Goal: Task Accomplishment & Management: Complete application form

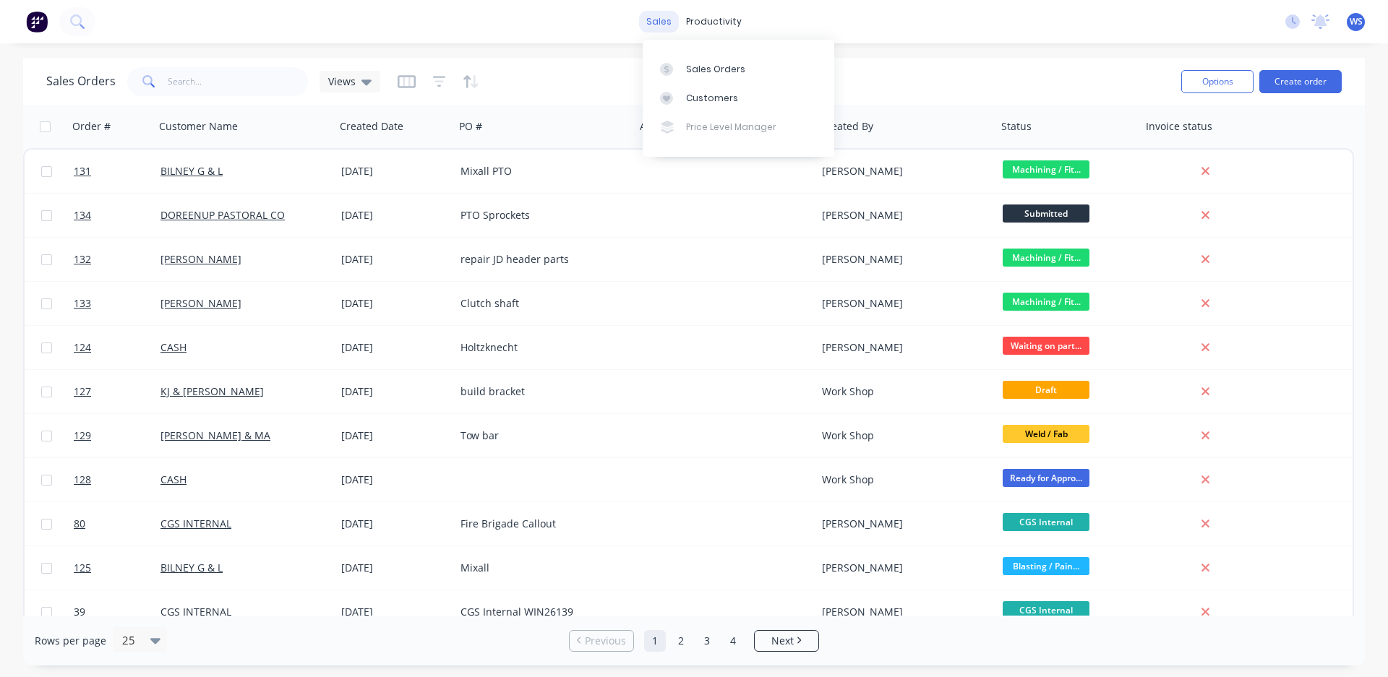
click at [673, 25] on div "sales" at bounding box center [659, 22] width 40 height 22
click at [693, 63] on div "Sales Orders" at bounding box center [715, 69] width 59 height 13
click at [744, 66] on link "Sales Orders" at bounding box center [739, 68] width 192 height 29
click at [909, 69] on div "Sales Orders Views" at bounding box center [607, 81] width 1123 height 35
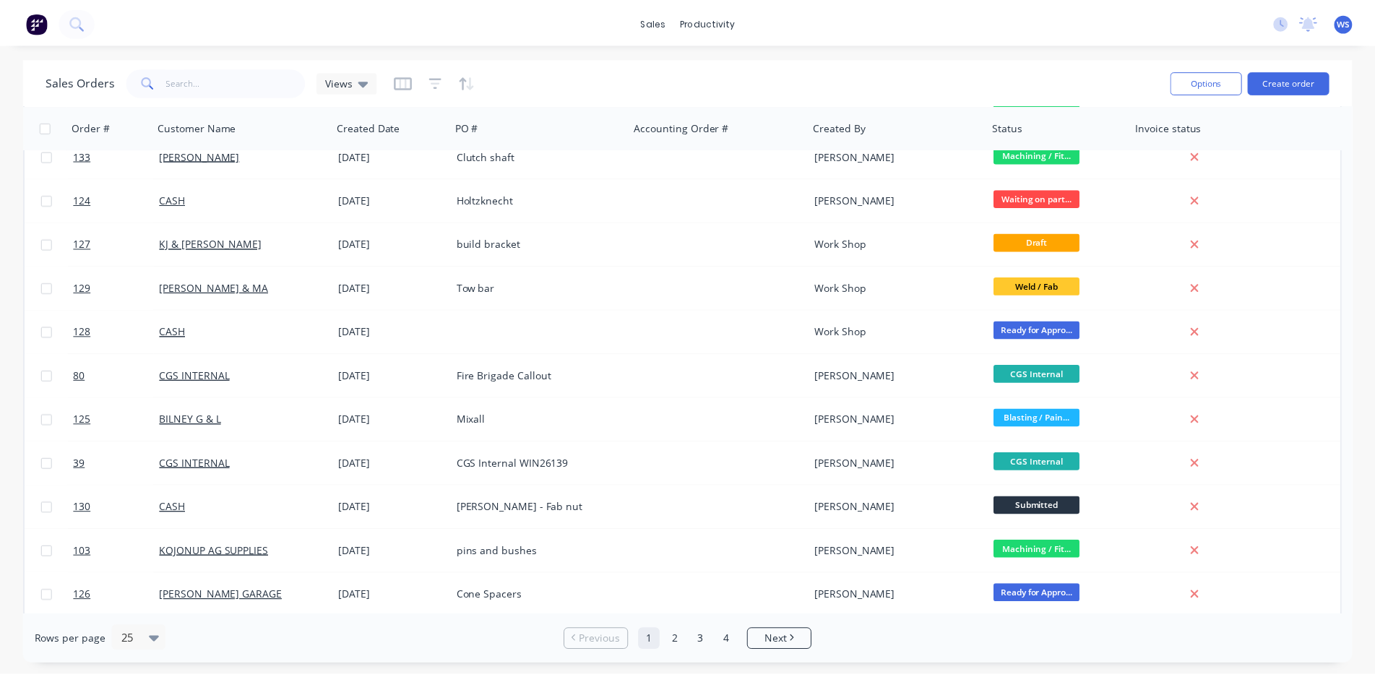
scroll to position [506, 0]
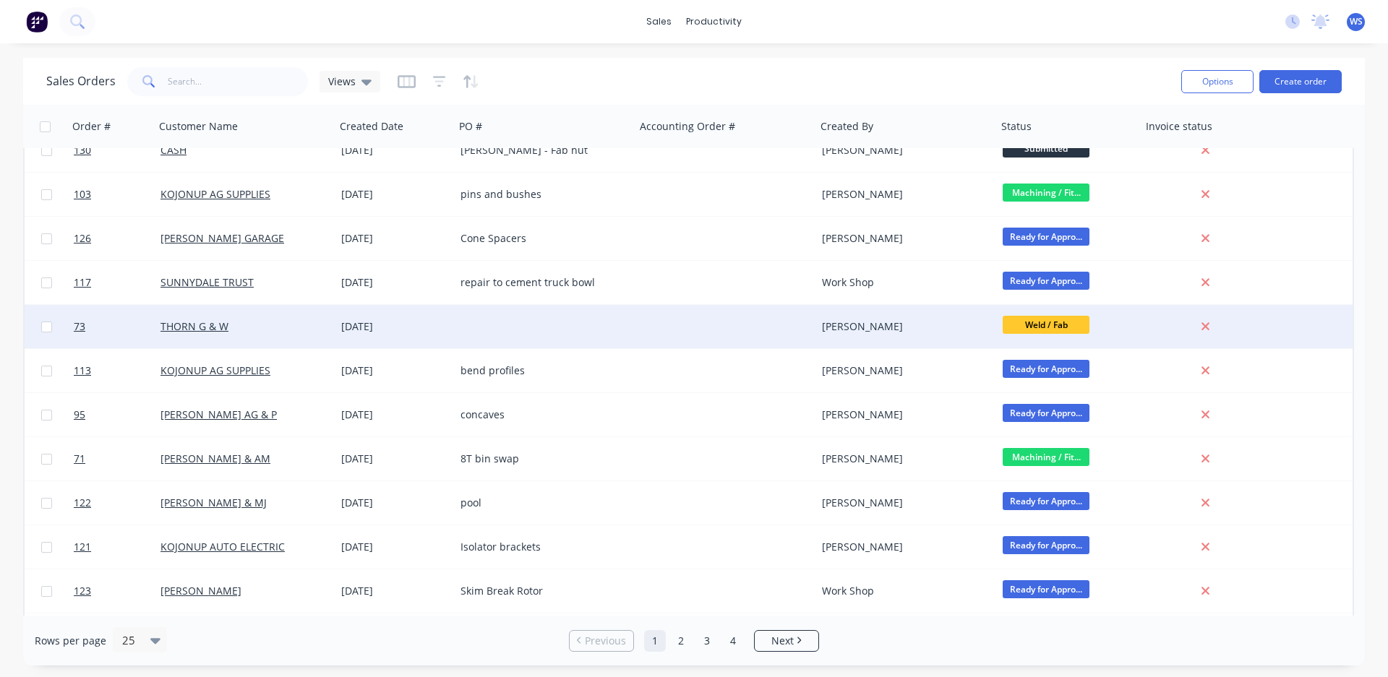
click at [619, 326] on div at bounding box center [545, 326] width 181 height 43
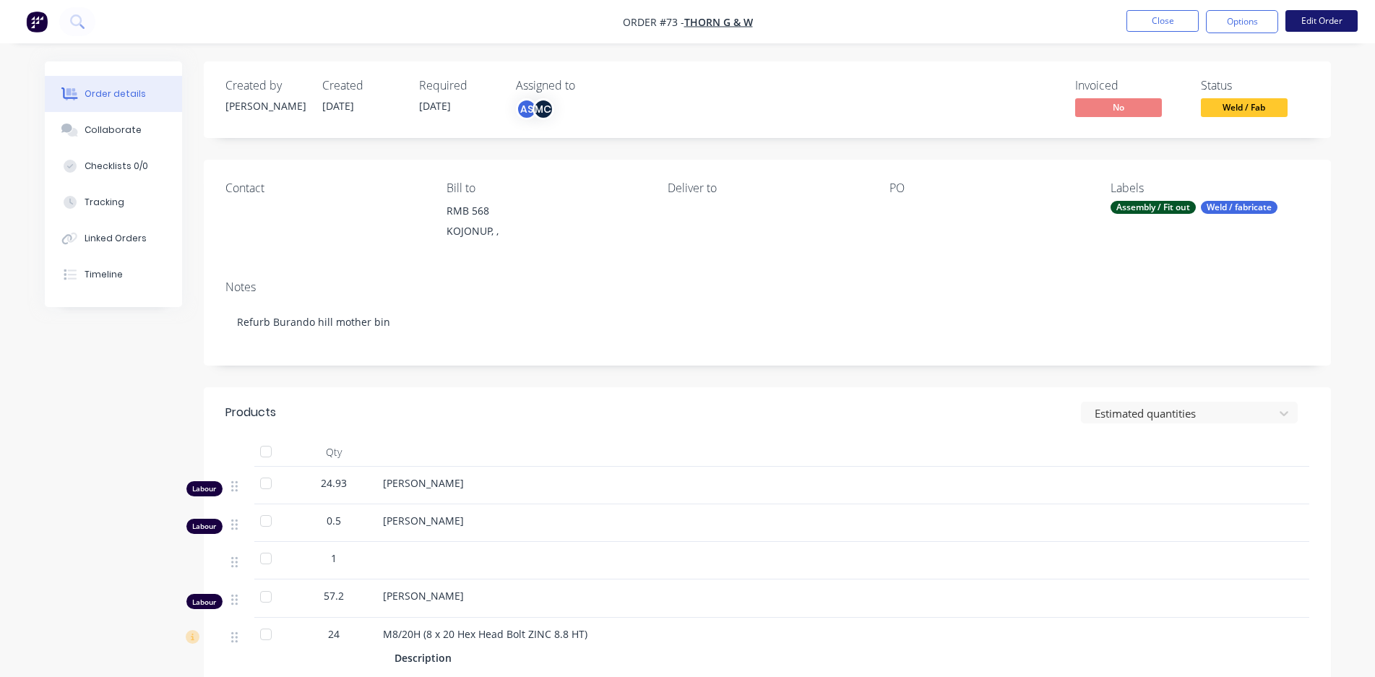
click at [1293, 18] on button "Edit Order" at bounding box center [1322, 21] width 72 height 22
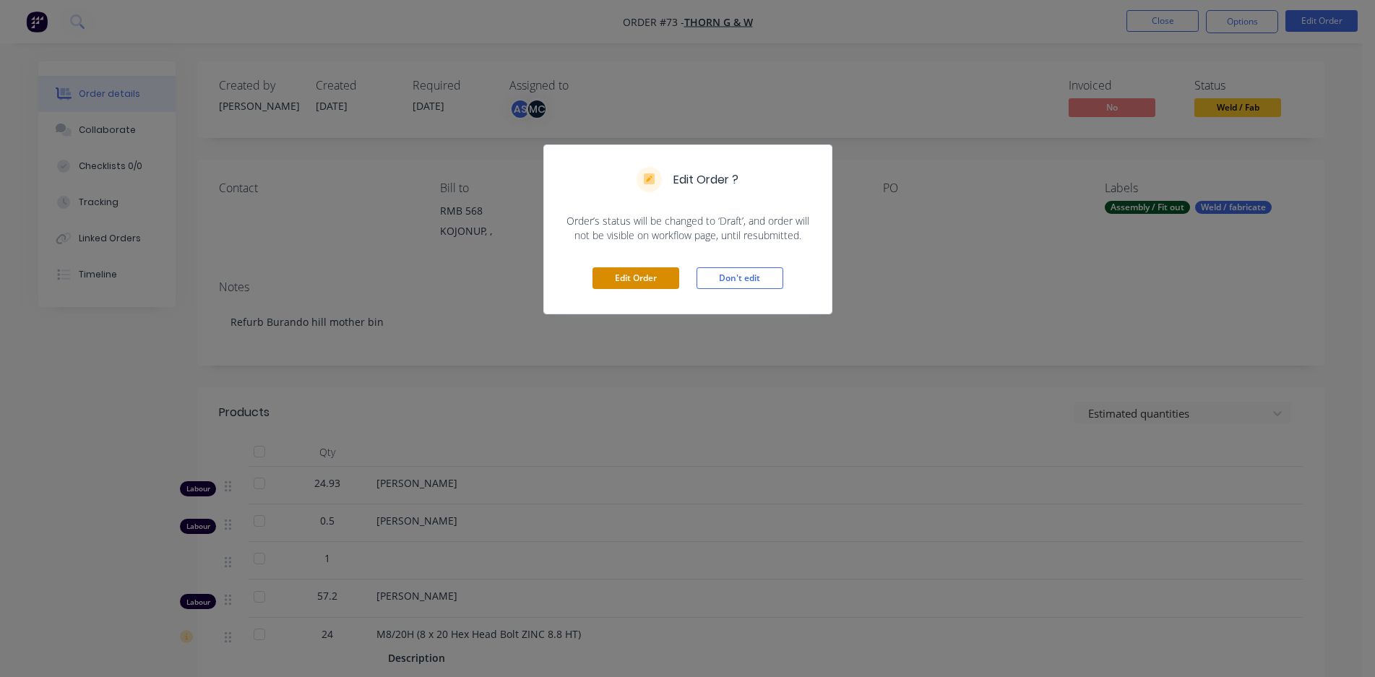
click at [628, 274] on button "Edit Order" at bounding box center [636, 278] width 87 height 22
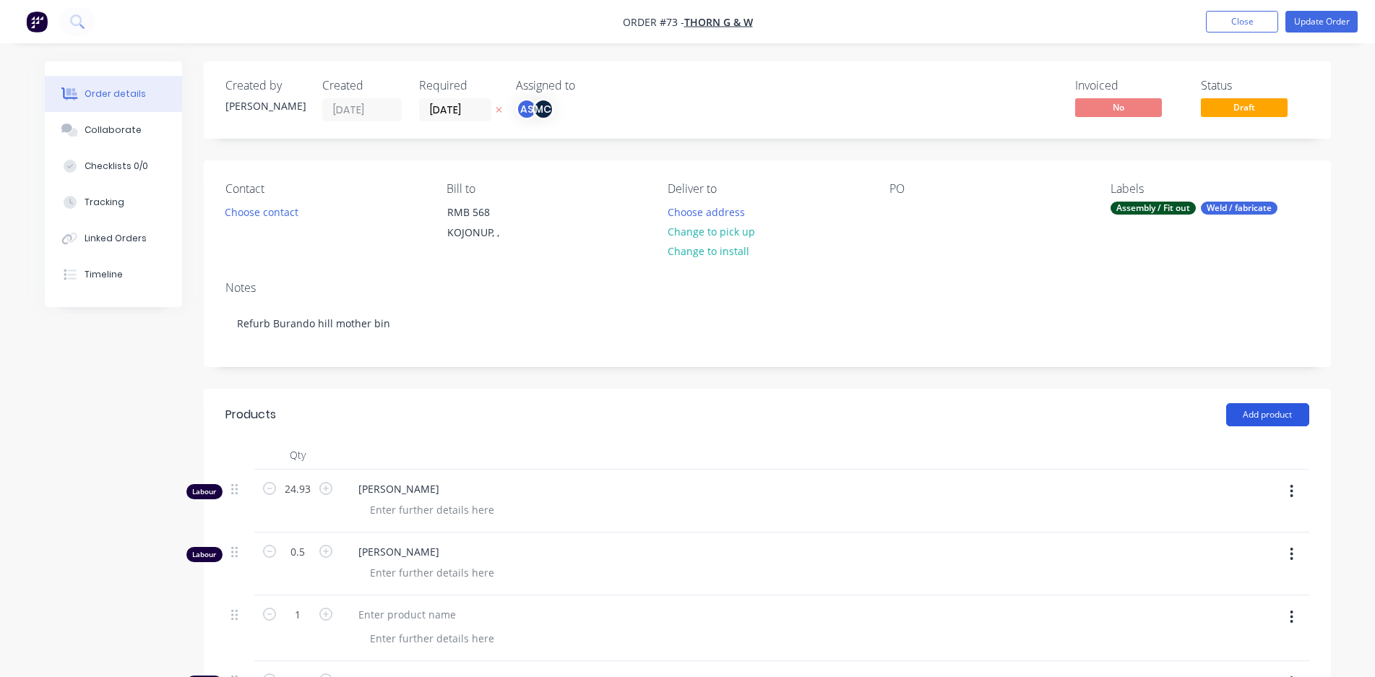
click at [1285, 406] on button "Add product" at bounding box center [1268, 414] width 83 height 23
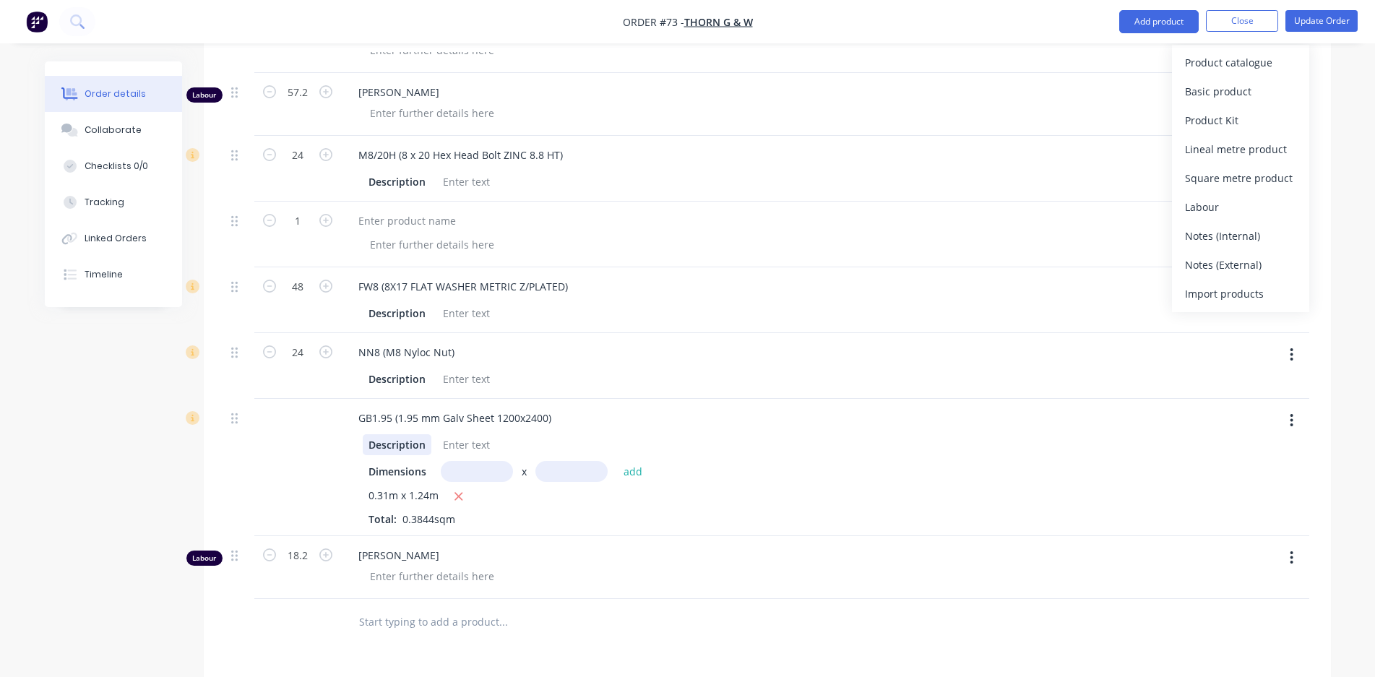
scroll to position [795, 0]
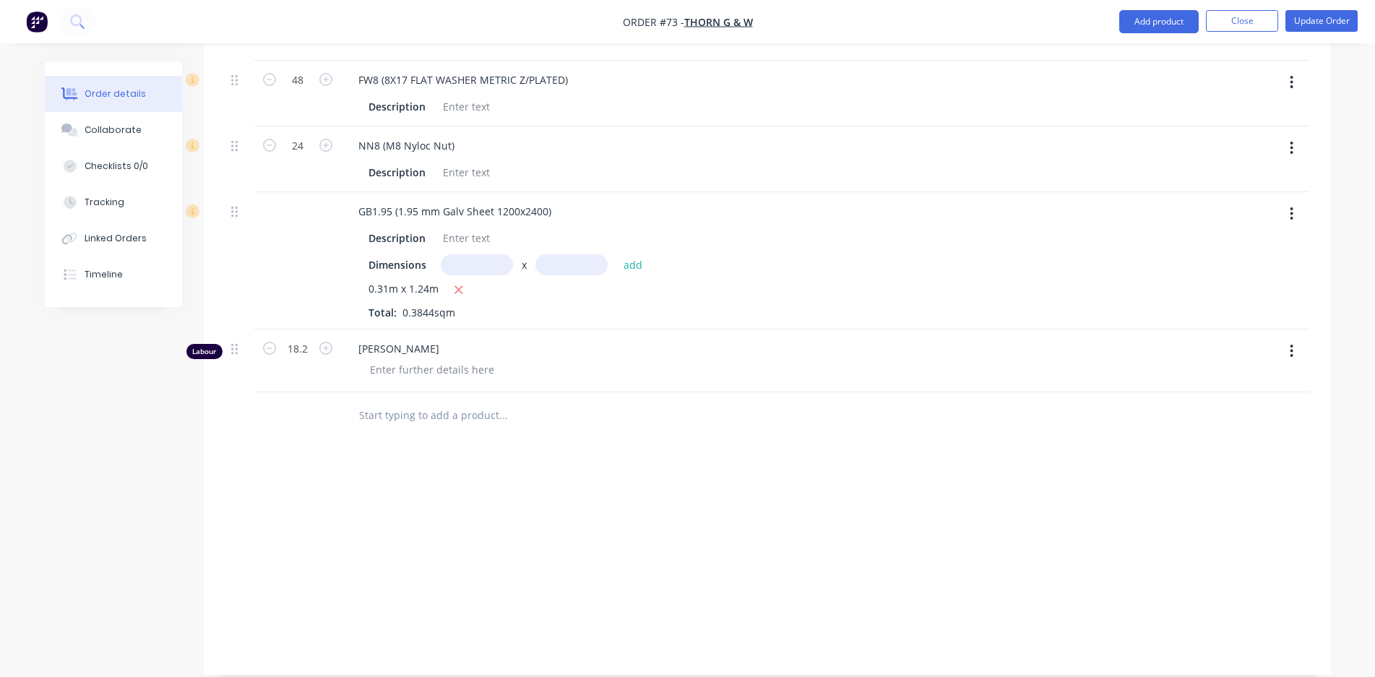
click at [374, 412] on input "text" at bounding box center [502, 415] width 289 height 29
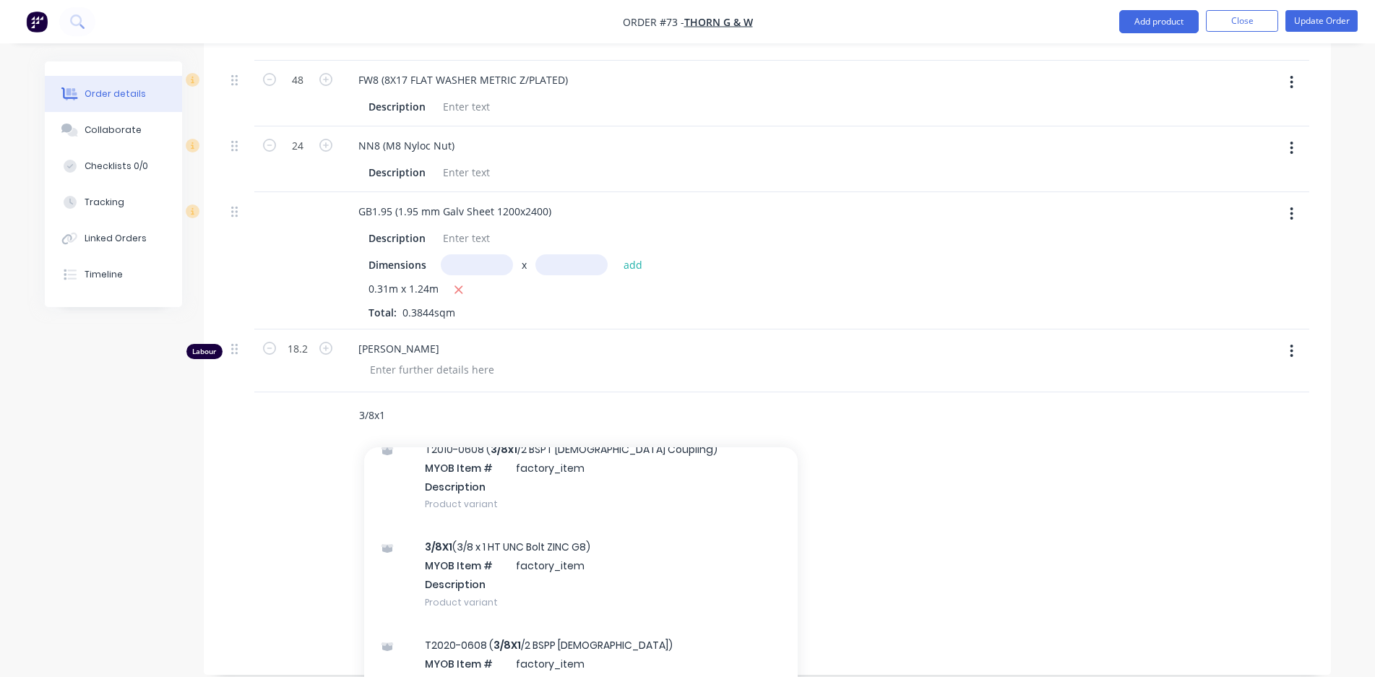
scroll to position [217, 0]
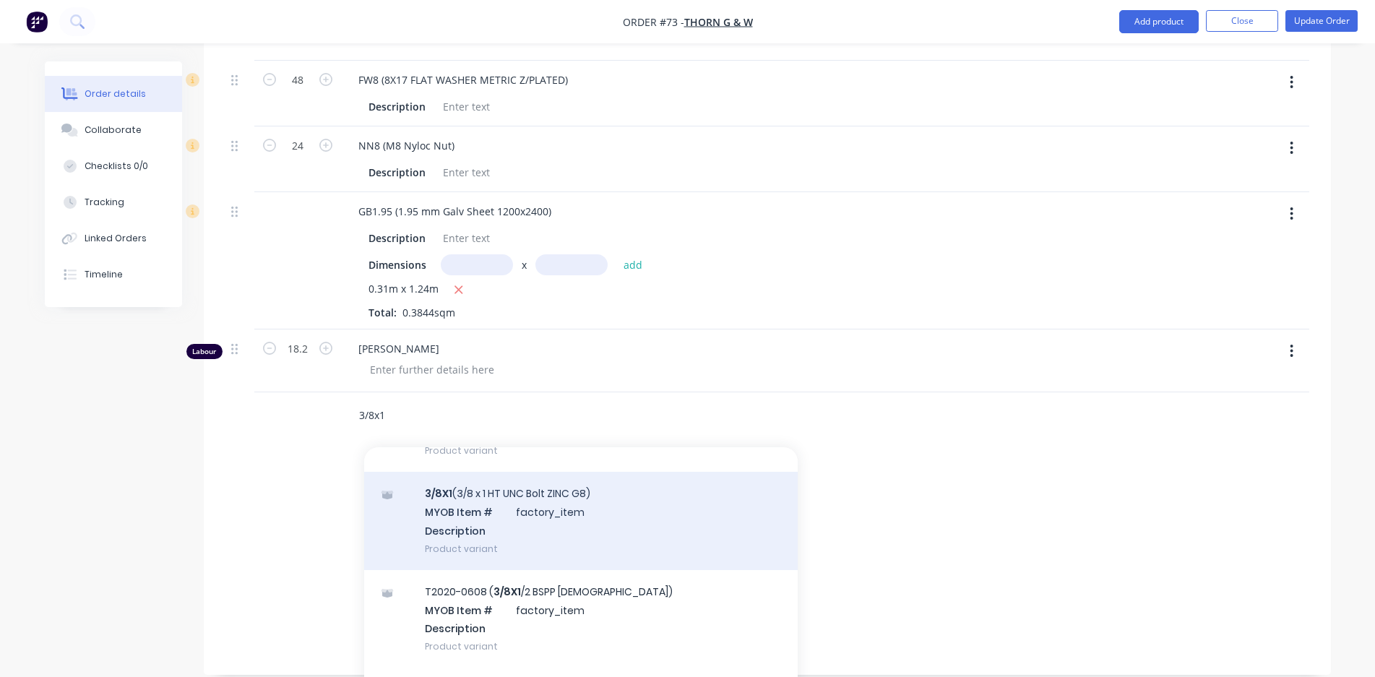
type input "3/8x1"
click at [678, 534] on div "3/8X1 (3/8 x 1 HT UNC Bolt ZINC G8) MYOB Item # factory_item Description Produc…" at bounding box center [581, 521] width 434 height 98
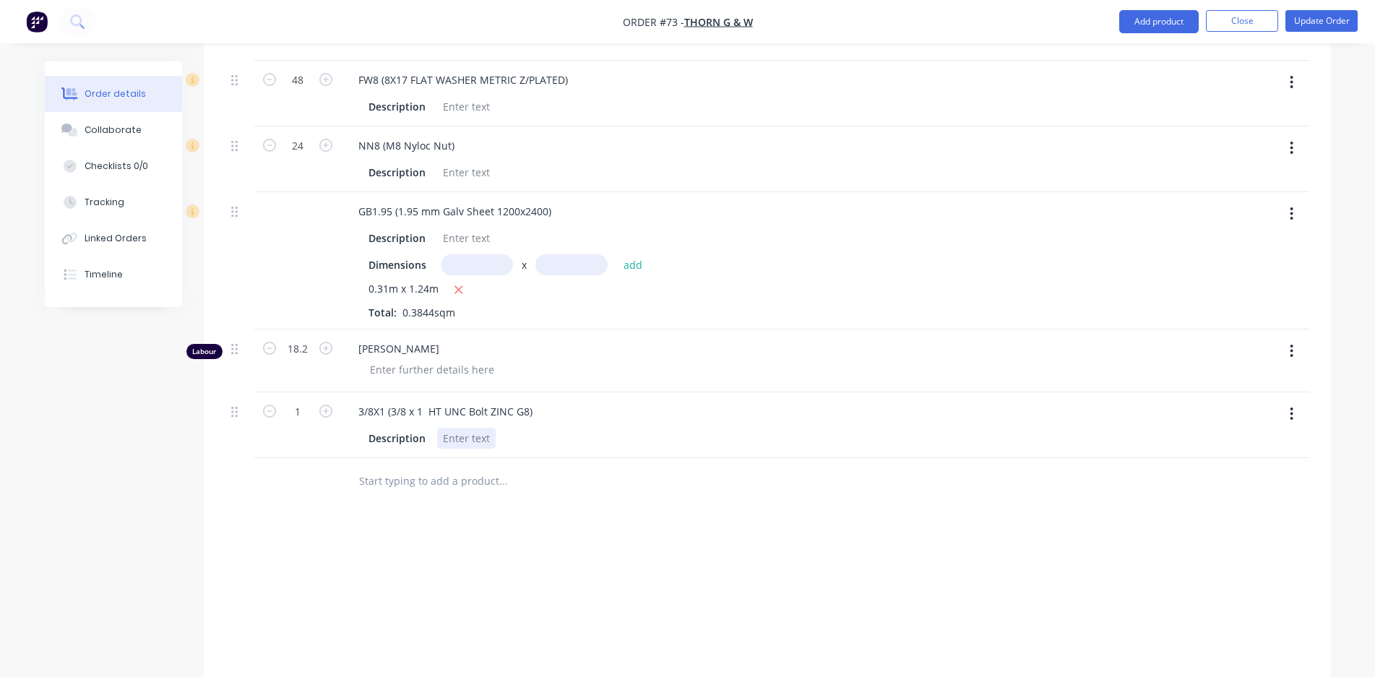
click at [450, 440] on div at bounding box center [466, 438] width 59 height 21
click at [322, 411] on icon "button" at bounding box center [325, 411] width 13 height 13
click at [324, 411] on icon "button" at bounding box center [325, 411] width 13 height 13
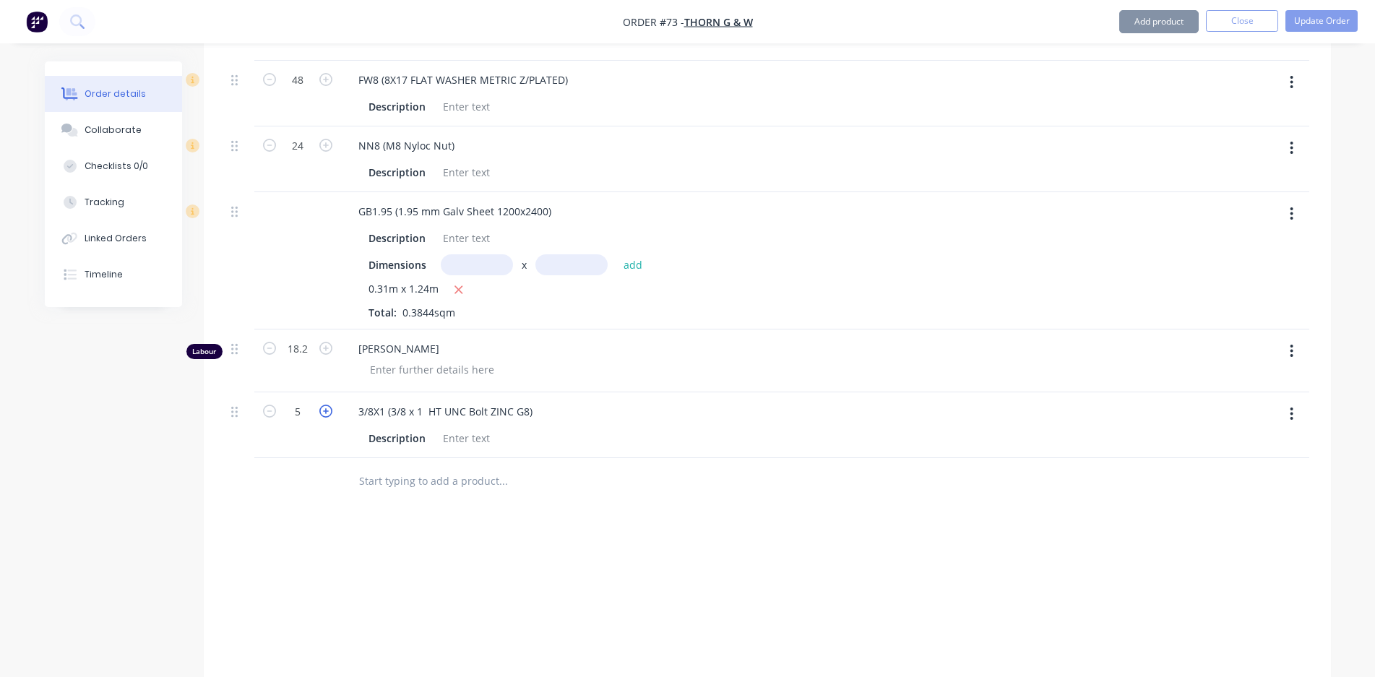
click at [324, 411] on icon "button" at bounding box center [325, 411] width 13 height 13
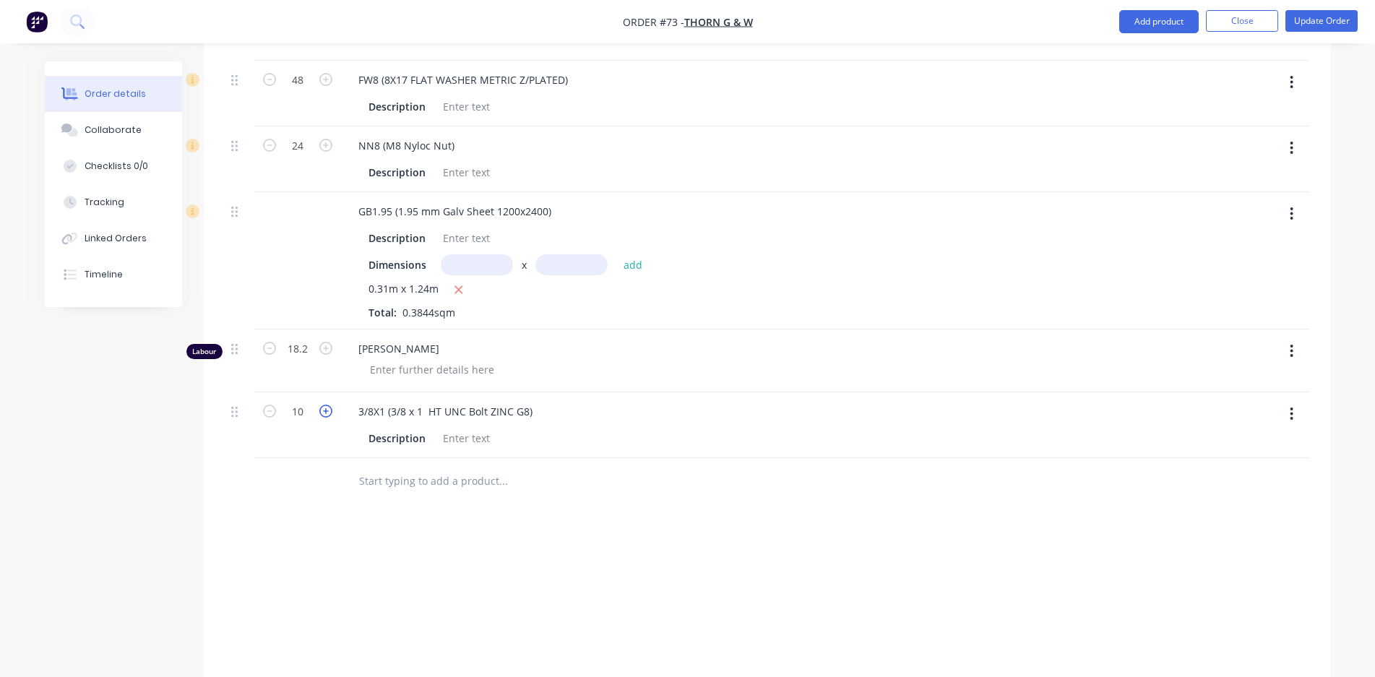
click at [324, 411] on icon "button" at bounding box center [325, 411] width 13 height 13
type input "11"
click at [409, 484] on input "text" at bounding box center [502, 481] width 289 height 29
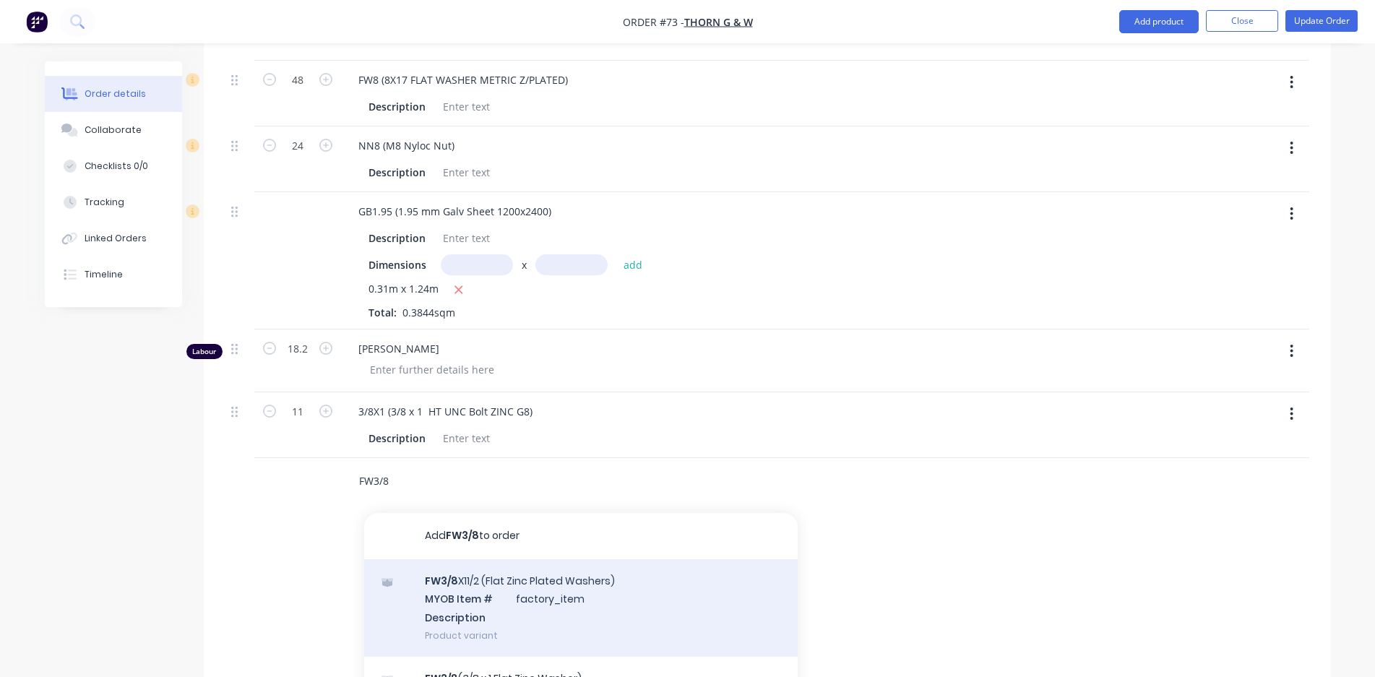
type input "FW3/8"
click at [572, 579] on div "FW3/8 X11/2 (Flat Zinc Plated Washers) MYOB Item # factory_item Description Pro…" at bounding box center [581, 608] width 434 height 98
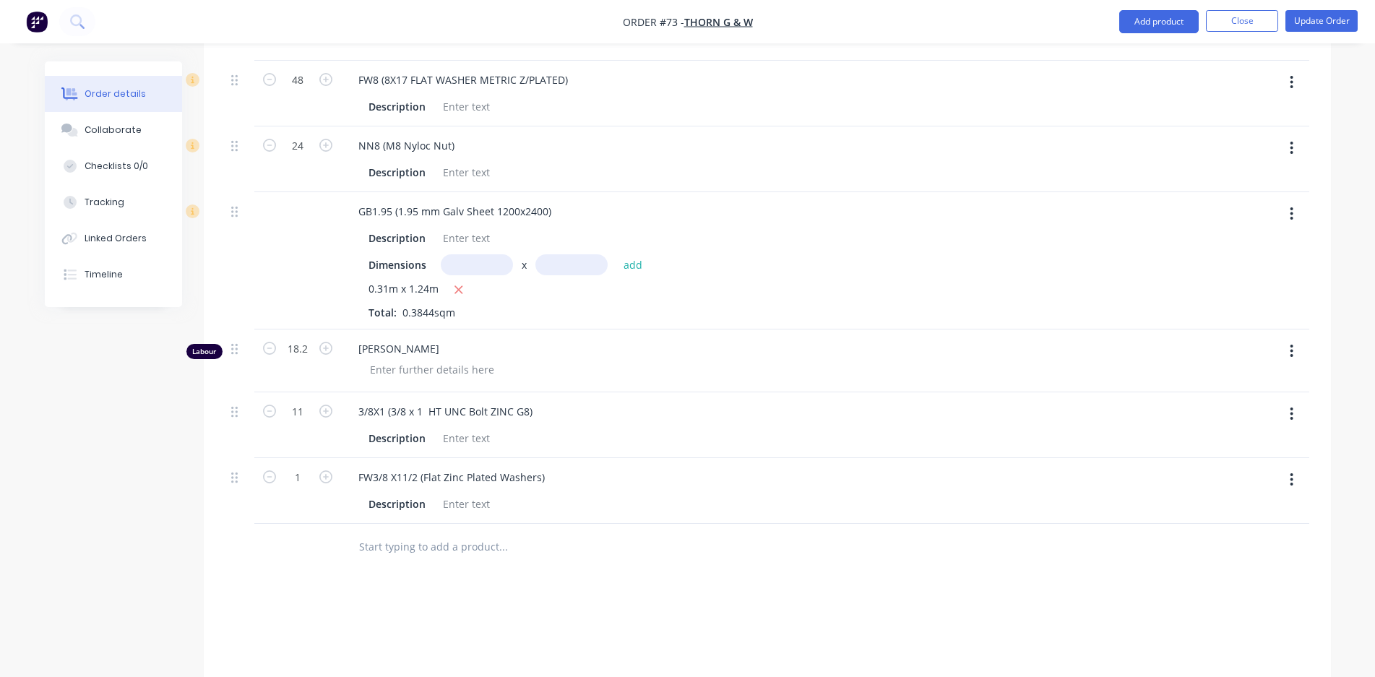
scroll to position [867, 0]
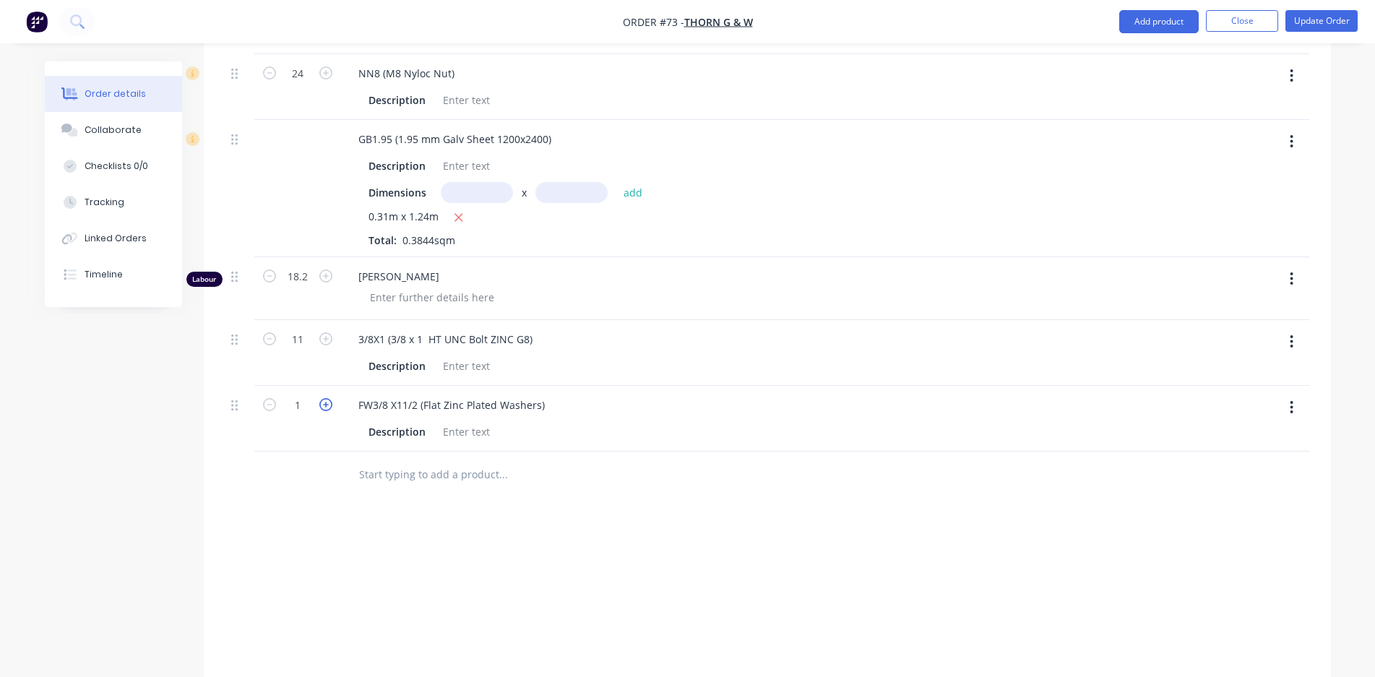
click at [324, 407] on icon "button" at bounding box center [325, 404] width 13 height 13
click at [323, 408] on icon "button" at bounding box center [325, 404] width 13 height 13
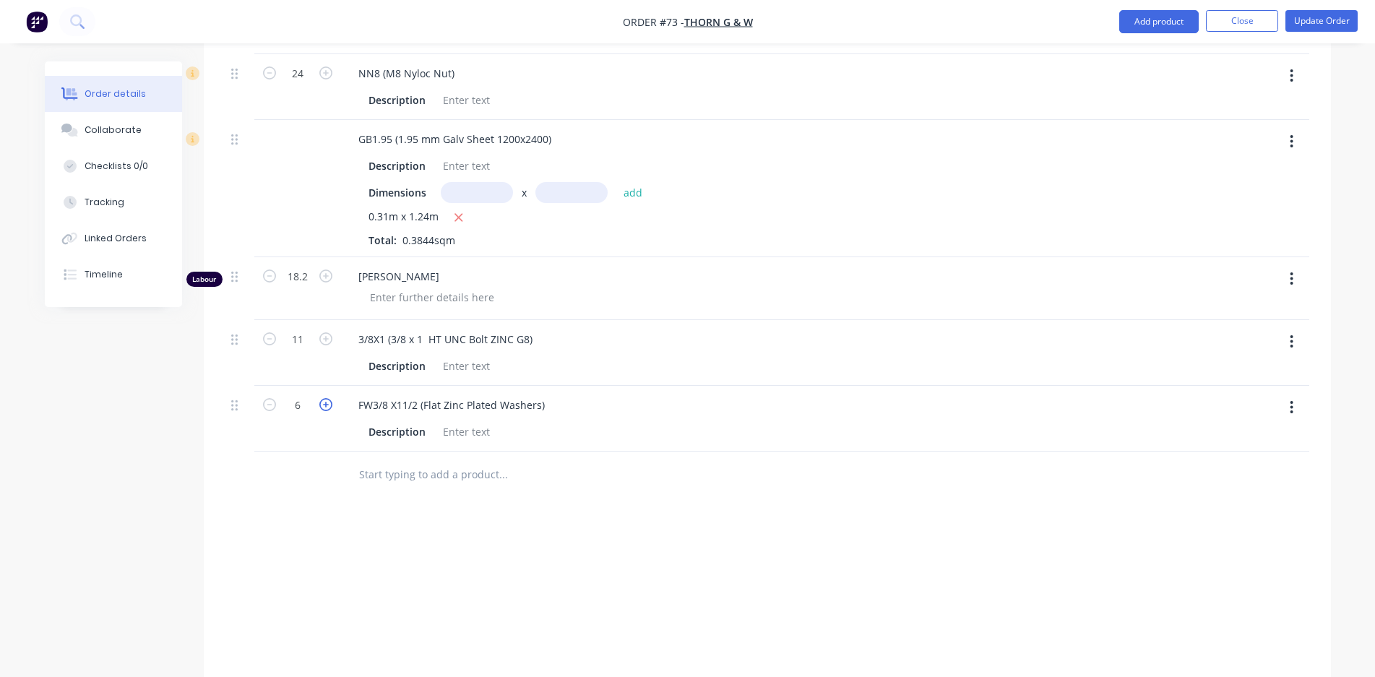
click at [323, 408] on icon "button" at bounding box center [325, 404] width 13 height 13
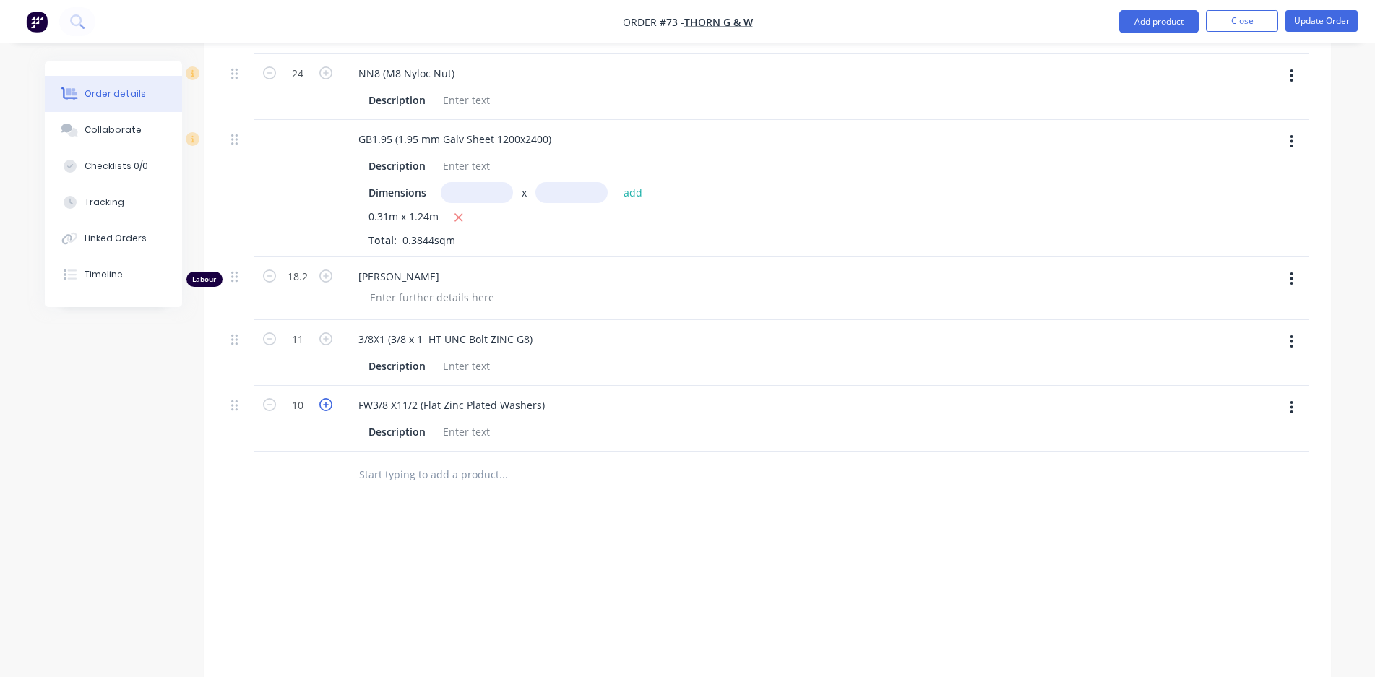
type input "11"
click at [299, 404] on input "11" at bounding box center [298, 406] width 38 height 22
type input "22"
click at [413, 512] on div "Products Add product Qty Labour 24.93 Matt Crabb Labour 0.5 Taj Ramsden 1 Labou…" at bounding box center [768, 128] width 1128 height 1213
click at [392, 471] on input "text" at bounding box center [502, 474] width 289 height 29
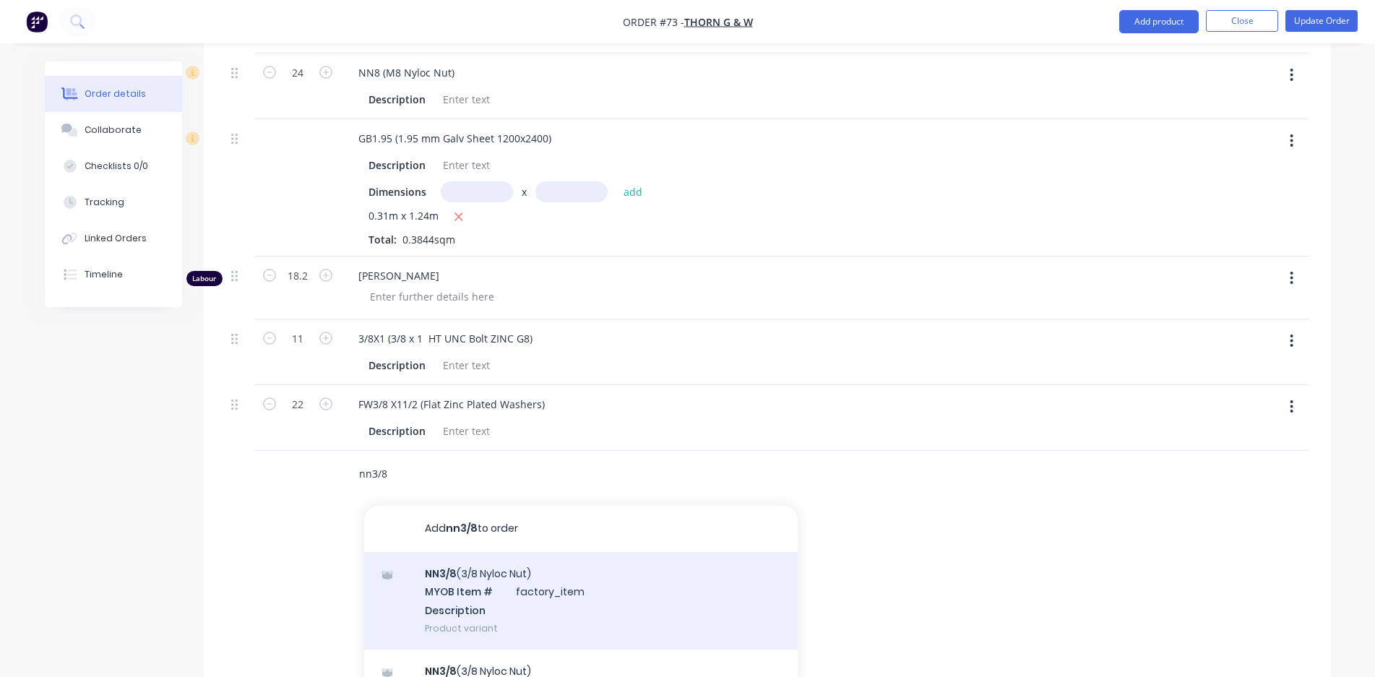
scroll to position [940, 0]
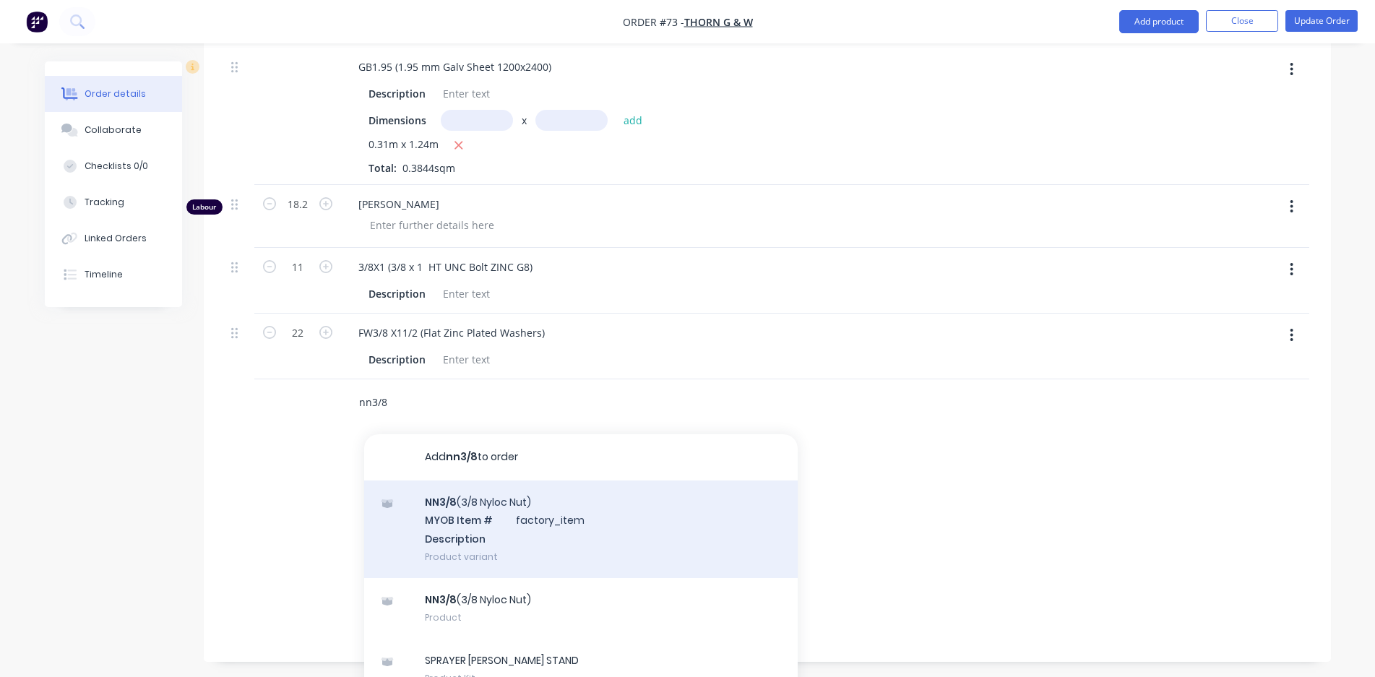
type input "nn3/8"
click at [481, 528] on div "NN3/8 (3/8 Nyloc Nut) MYOB Item # factory_item Description Product variant" at bounding box center [581, 530] width 434 height 98
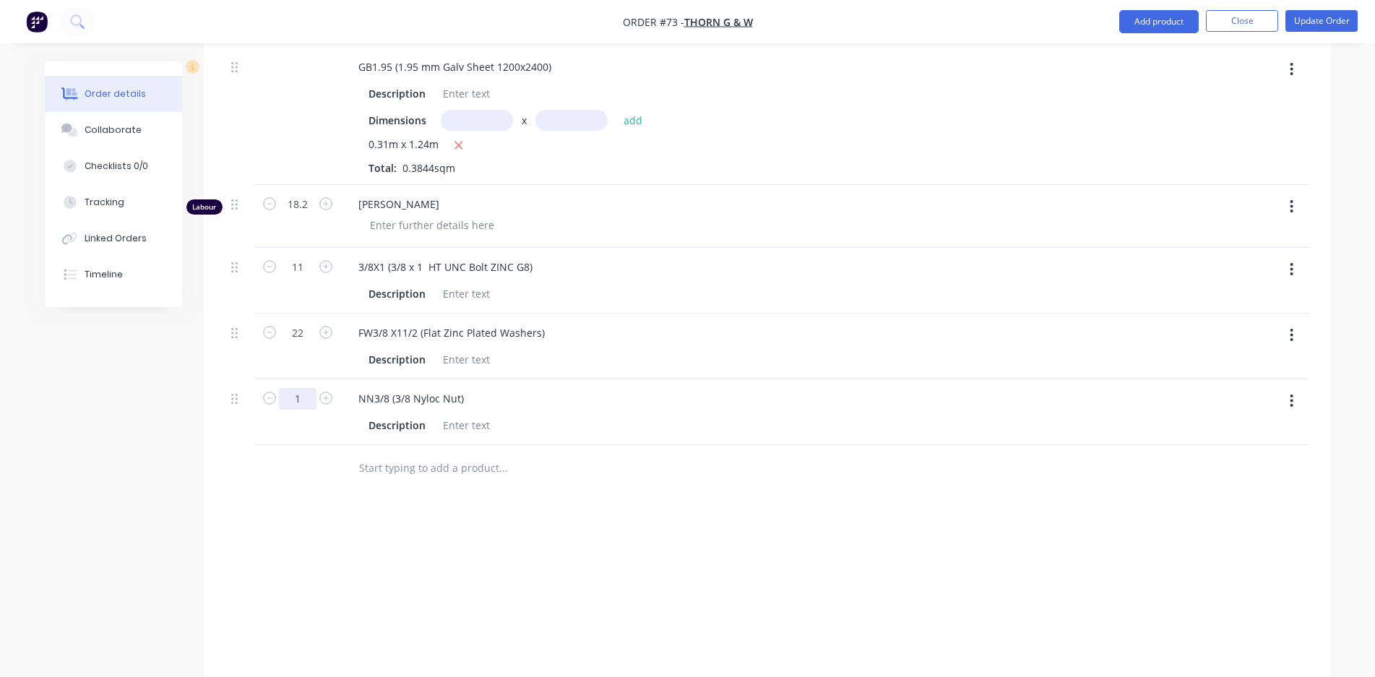
click at [309, 403] on input "1" at bounding box center [298, 399] width 38 height 22
type input "11"
click at [291, 471] on div at bounding box center [297, 468] width 87 height 47
click at [1342, 27] on button "Update Order" at bounding box center [1322, 21] width 72 height 22
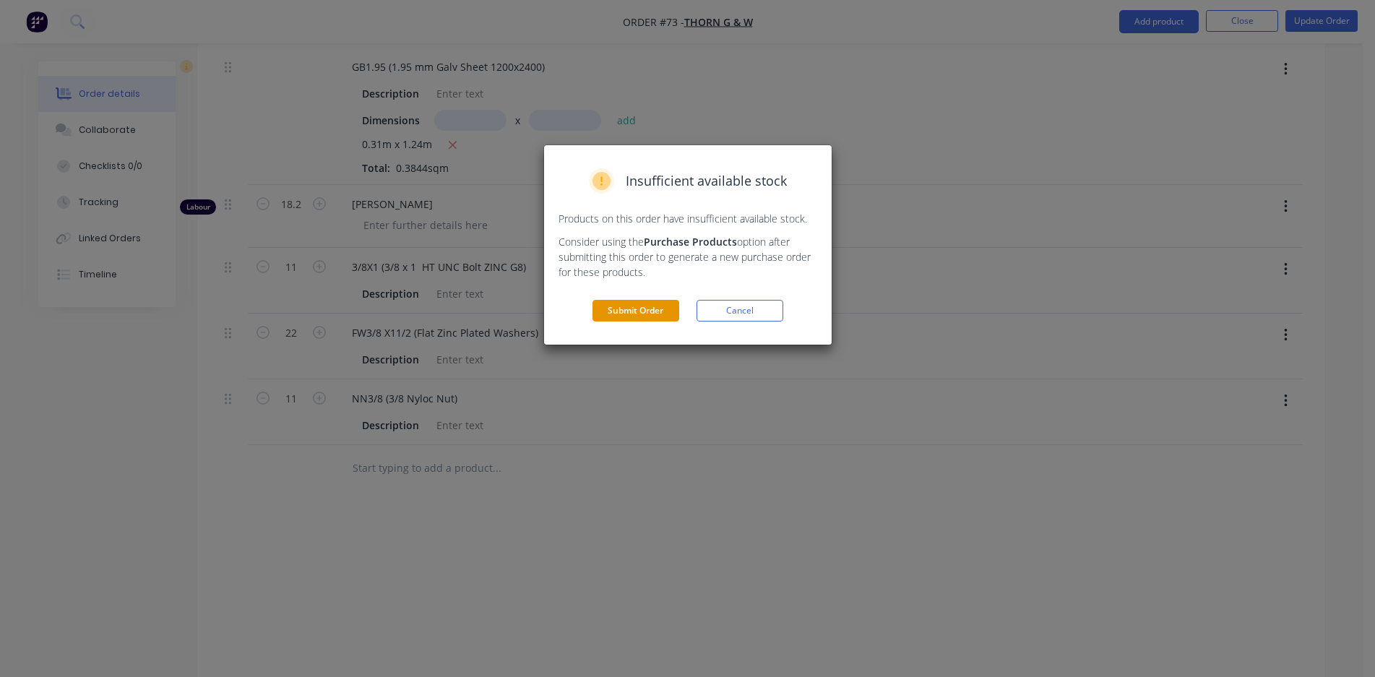
click at [667, 318] on button "Submit Order" at bounding box center [636, 311] width 87 height 22
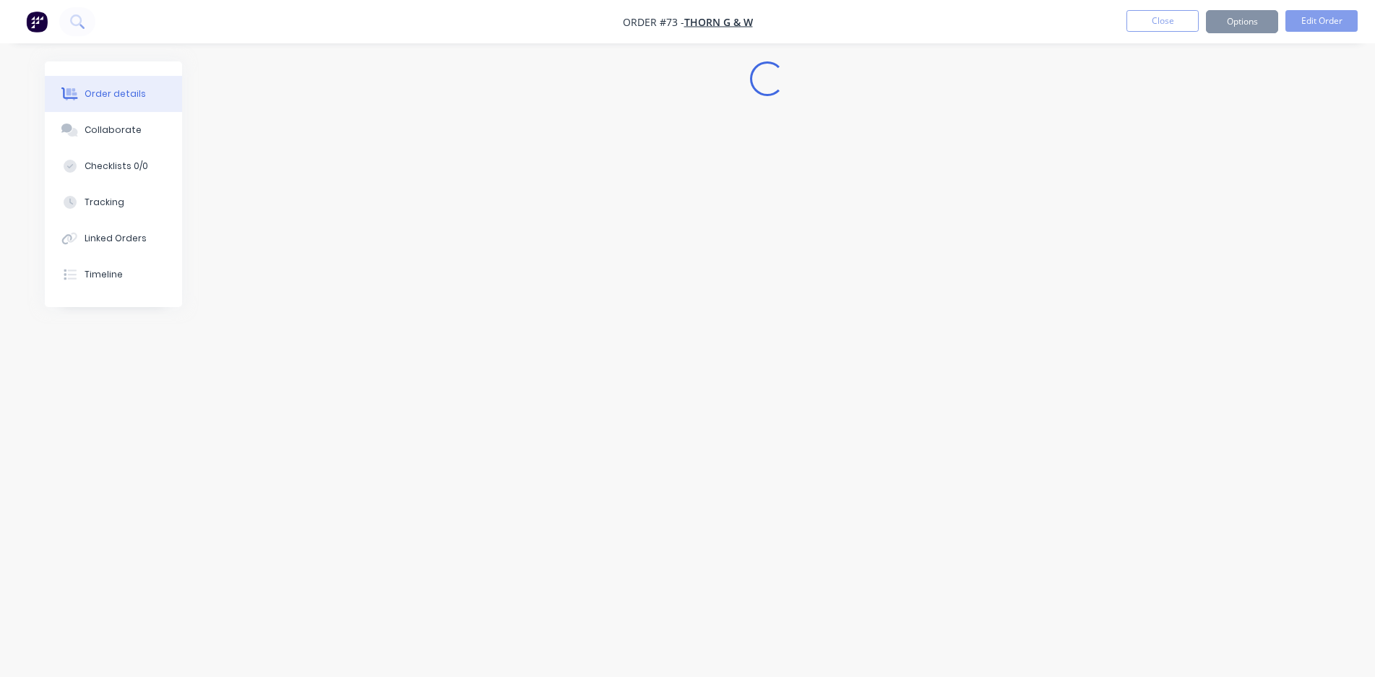
scroll to position [0, 0]
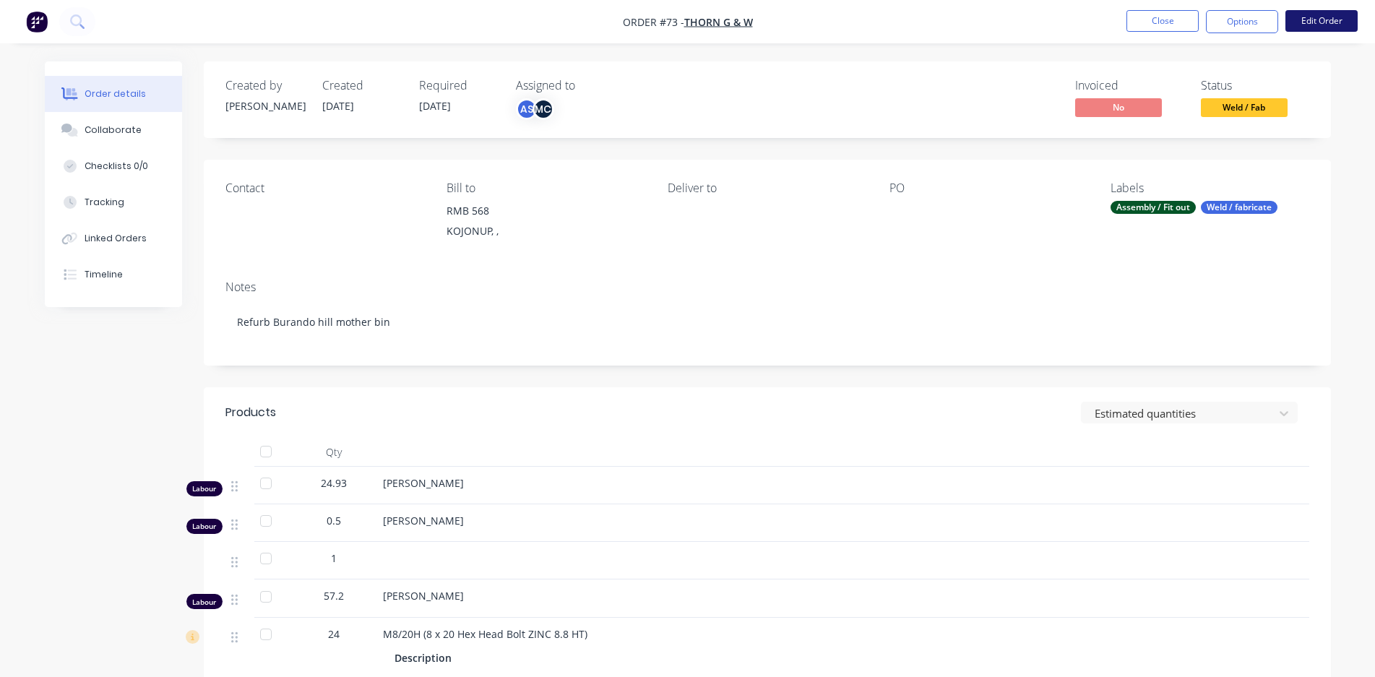
click at [1307, 14] on button "Edit Order" at bounding box center [1322, 21] width 72 height 22
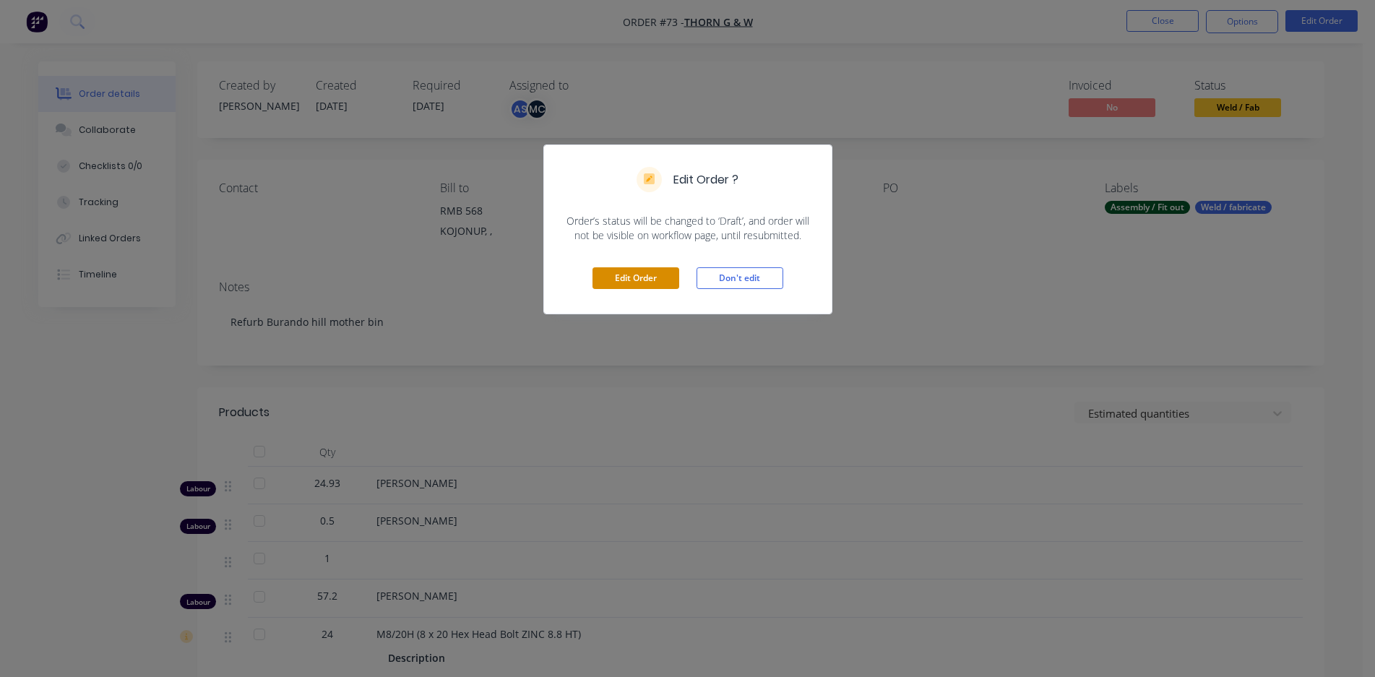
click at [661, 278] on button "Edit Order" at bounding box center [636, 278] width 87 height 22
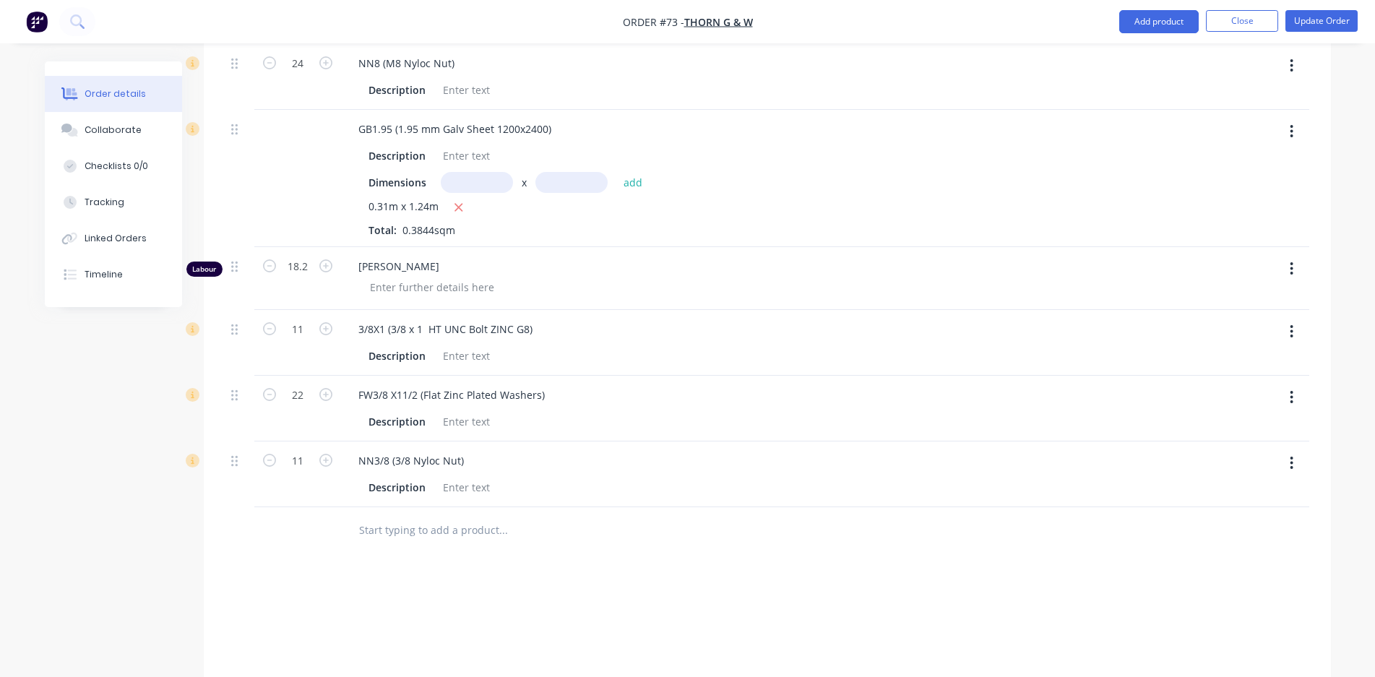
scroll to position [1012, 0]
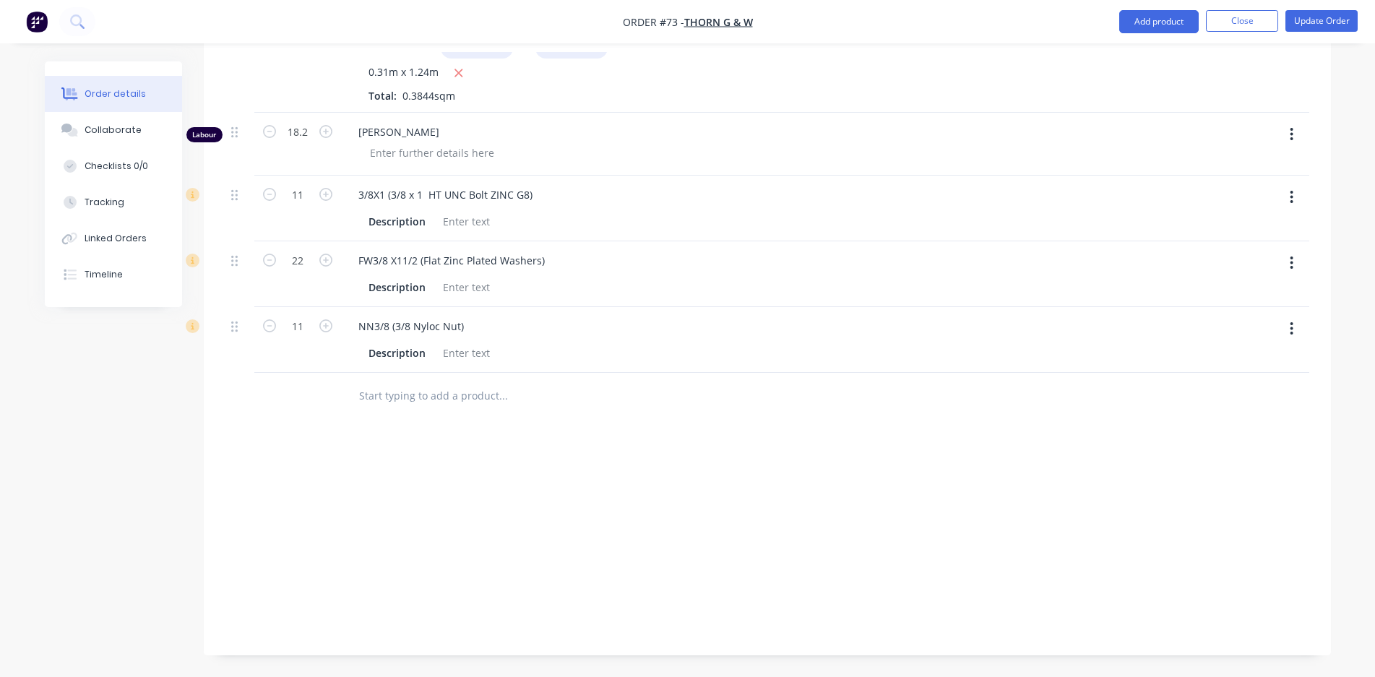
click at [408, 400] on input "text" at bounding box center [502, 396] width 289 height 29
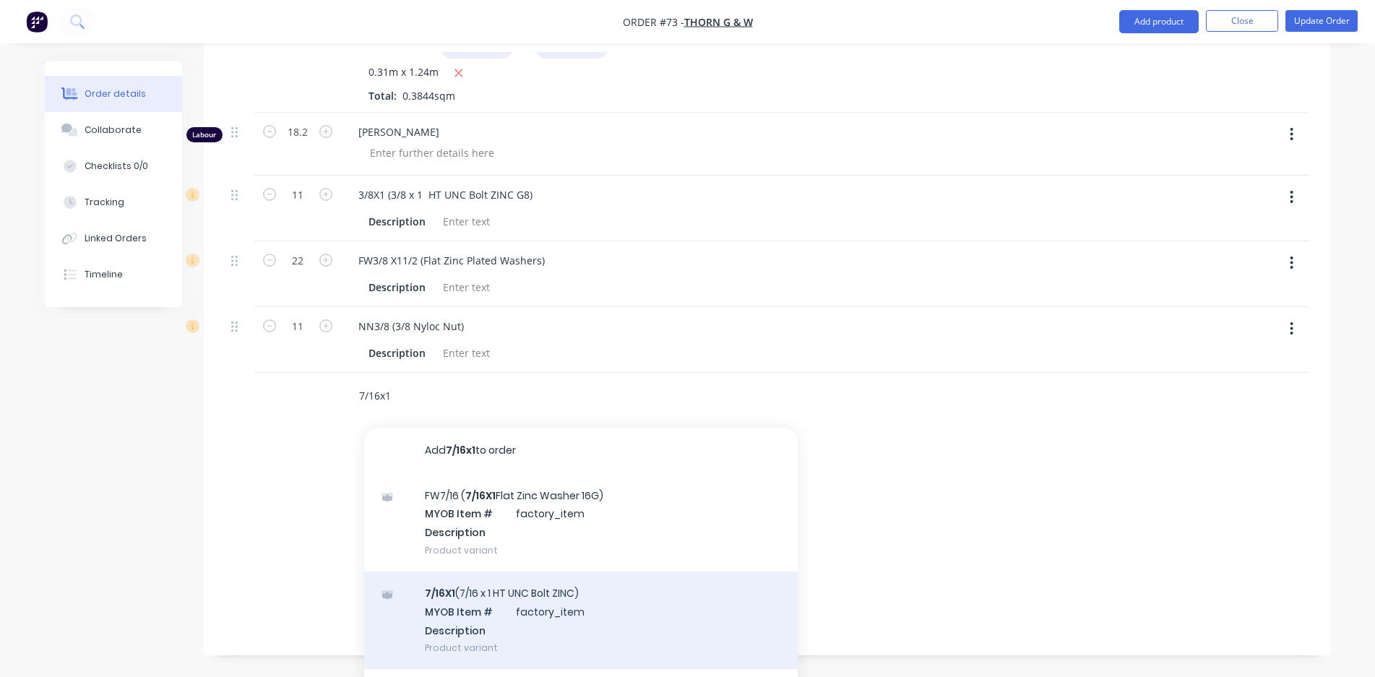
type input "7/16x1"
click at [518, 591] on div "7/16X1 (7/16 x 1 HT UNC Bolt ZINC) MYOB Item # factory_item Description Product…" at bounding box center [581, 621] width 434 height 98
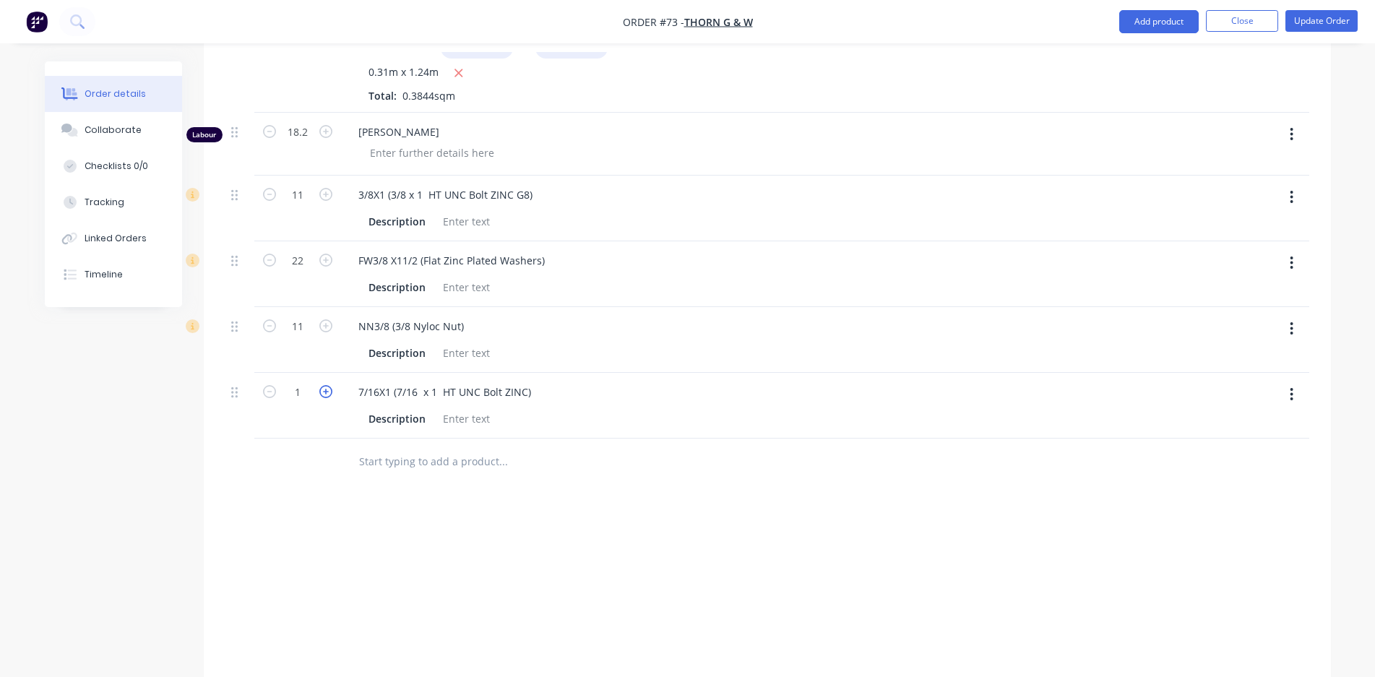
click at [321, 395] on icon "button" at bounding box center [325, 391] width 13 height 13
click at [322, 395] on icon "button" at bounding box center [325, 391] width 13 height 13
click at [270, 391] on icon "button" at bounding box center [269, 391] width 13 height 13
type input "3"
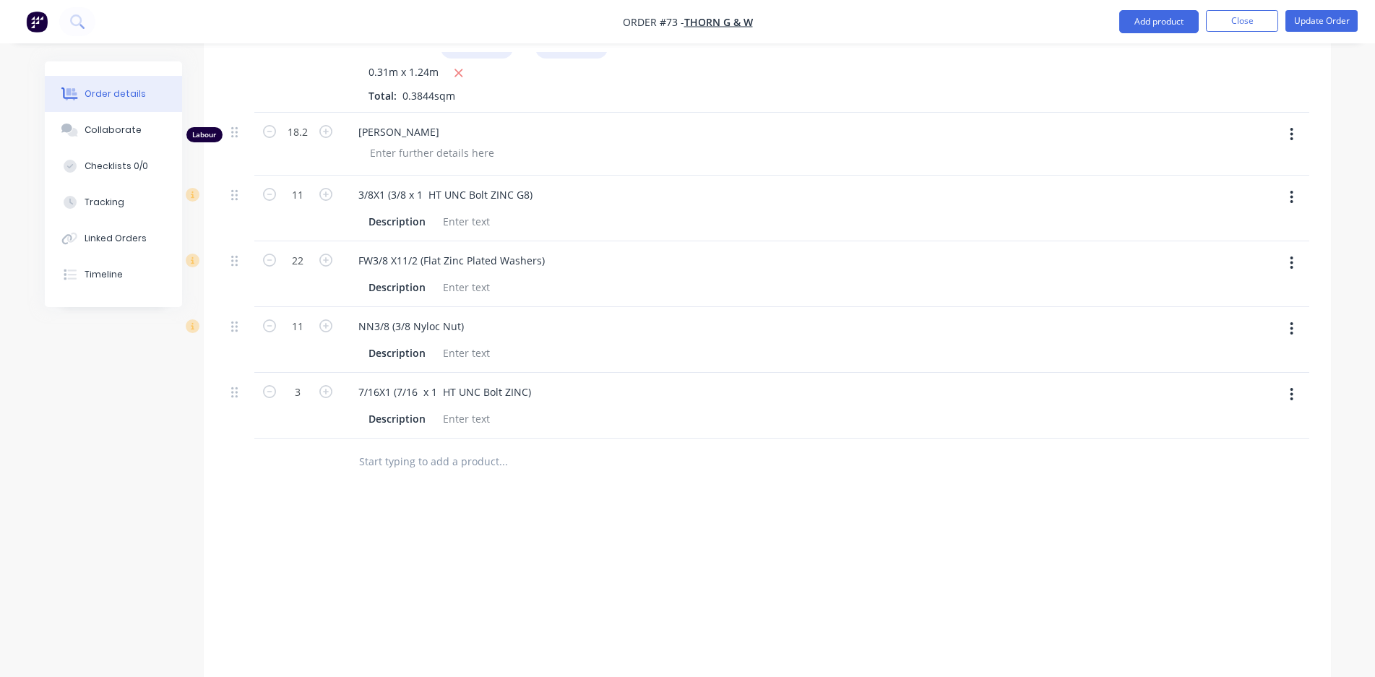
click at [380, 465] on input "text" at bounding box center [502, 461] width 289 height 29
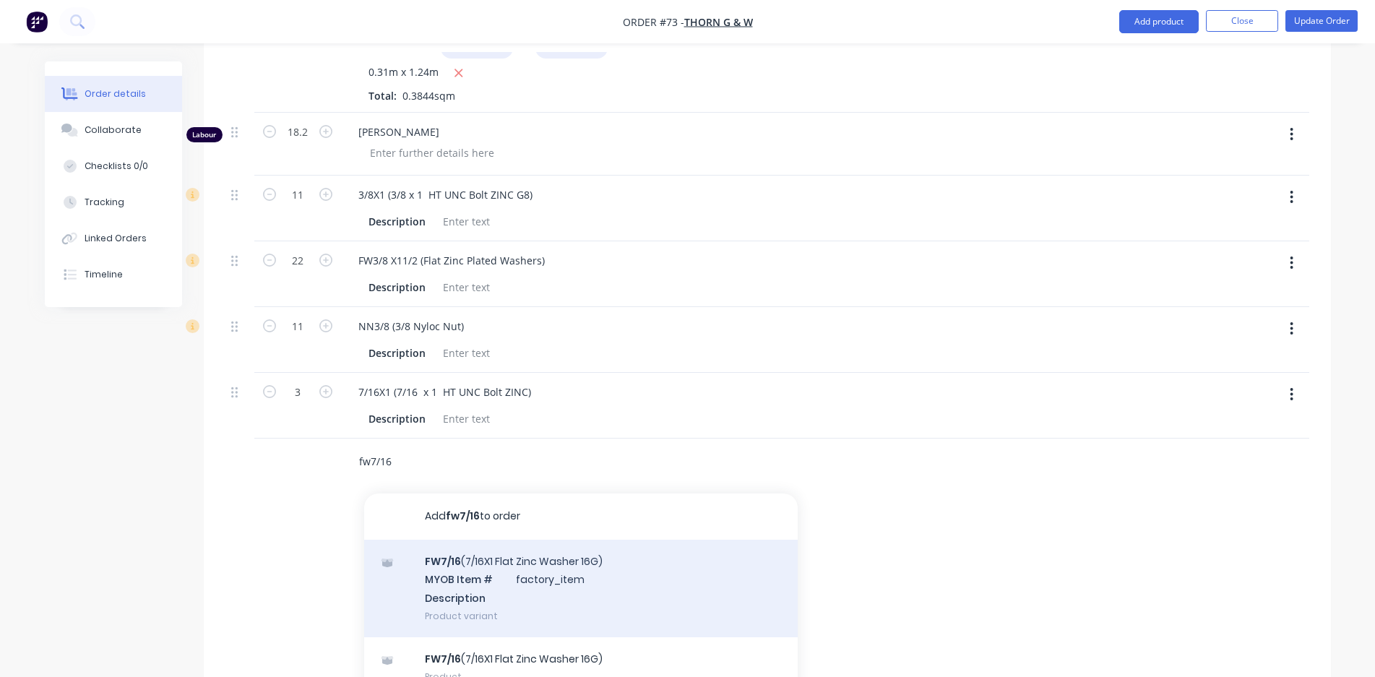
type input "fw7/16"
click at [476, 560] on div "FW7/16 (7/16X1 Flat Zinc Washer 16G) MYOB Item # factory_item Description Produ…" at bounding box center [581, 589] width 434 height 98
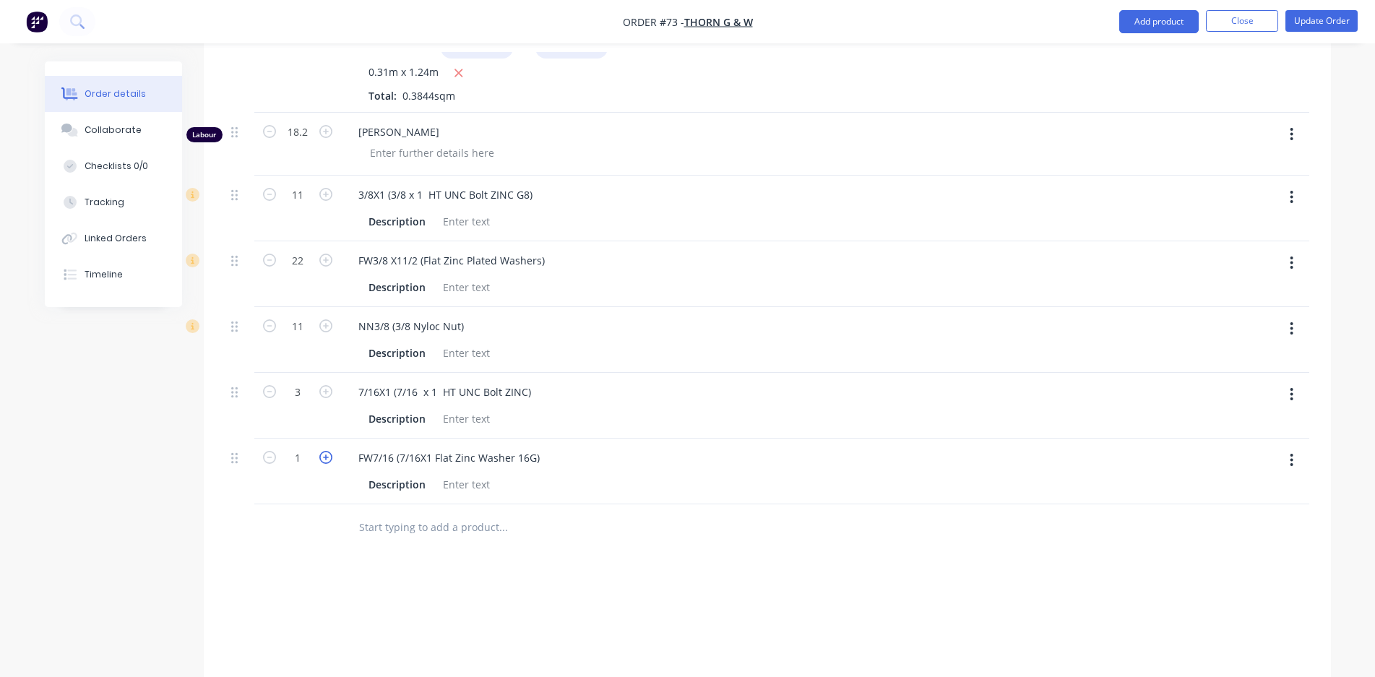
click at [327, 463] on icon "button" at bounding box center [325, 457] width 13 height 13
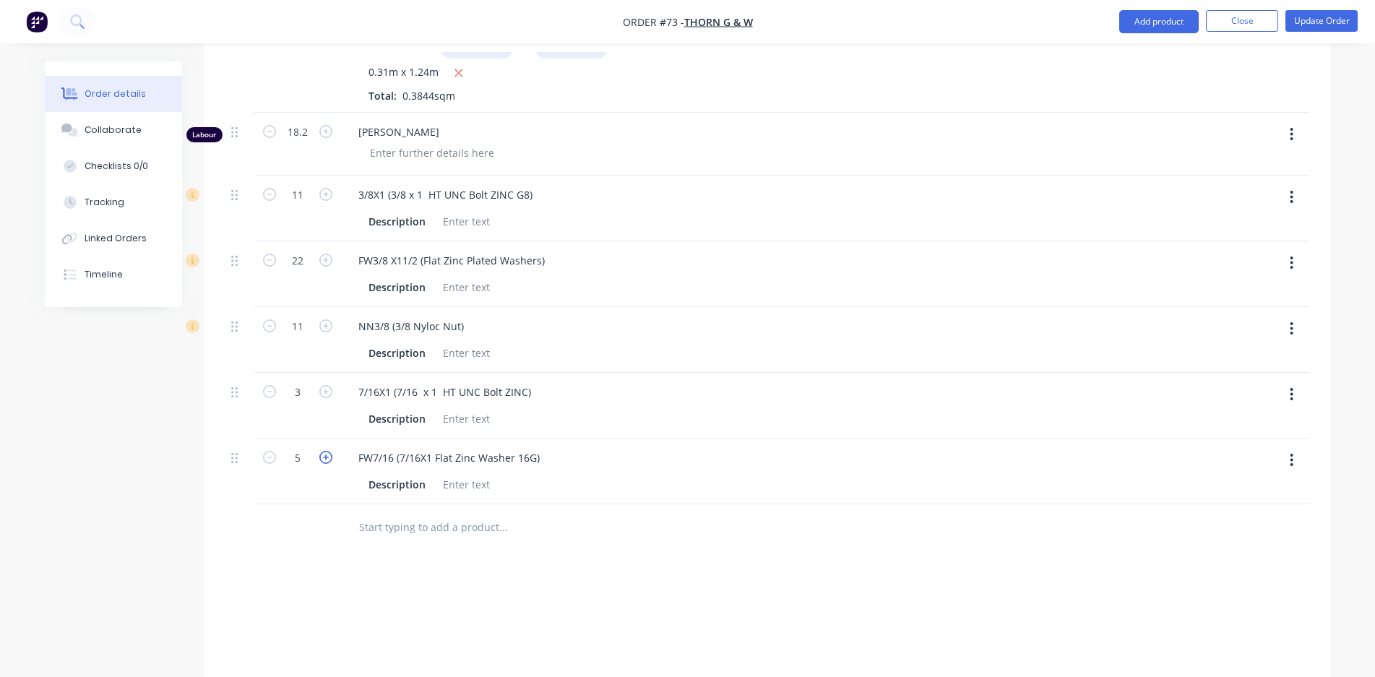
type input "6"
click at [390, 531] on input "text" at bounding box center [502, 527] width 289 height 29
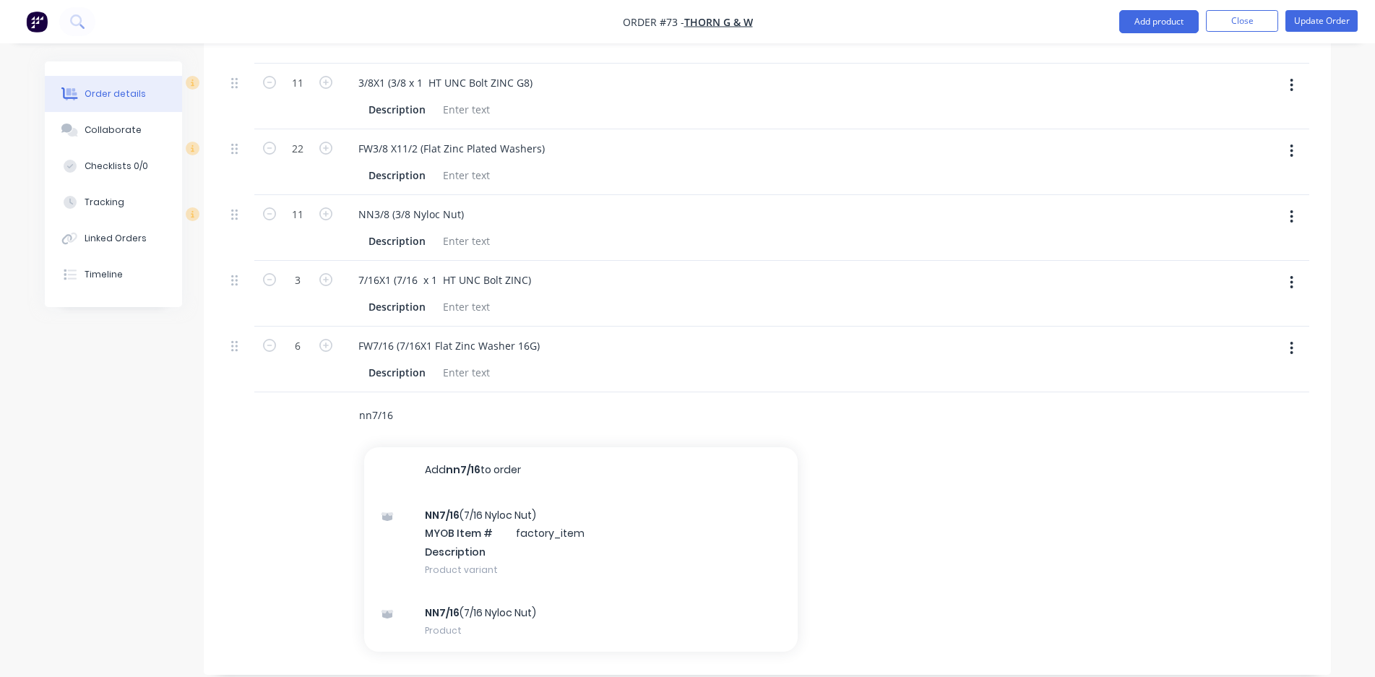
scroll to position [1143, 0]
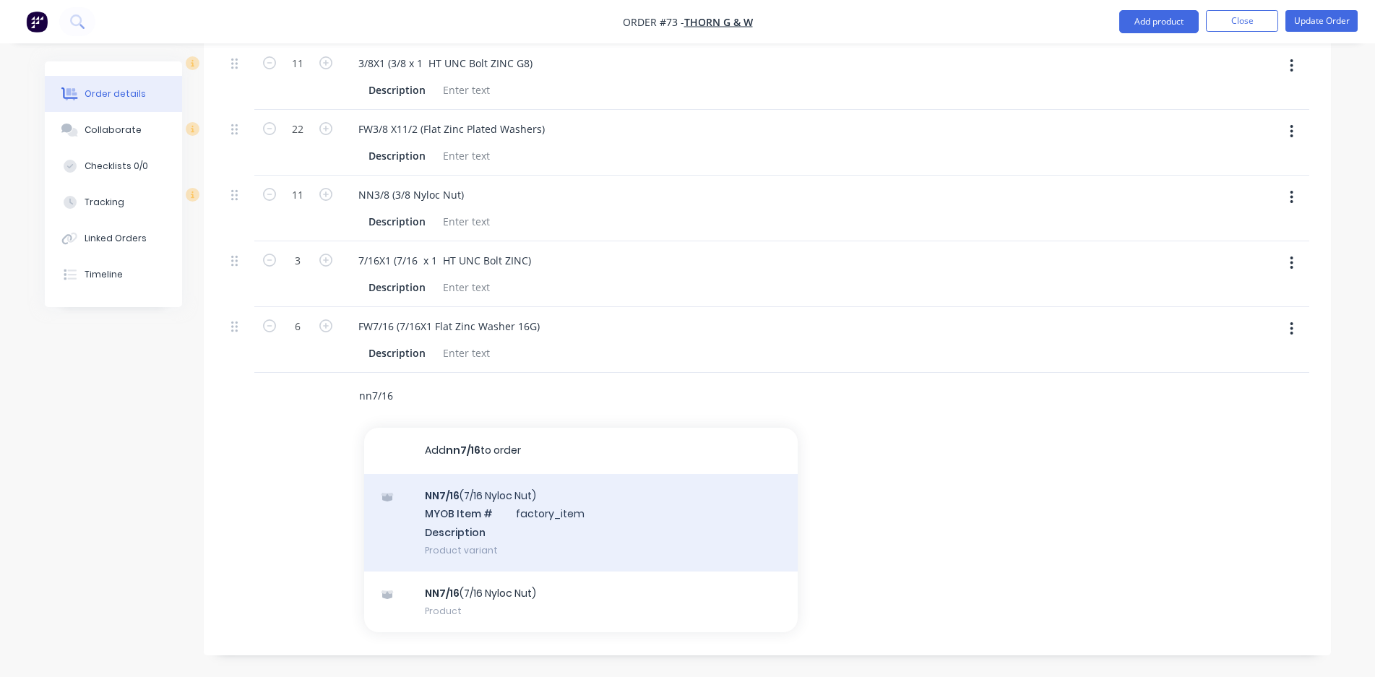
type input "nn7/16"
click at [495, 498] on div "NN7/16 (7/16 Nyloc Nut) MYOB Item # factory_item Description Product variant" at bounding box center [581, 523] width 434 height 98
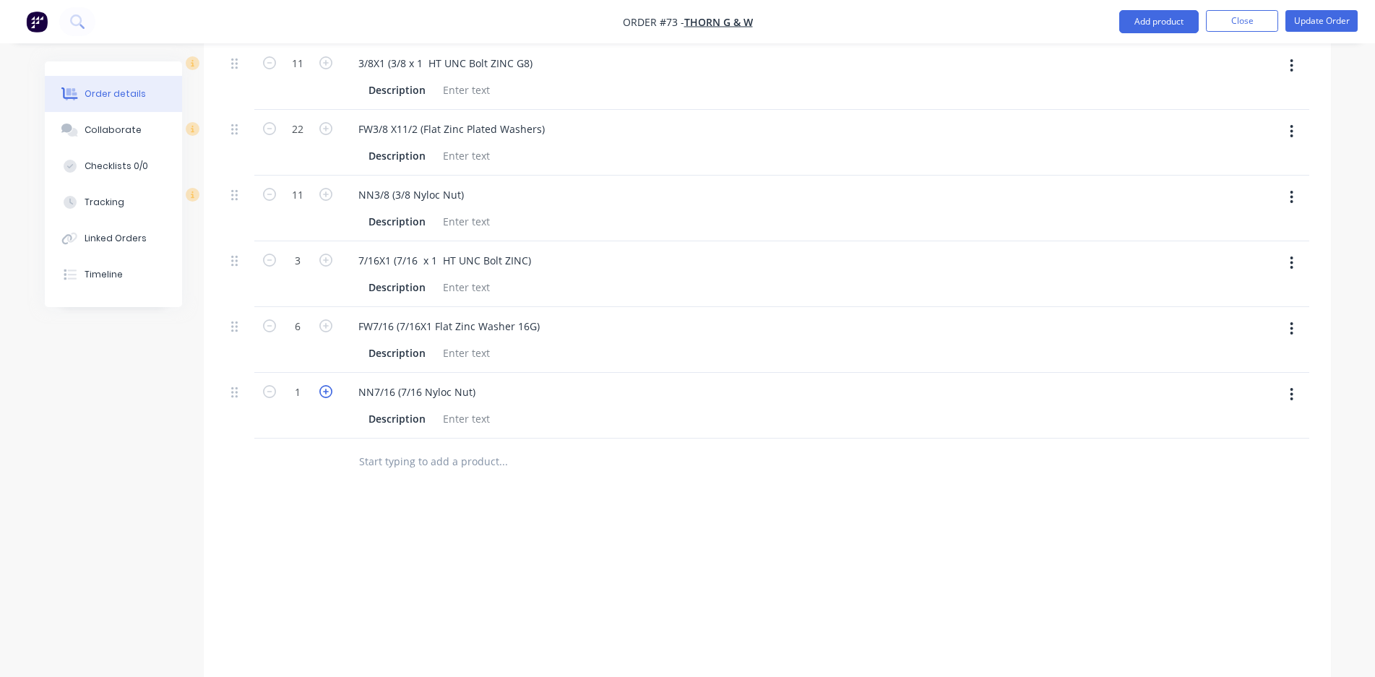
click at [327, 395] on icon "button" at bounding box center [325, 391] width 13 height 13
type input "3"
click at [471, 468] on input "text" at bounding box center [502, 461] width 289 height 29
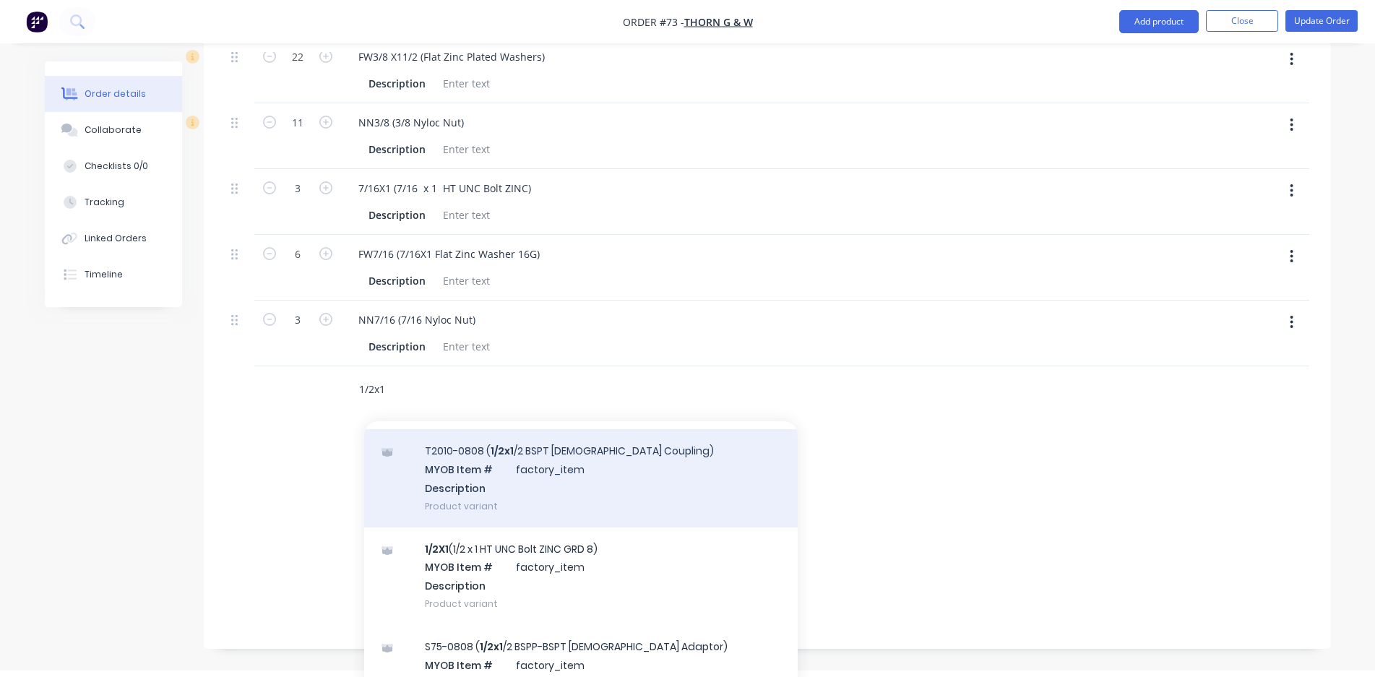
scroll to position [795, 0]
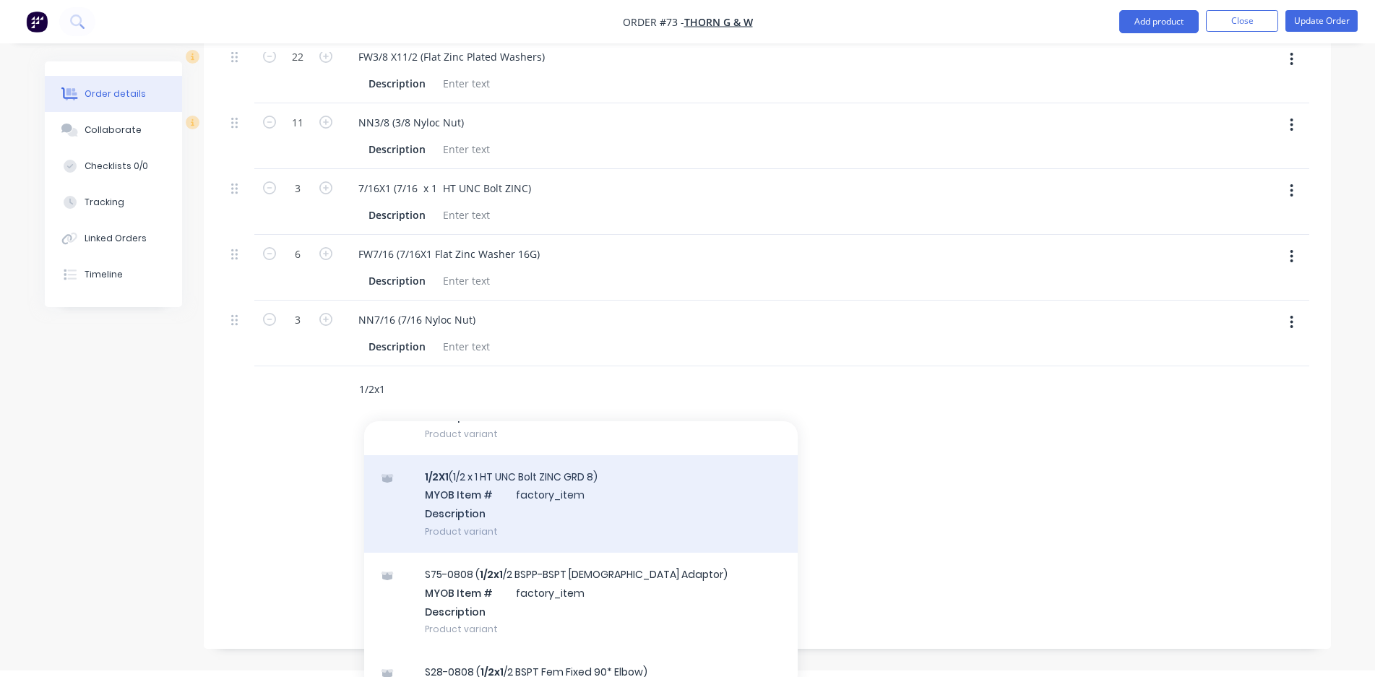
type input "1/2x1"
click at [642, 528] on div "1/2X1 (1/2 x 1 HT UNC Bolt ZINC GRD 8) MYOB Item # factory_item Description Pro…" at bounding box center [581, 504] width 434 height 98
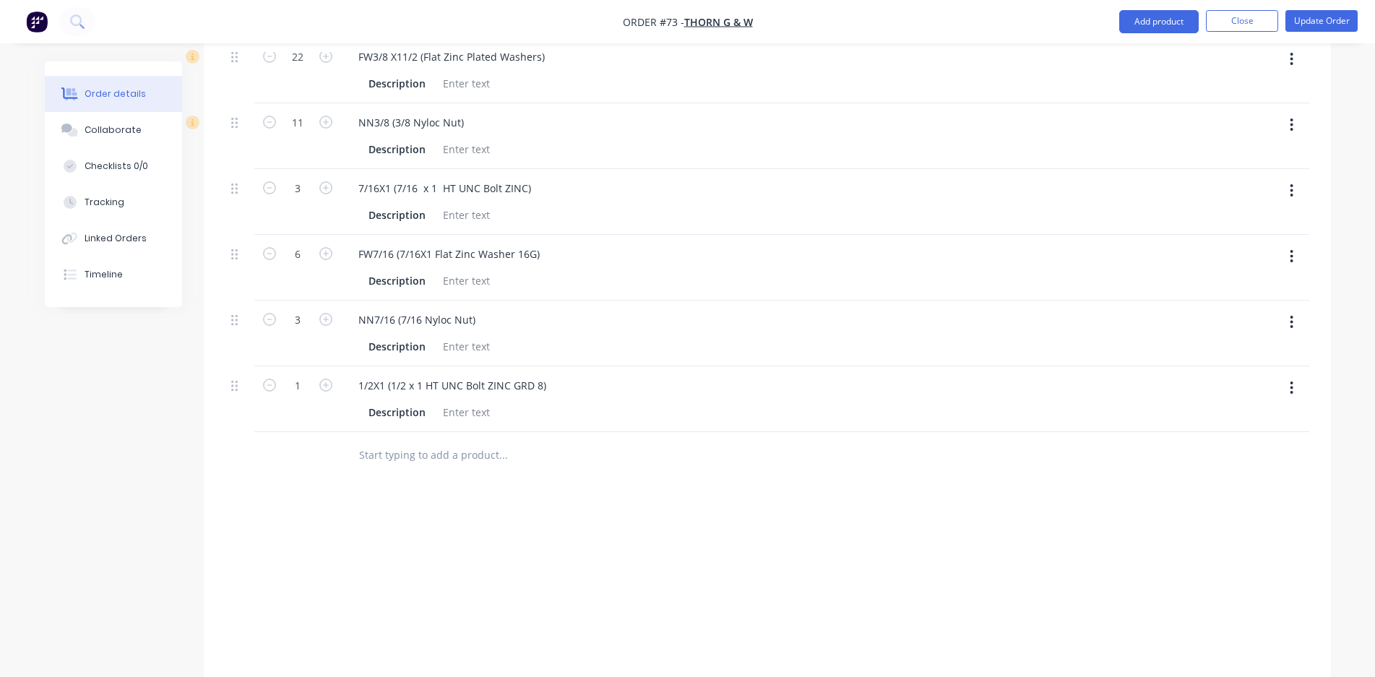
click at [458, 456] on input "text" at bounding box center [502, 455] width 289 height 29
click at [310, 390] on input "1" at bounding box center [298, 386] width 38 height 22
type input "18"
click at [301, 432] on div at bounding box center [297, 455] width 87 height 47
click at [385, 467] on input "text" at bounding box center [502, 455] width 289 height 29
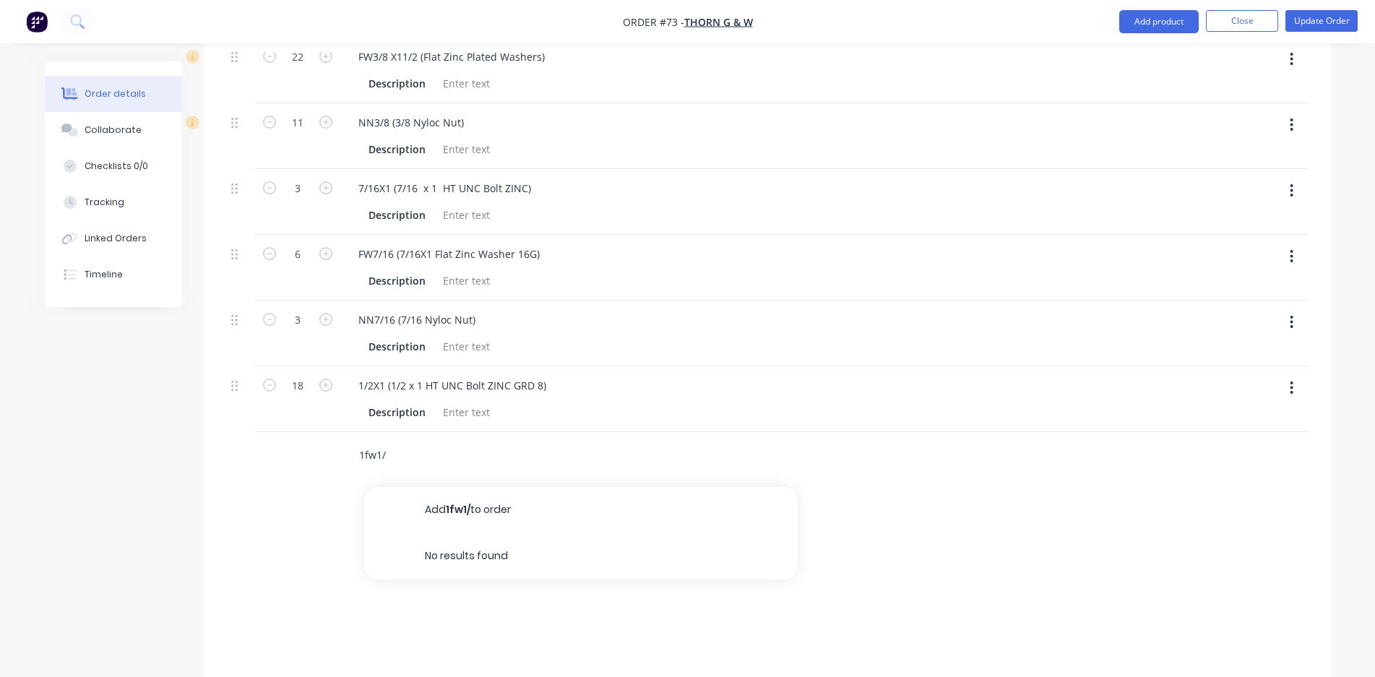
click at [364, 452] on input "1fw1/" at bounding box center [502, 455] width 289 height 29
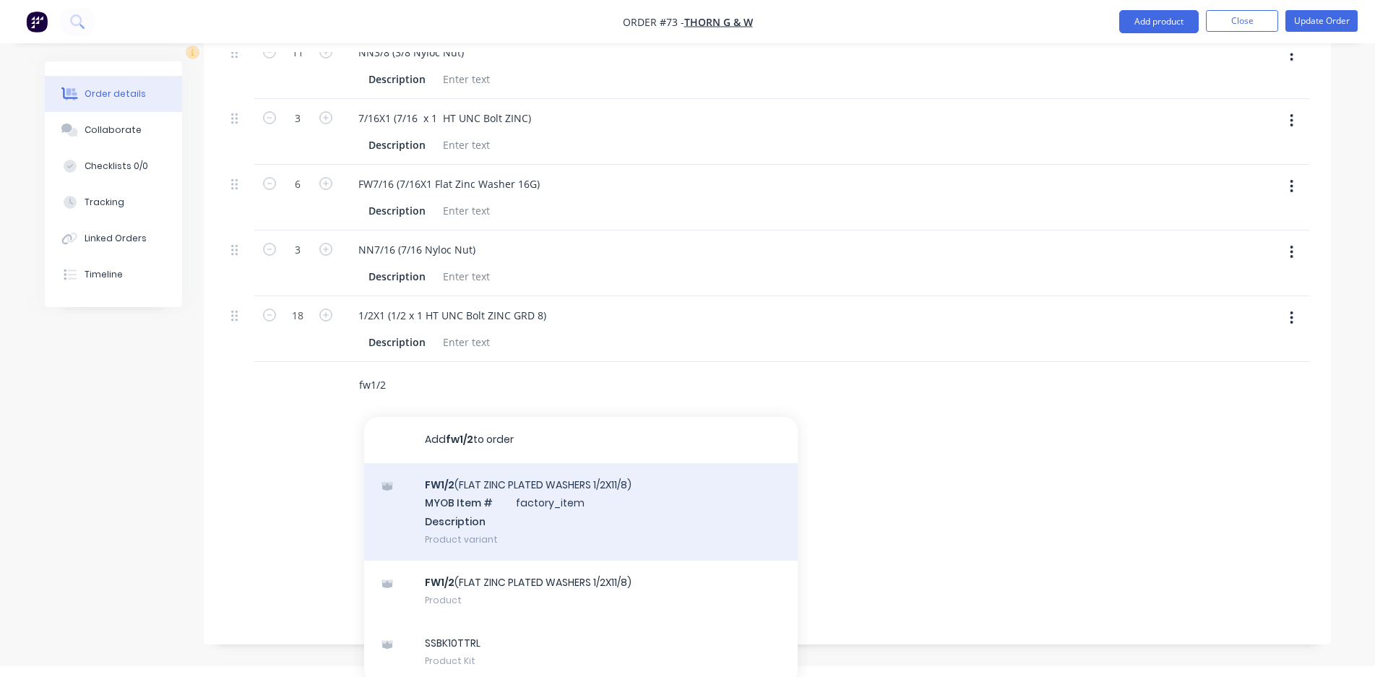
scroll to position [1288, 0]
type input "fw1/2"
click at [445, 507] on div "FW1/2 (FLAT ZINC PLATED WASHERS 1/2X11/8) MYOB Item # factory_item Description …" at bounding box center [581, 510] width 434 height 98
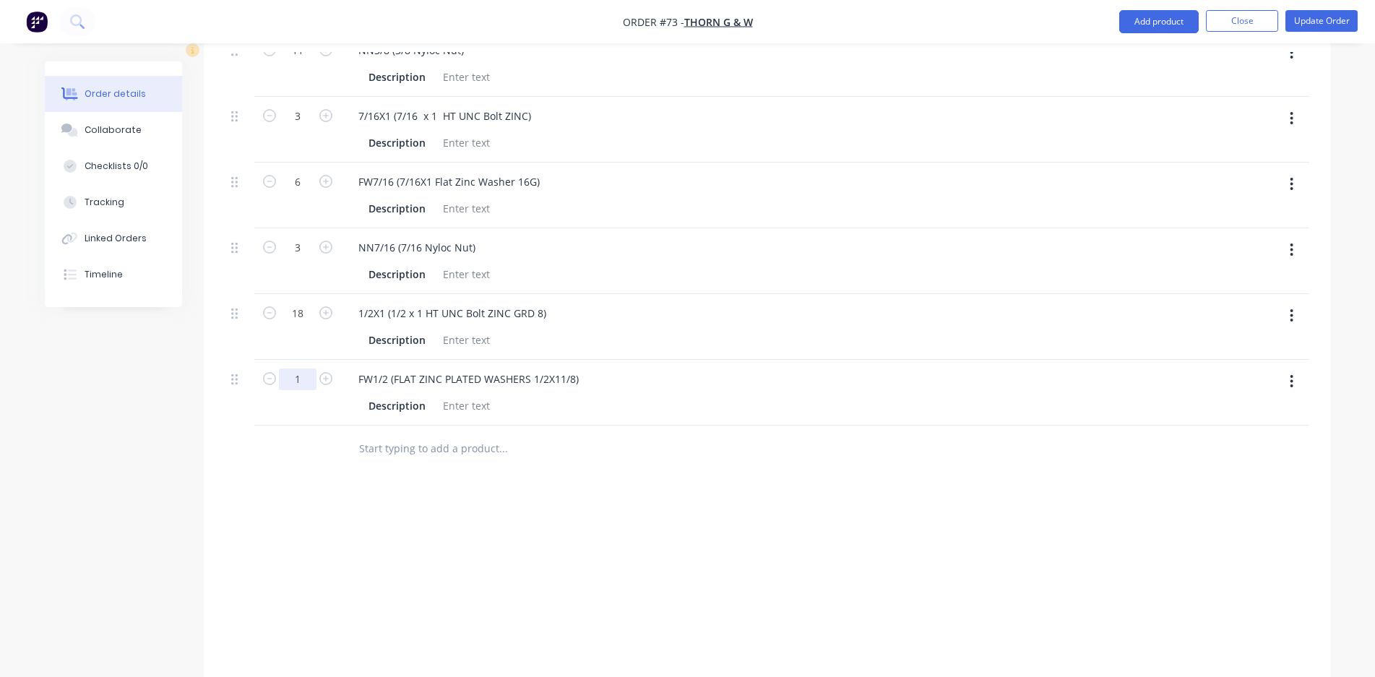
click at [299, 382] on input "1" at bounding box center [298, 380] width 38 height 22
type input "26"
click at [311, 445] on div at bounding box center [297, 449] width 87 height 47
click at [373, 445] on input "text" at bounding box center [502, 448] width 289 height 29
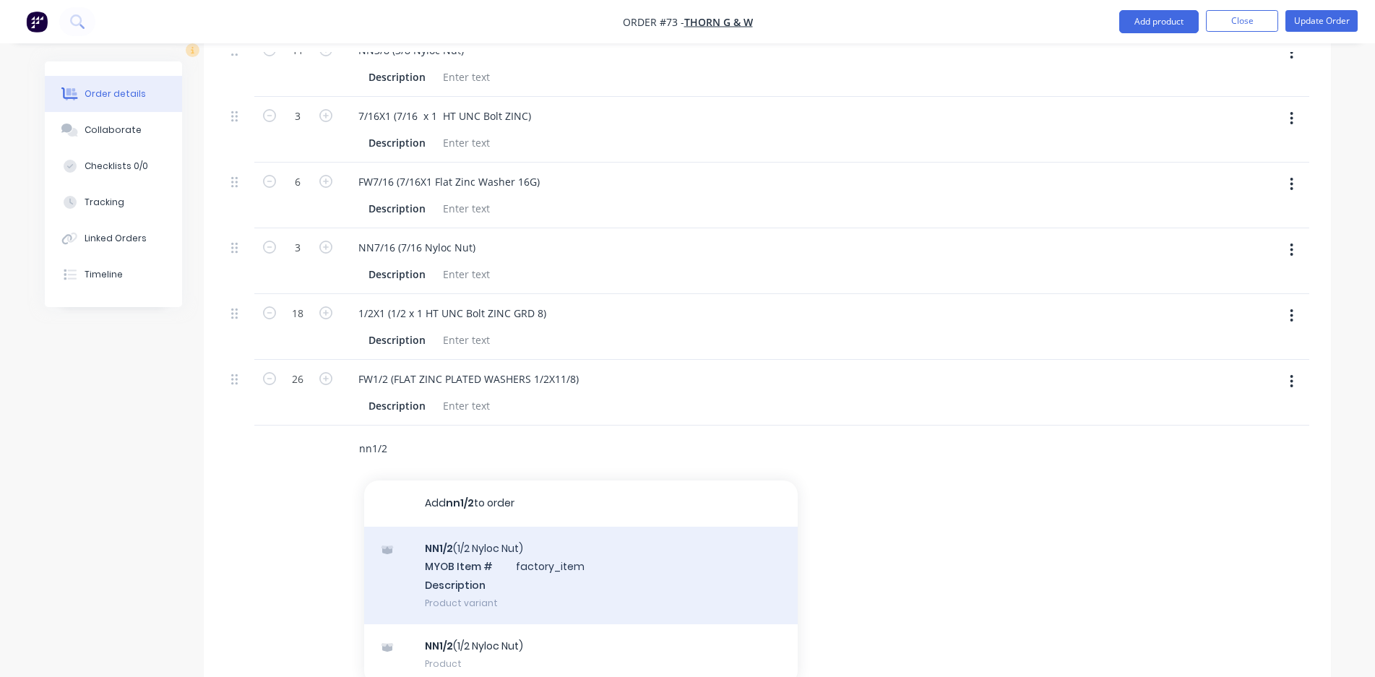
type input "nn1/2"
click at [447, 562] on div "NN1/2 (1/2 Nyloc Nut) MYOB Item # factory_item Description Product variant" at bounding box center [581, 576] width 434 height 98
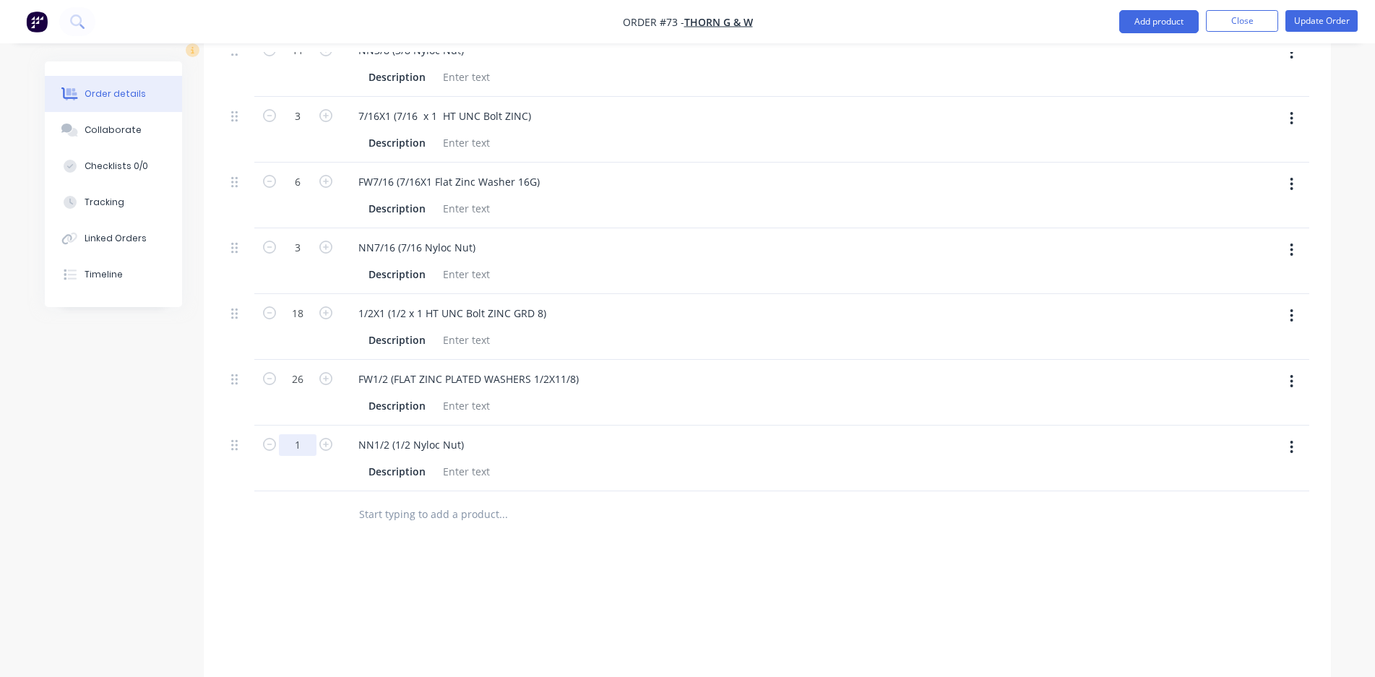
click at [316, 442] on input "1" at bounding box center [298, 445] width 38 height 22
type input "8"
click at [304, 523] on div at bounding box center [297, 514] width 87 height 47
click at [382, 518] on input "text" at bounding box center [502, 514] width 289 height 29
click at [432, 512] on input "text" at bounding box center [502, 514] width 289 height 29
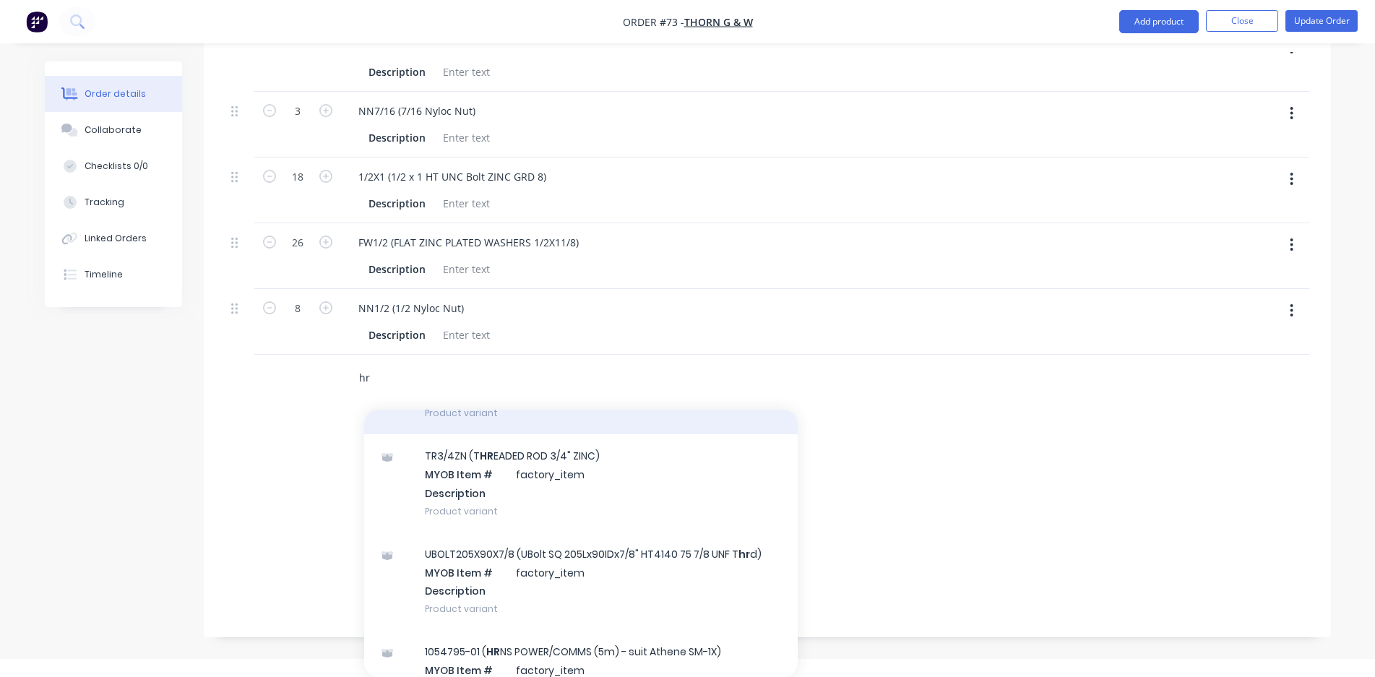
scroll to position [145, 0]
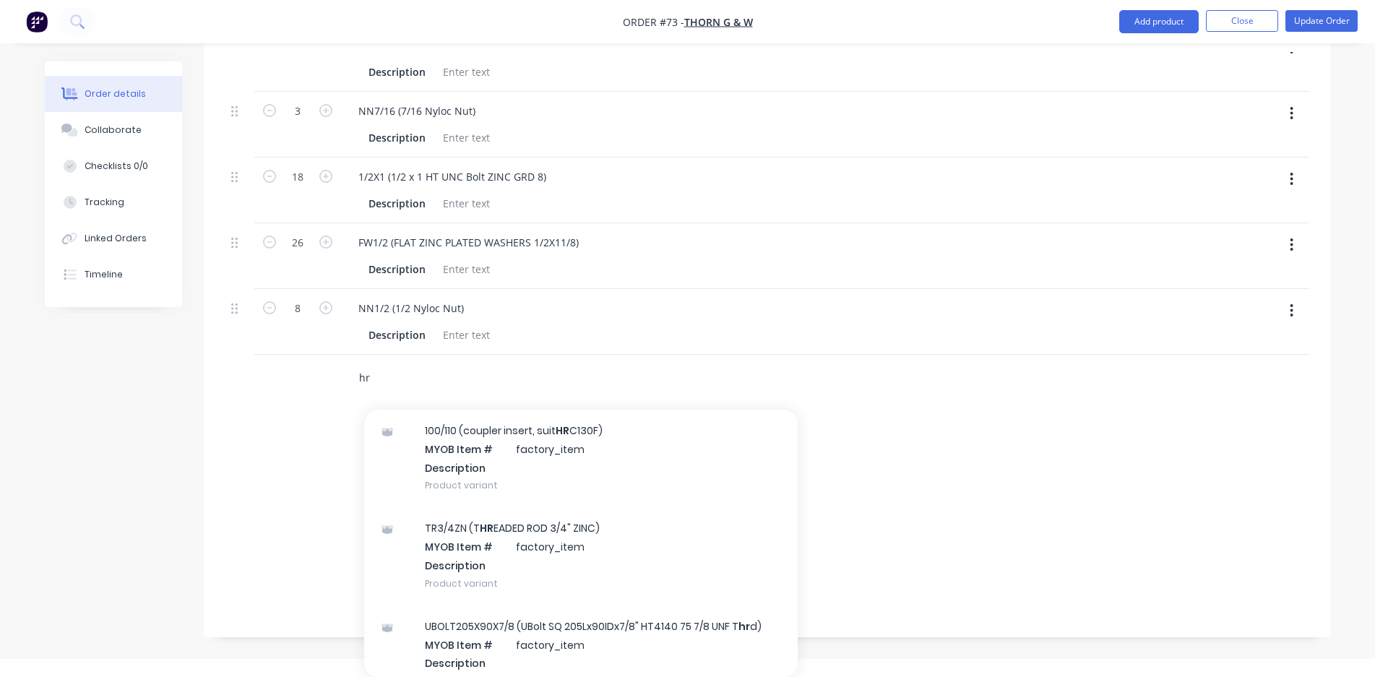
type input "h"
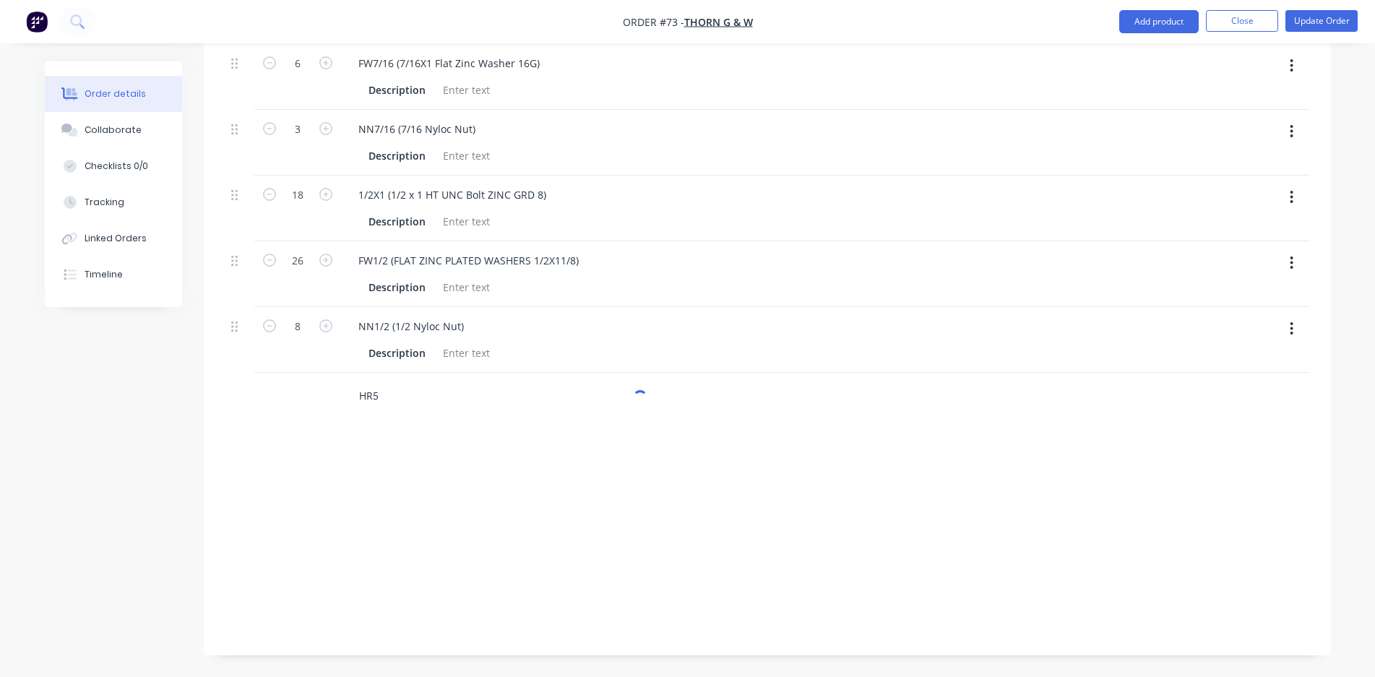
scroll to position [1407, 0]
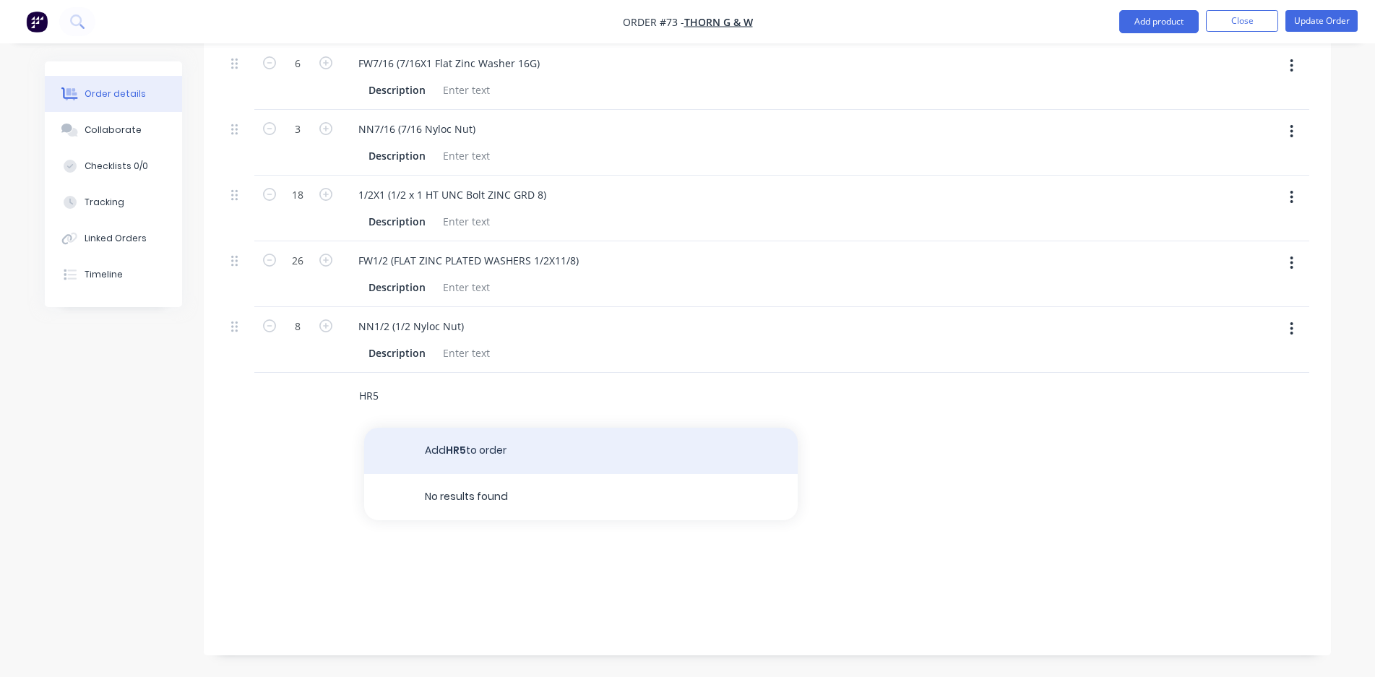
type input "HR5"
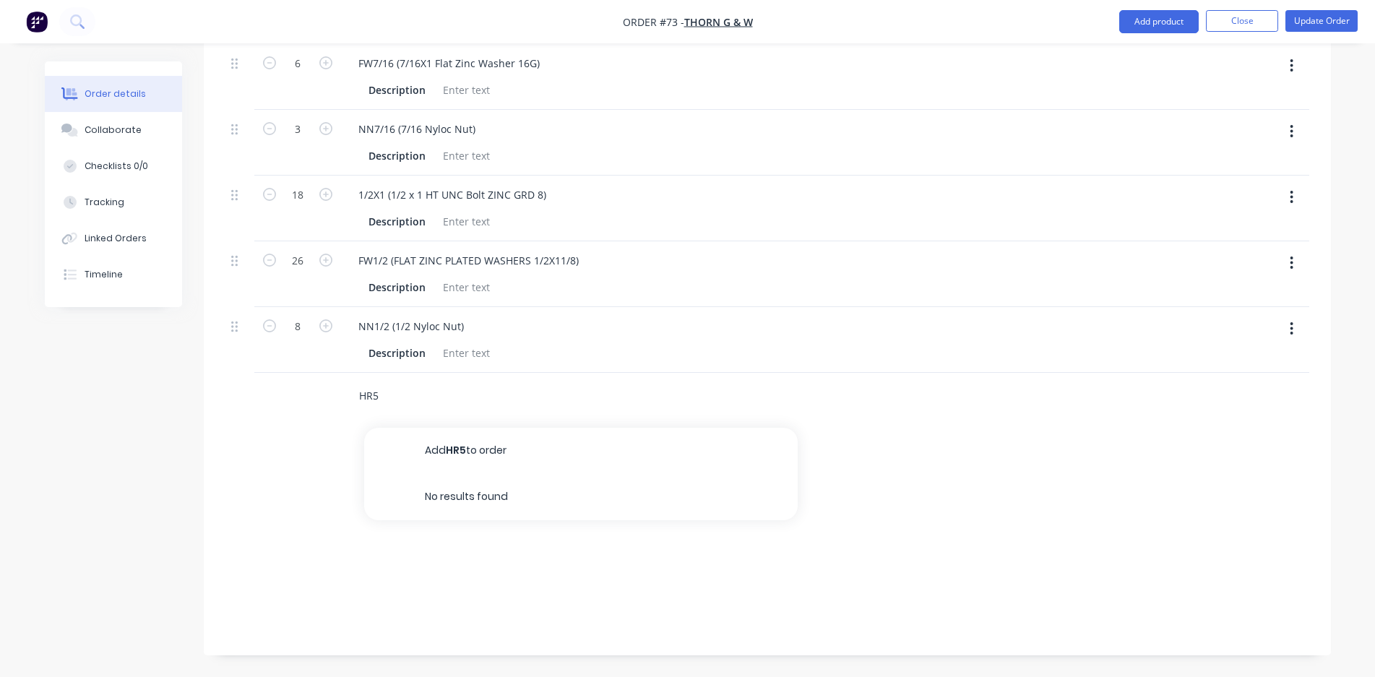
click at [491, 457] on button "Add HR5 to order" at bounding box center [581, 451] width 434 height 46
click at [411, 394] on div "HR5" at bounding box center [630, 392] width 567 height 21
click at [384, 385] on div "HR5" at bounding box center [368, 392] width 43 height 21
click at [1293, 389] on button "button" at bounding box center [1292, 395] width 34 height 26
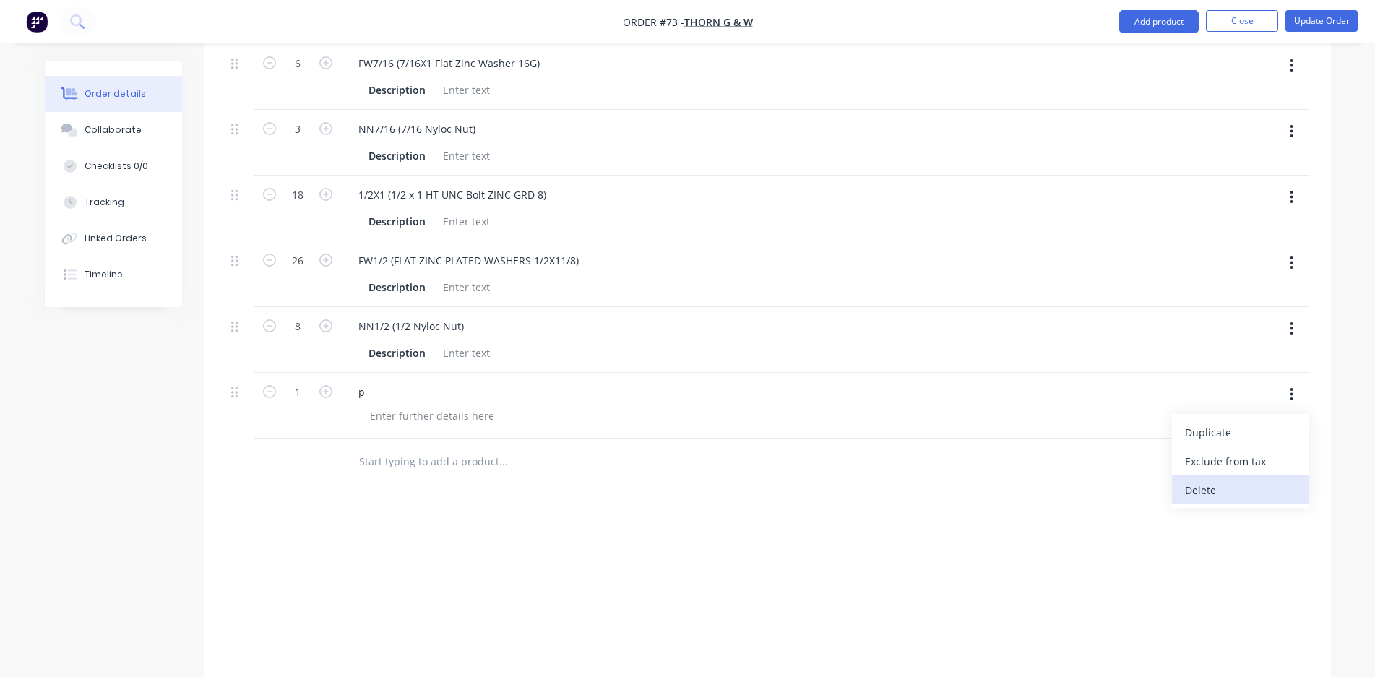
click at [1218, 495] on div "Delete" at bounding box center [1240, 490] width 111 height 21
click at [399, 395] on input "text" at bounding box center [502, 396] width 289 height 29
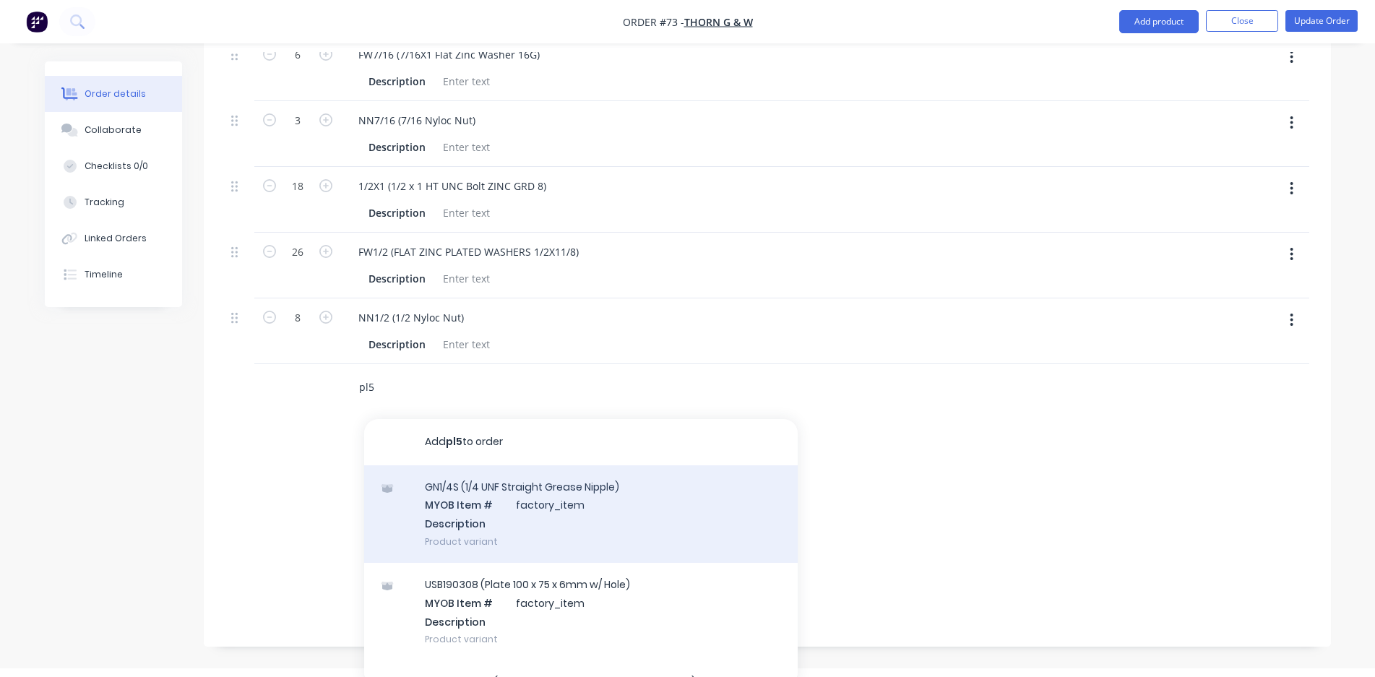
scroll to position [1425, 0]
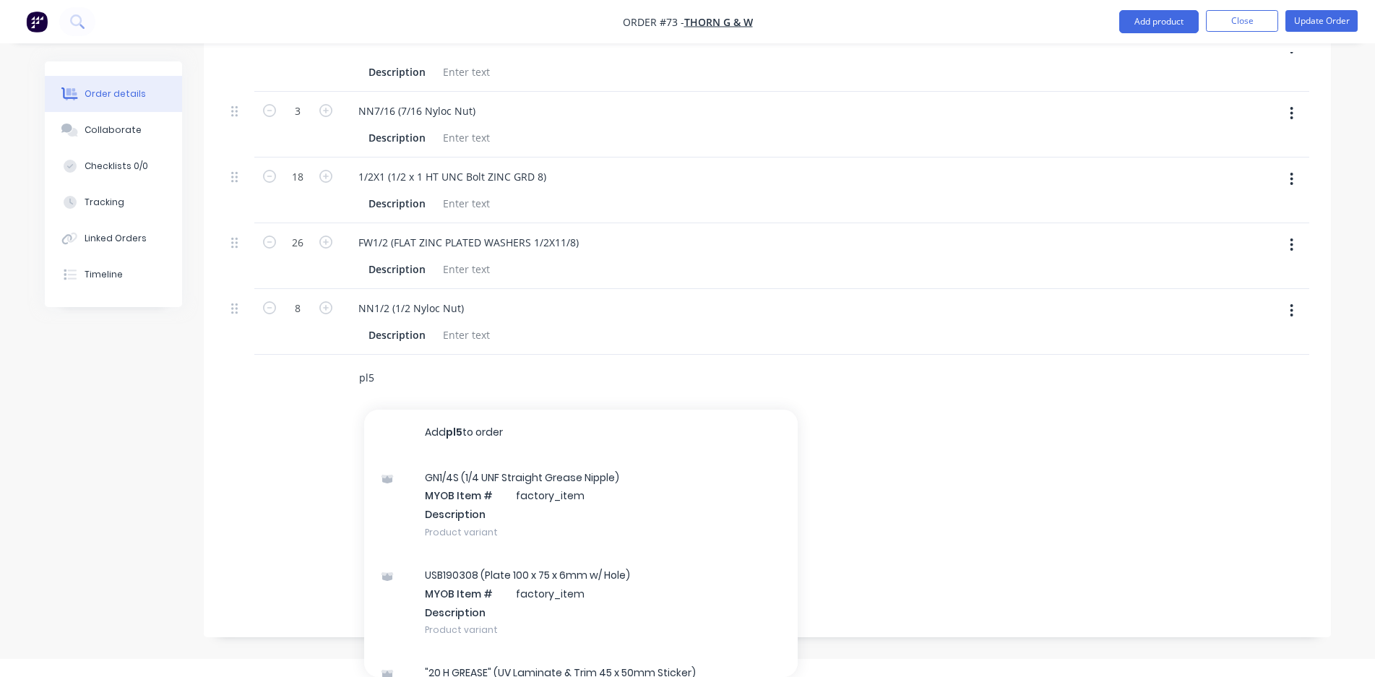
click at [365, 382] on input "pl5" at bounding box center [502, 378] width 289 height 29
click at [369, 384] on input "pl5" at bounding box center [502, 378] width 289 height 29
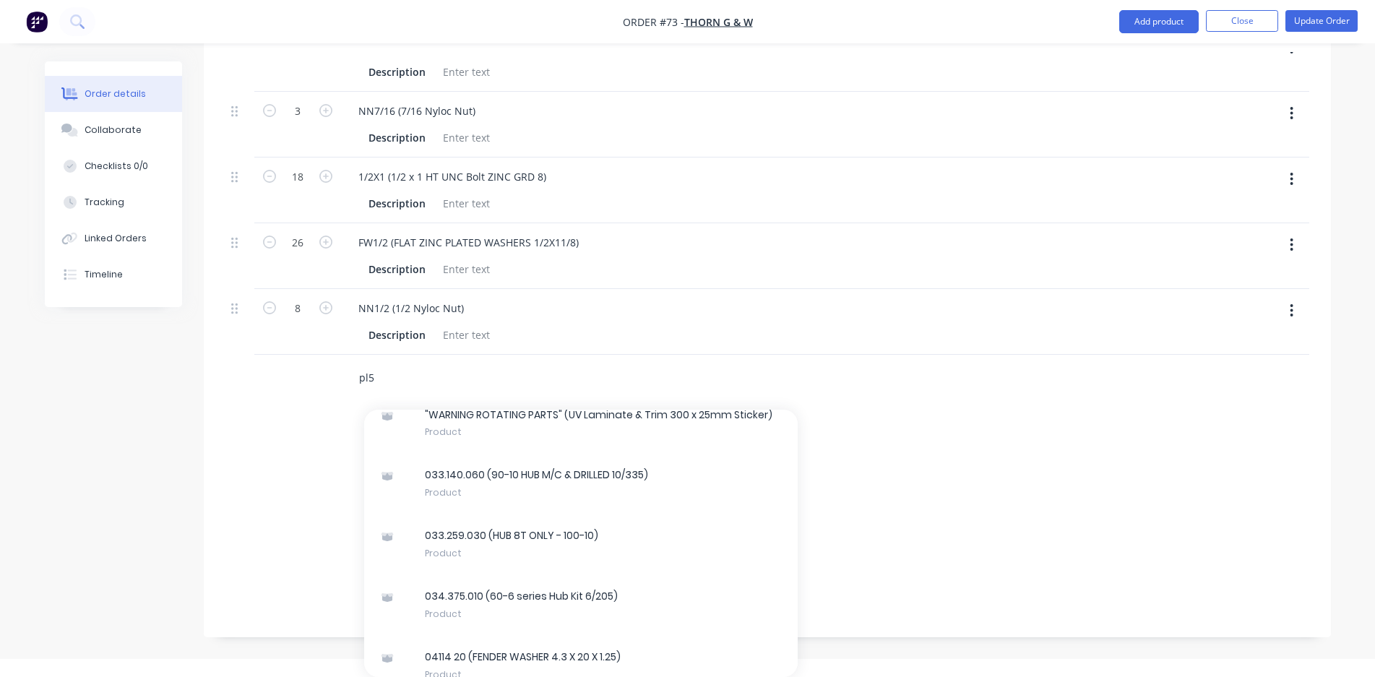
scroll to position [0, 0]
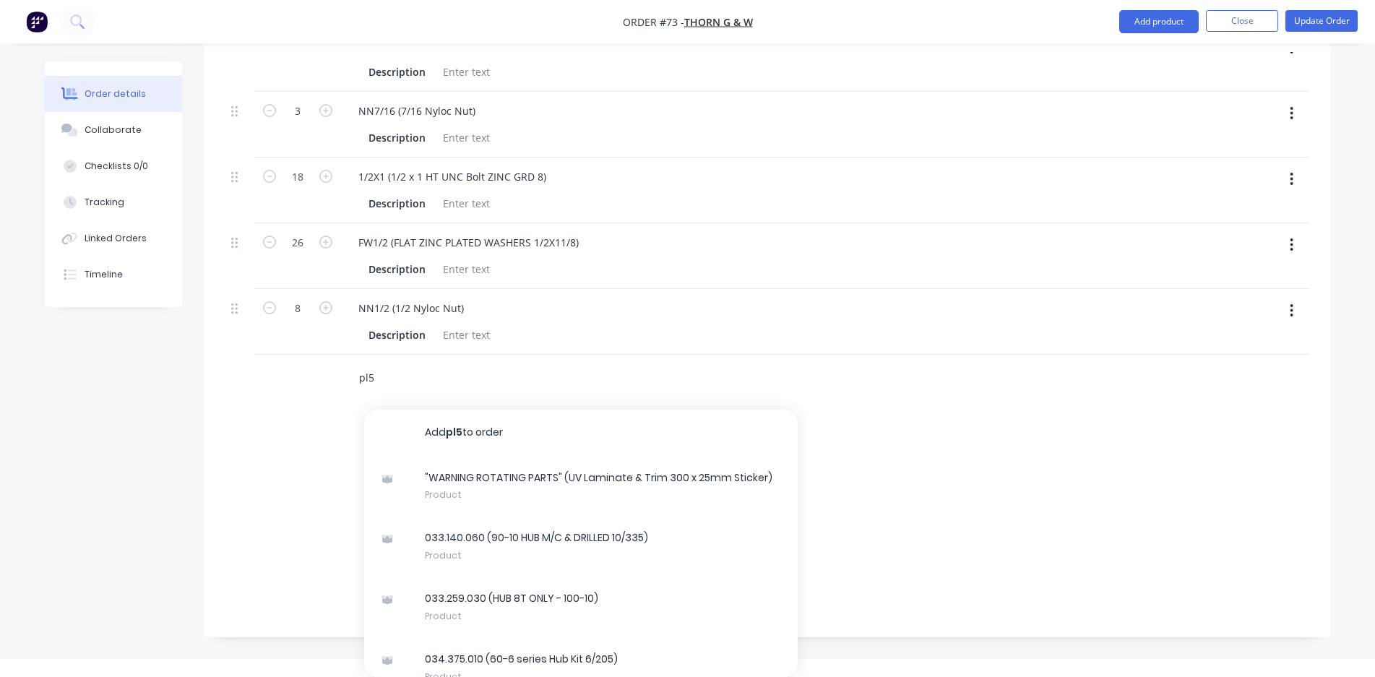
click at [385, 379] on input "pl5" at bounding box center [502, 378] width 289 height 29
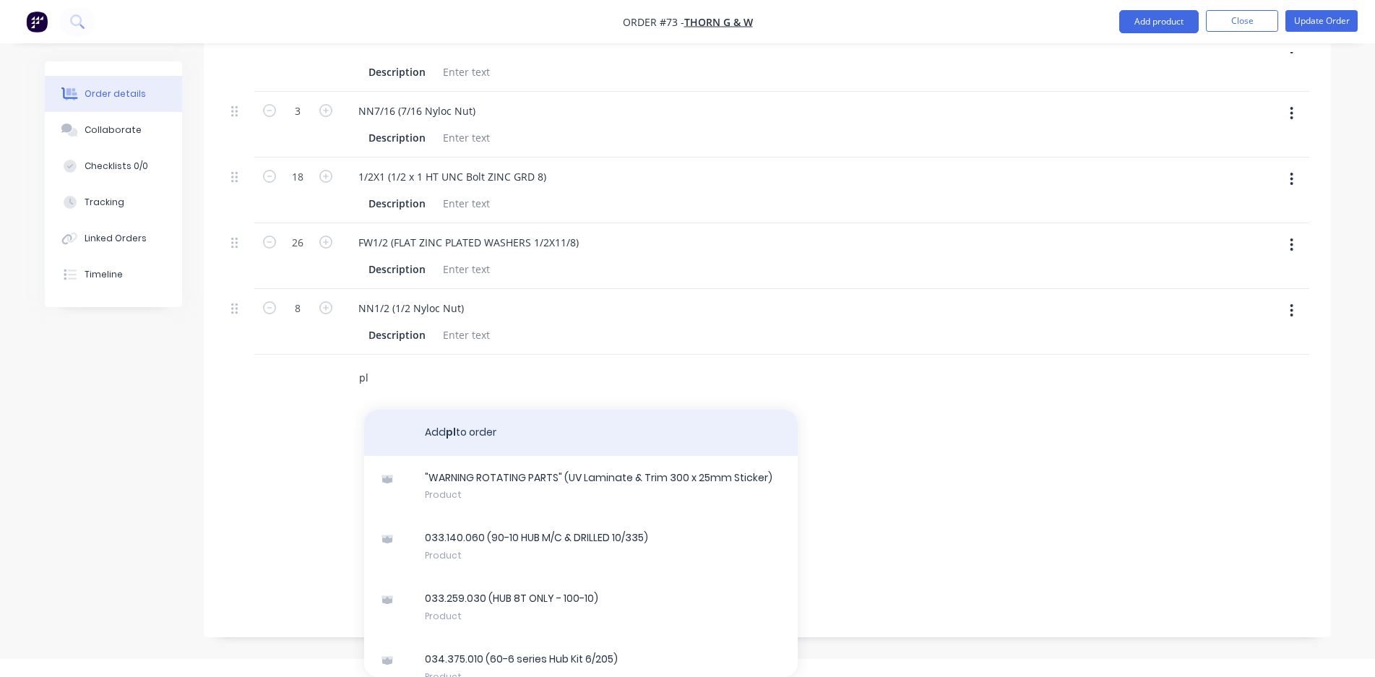
type input "p"
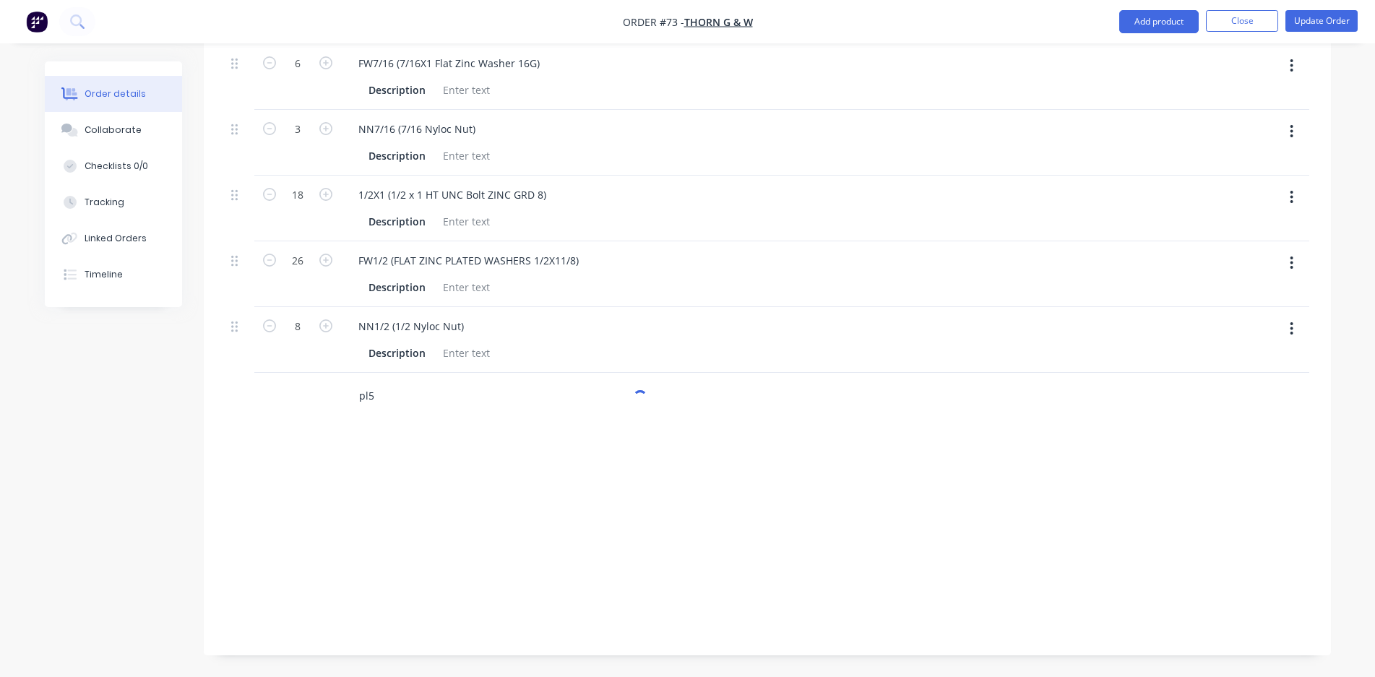
scroll to position [1425, 0]
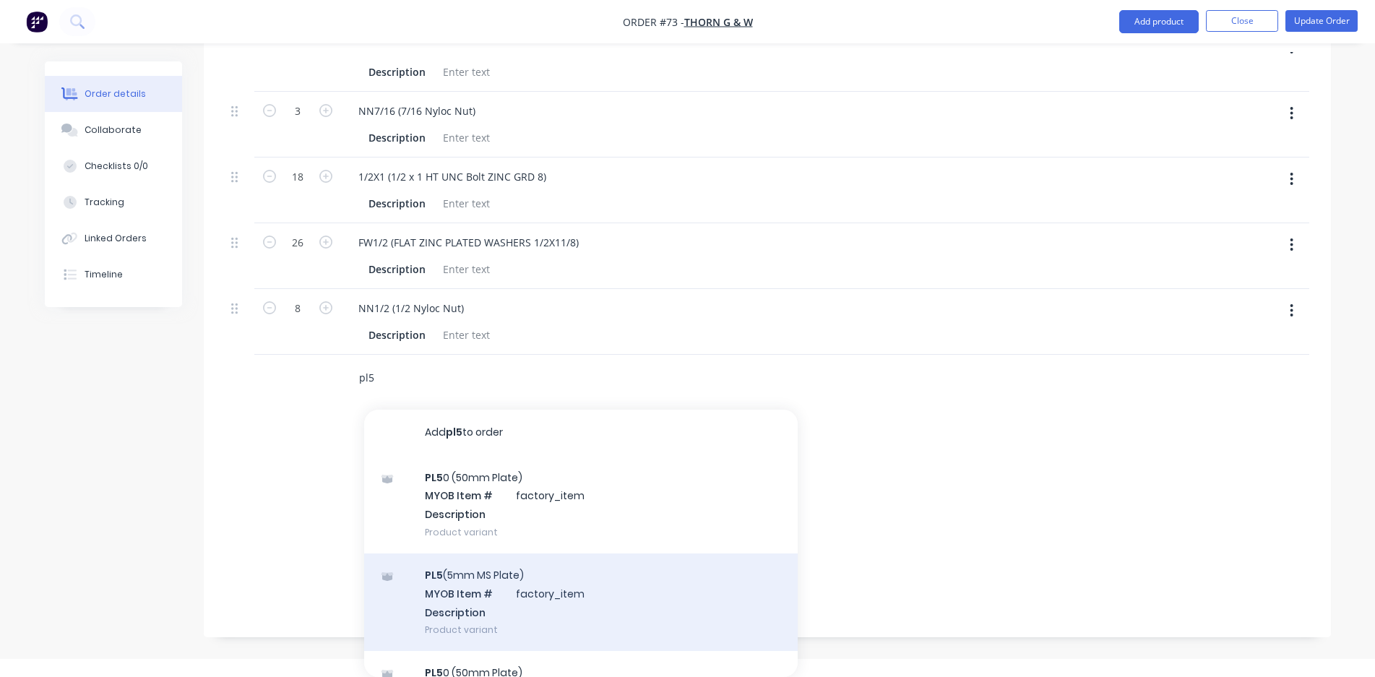
type input "pl5"
click at [601, 585] on div "PL5 (5mm MS Plate) MYOB Item # factory_item Description Product variant" at bounding box center [581, 603] width 434 height 98
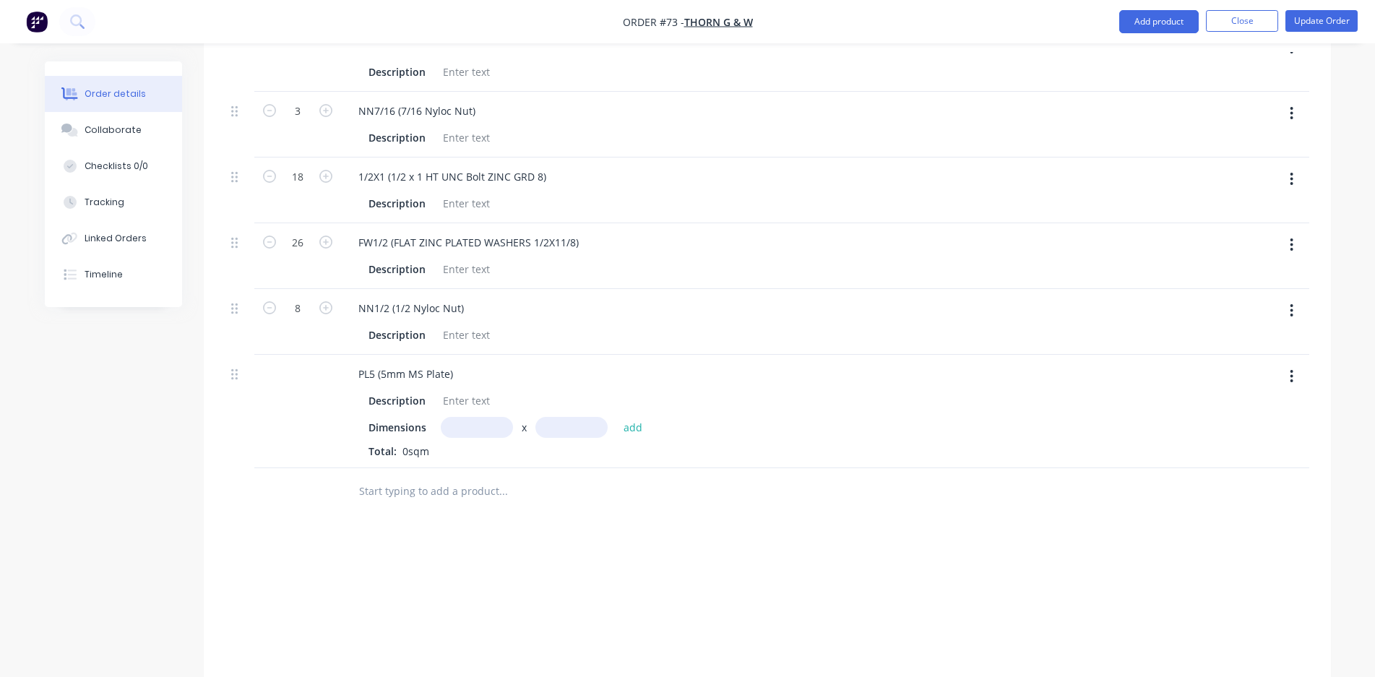
click at [462, 431] on input "text" at bounding box center [477, 427] width 72 height 21
type input "1.7m"
click at [583, 439] on div "Dimensions 1.7m x add Total: 0sqm" at bounding box center [630, 438] width 523 height 42
click at [582, 427] on input "text" at bounding box center [572, 427] width 72 height 21
type input "2.4m"
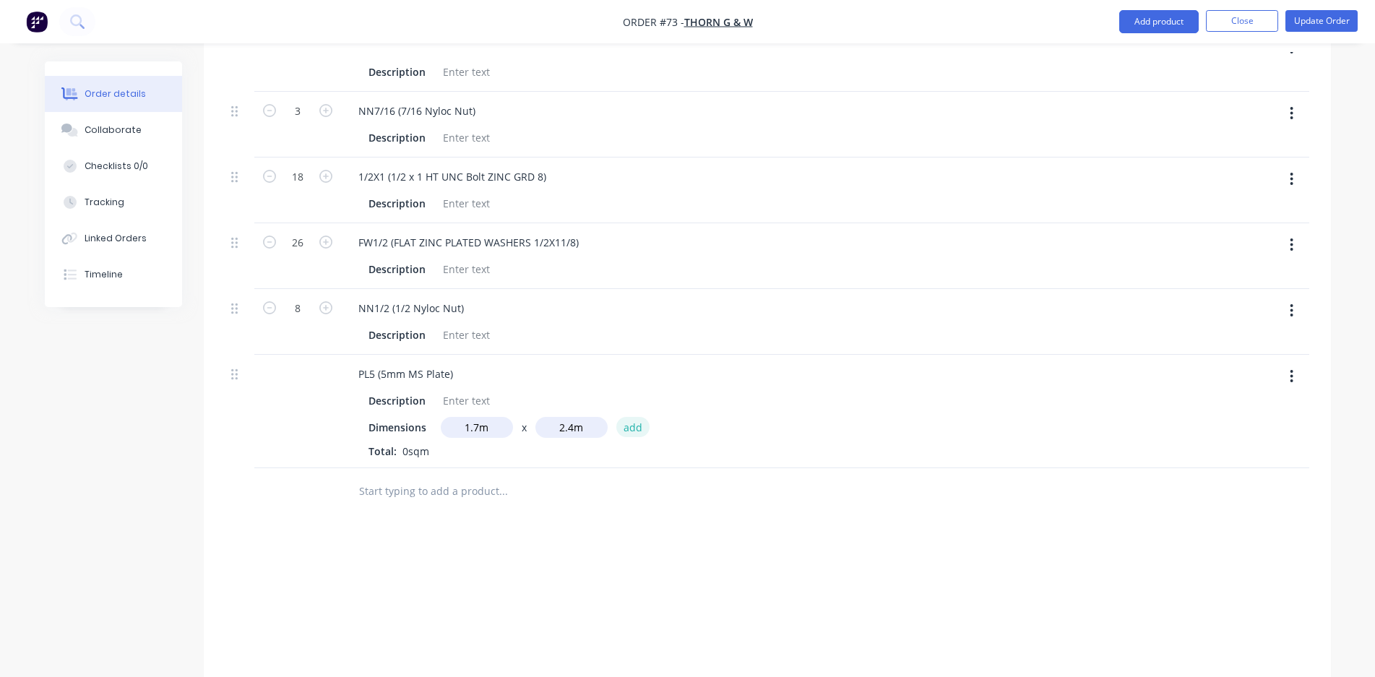
click at [637, 420] on button "add" at bounding box center [634, 427] width 34 height 20
click at [452, 512] on input "text" at bounding box center [502, 515] width 289 height 29
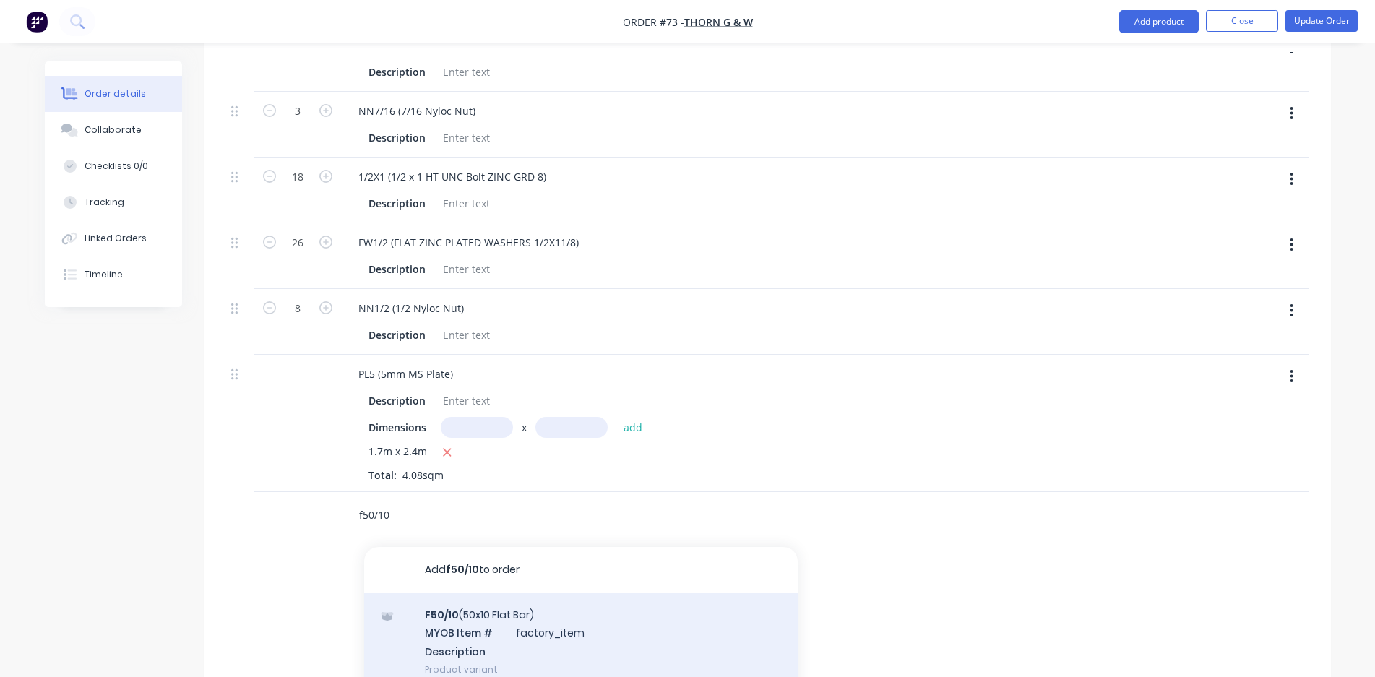
type input "f50/10"
click at [485, 608] on div "F50/10 (50x10 Flat Bar) MYOB Item # factory_item Description Product variant" at bounding box center [581, 642] width 434 height 98
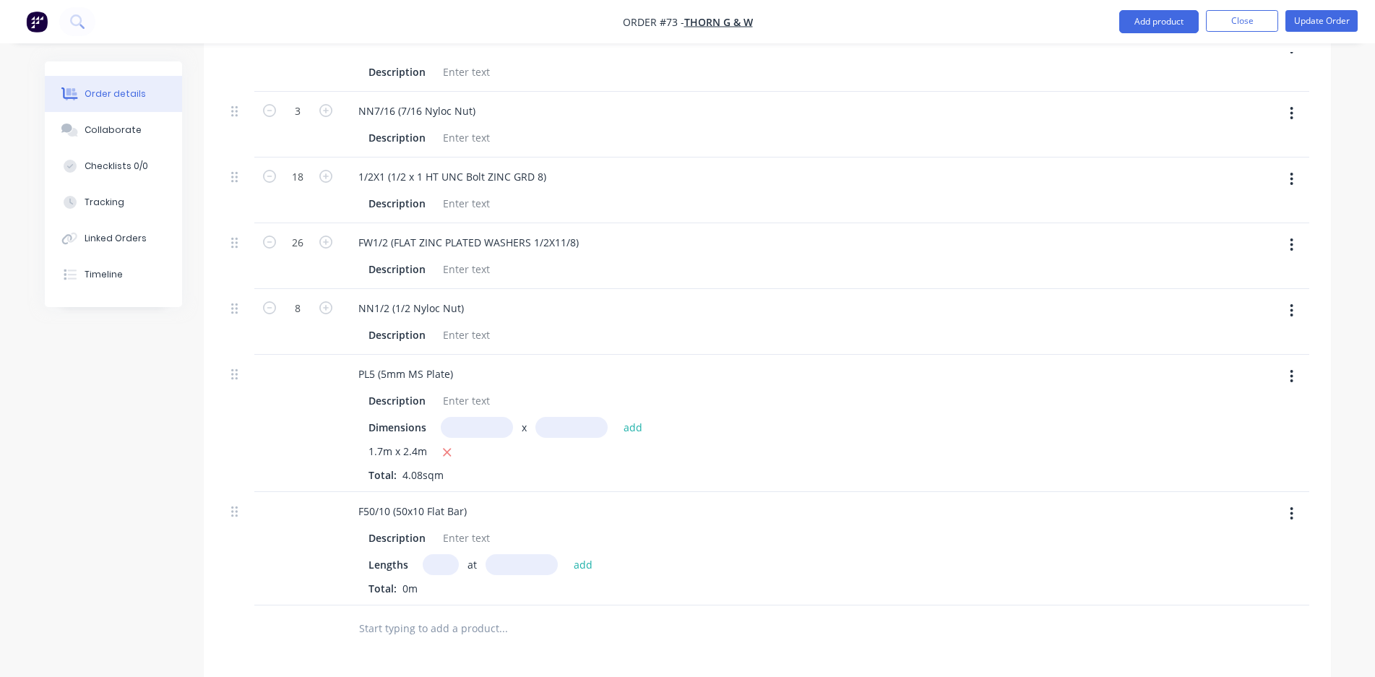
click at [430, 565] on input "text" at bounding box center [441, 564] width 36 height 21
type input "1"
click at [527, 565] on input "text" at bounding box center [522, 564] width 72 height 21
type input "0.25mm"
click at [586, 572] on button "add" at bounding box center [584, 564] width 34 height 20
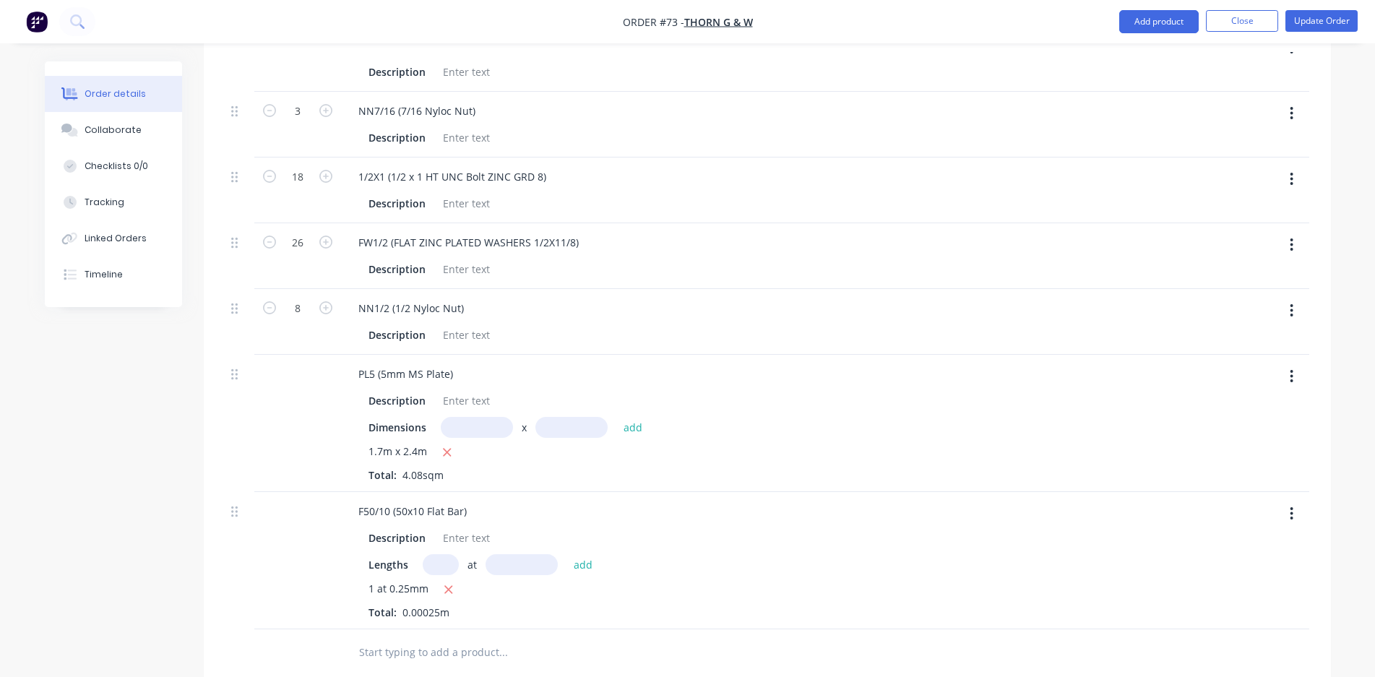
click at [405, 590] on span "1 at 0.25mm" at bounding box center [399, 590] width 60 height 18
click at [444, 594] on icon "button" at bounding box center [448, 589] width 9 height 13
click at [515, 564] on input "text" at bounding box center [522, 564] width 72 height 21
type input "2"
type input "0.25mm"
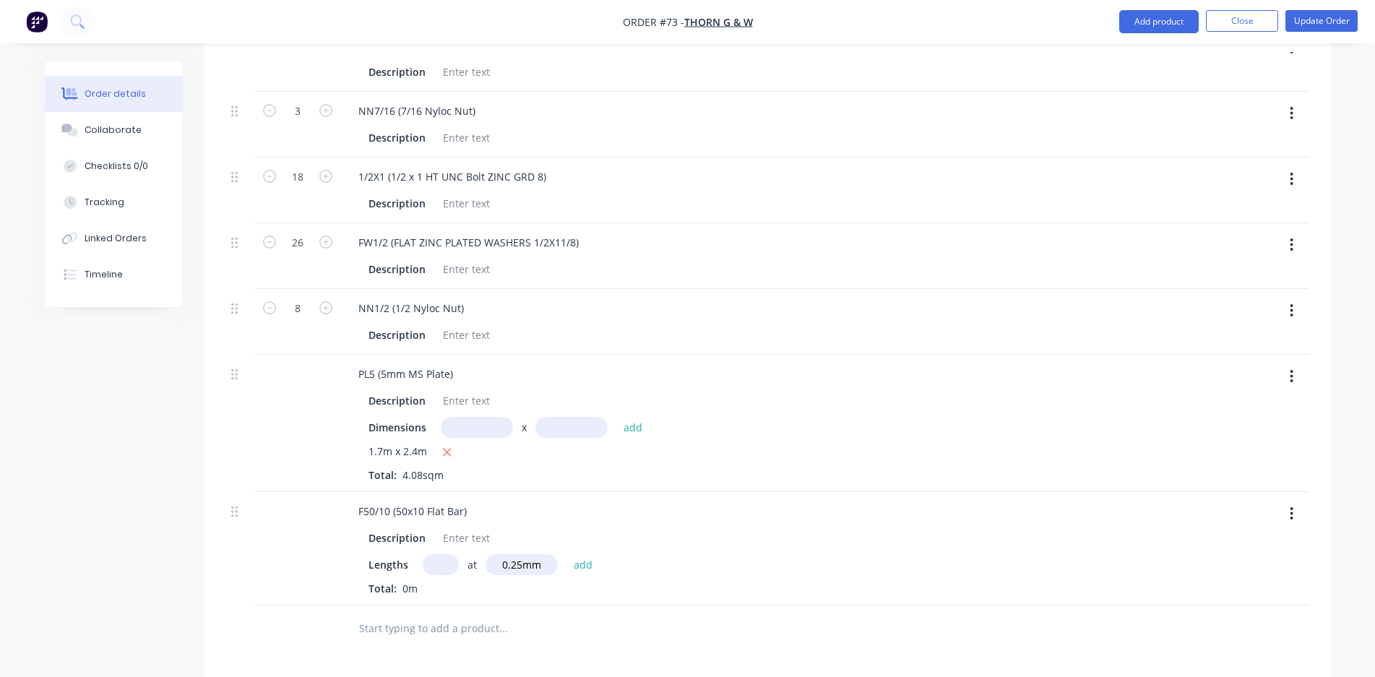
click at [437, 564] on input "text" at bounding box center [441, 564] width 36 height 21
type input "1"
click at [582, 559] on button "add" at bounding box center [584, 564] width 34 height 20
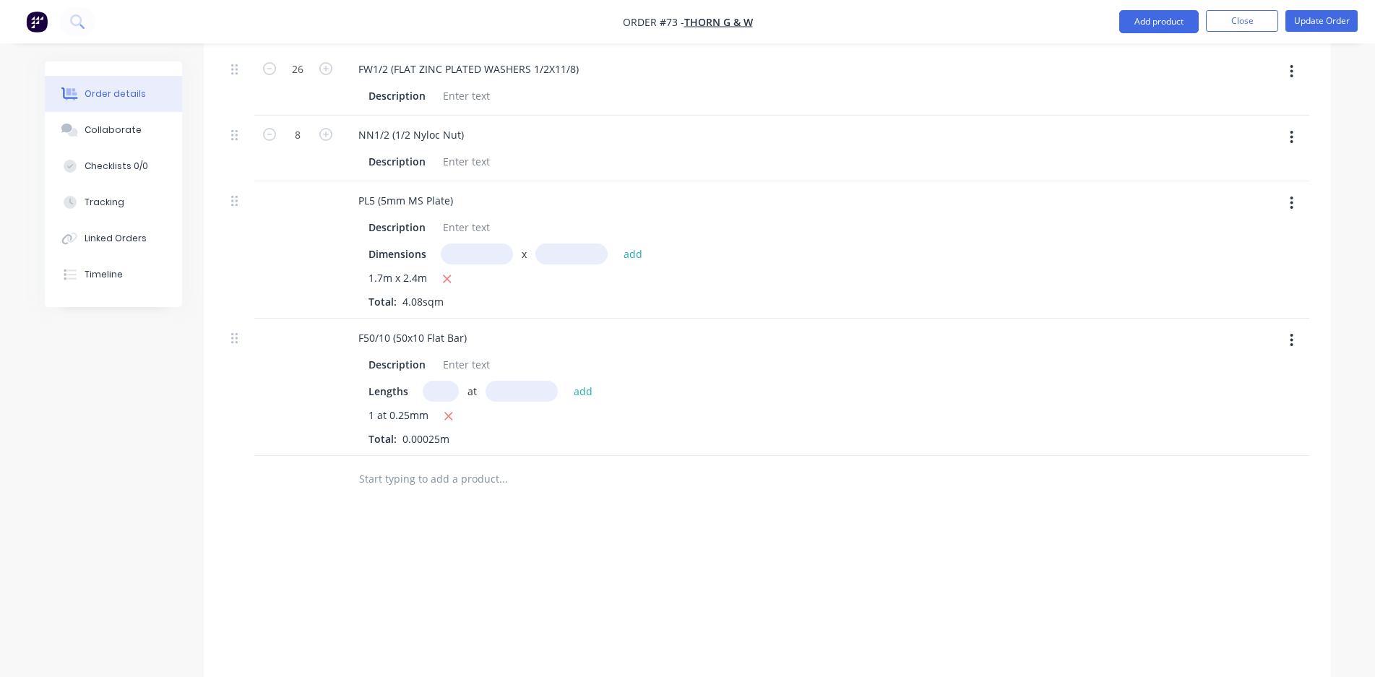
scroll to position [1641, 0]
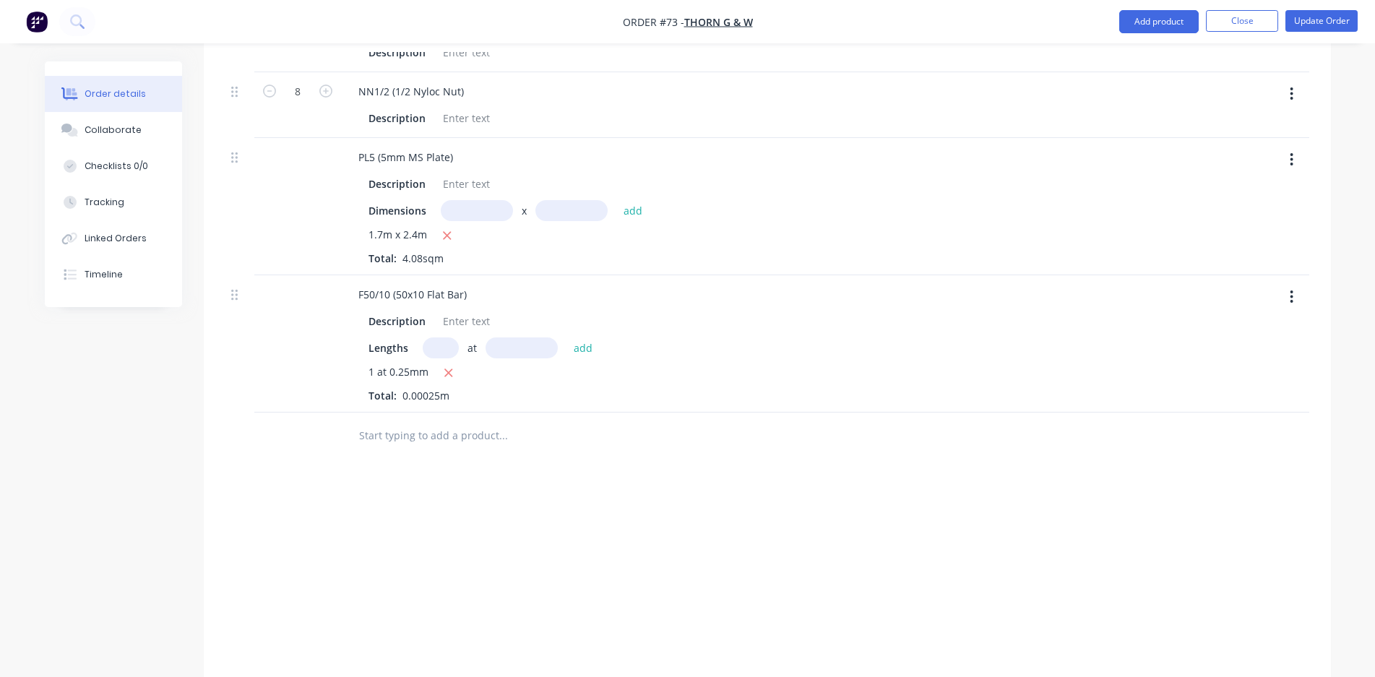
click at [488, 441] on input "text" at bounding box center [502, 435] width 289 height 29
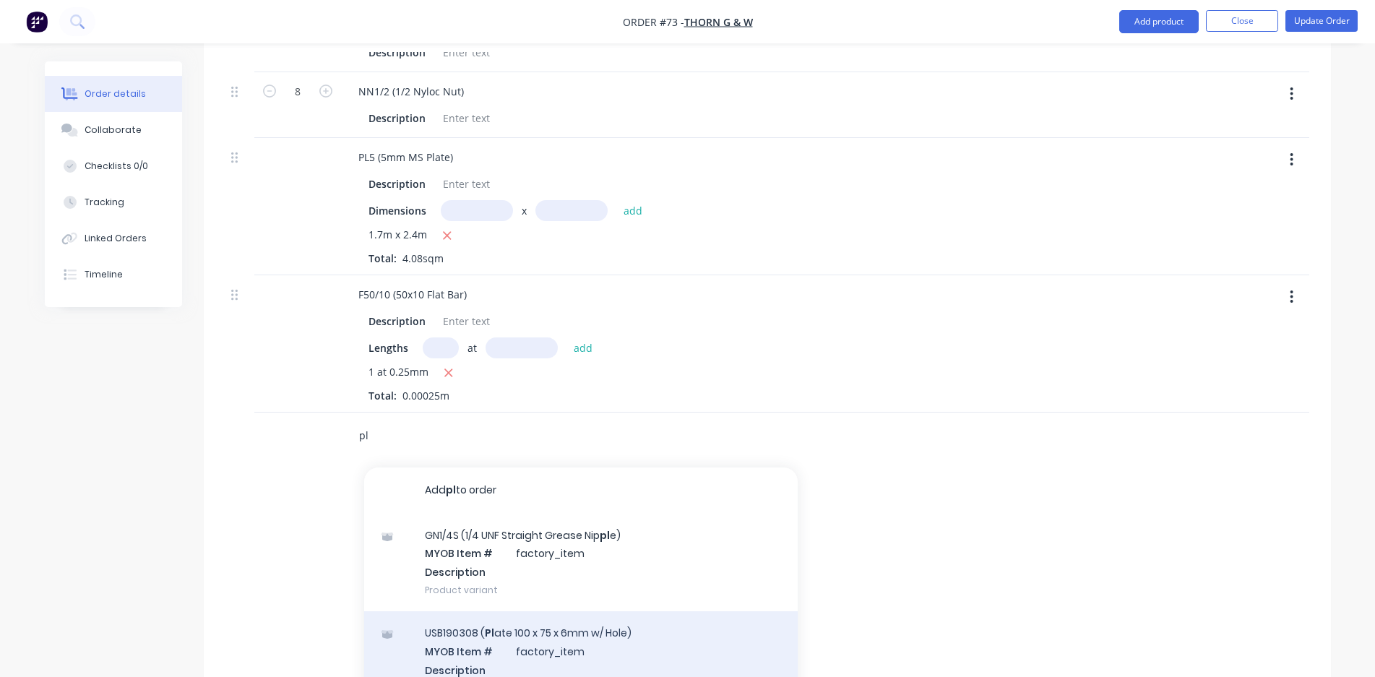
scroll to position [72, 0]
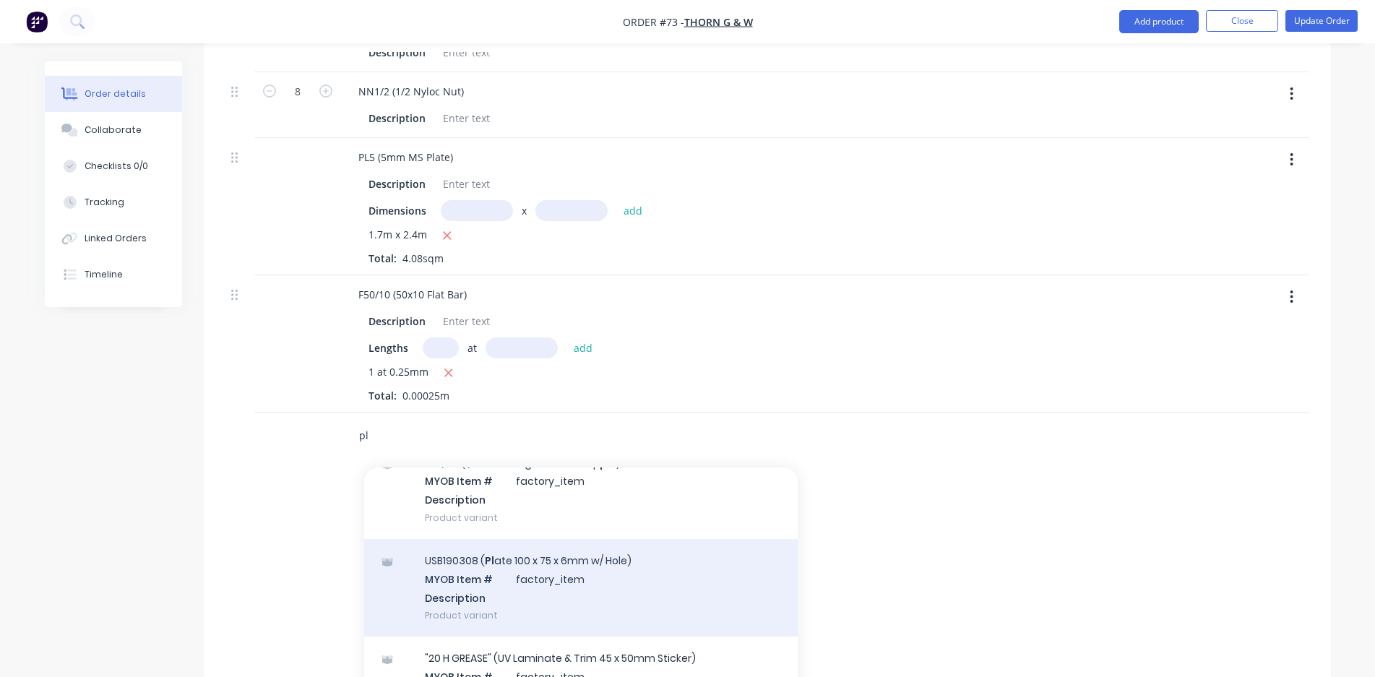
type input "pl"
click at [500, 601] on div "USB190308 ( Pl ate 100 x 75 x 6mm w/ Hole) MYOB Item # factory_item Description…" at bounding box center [581, 588] width 434 height 98
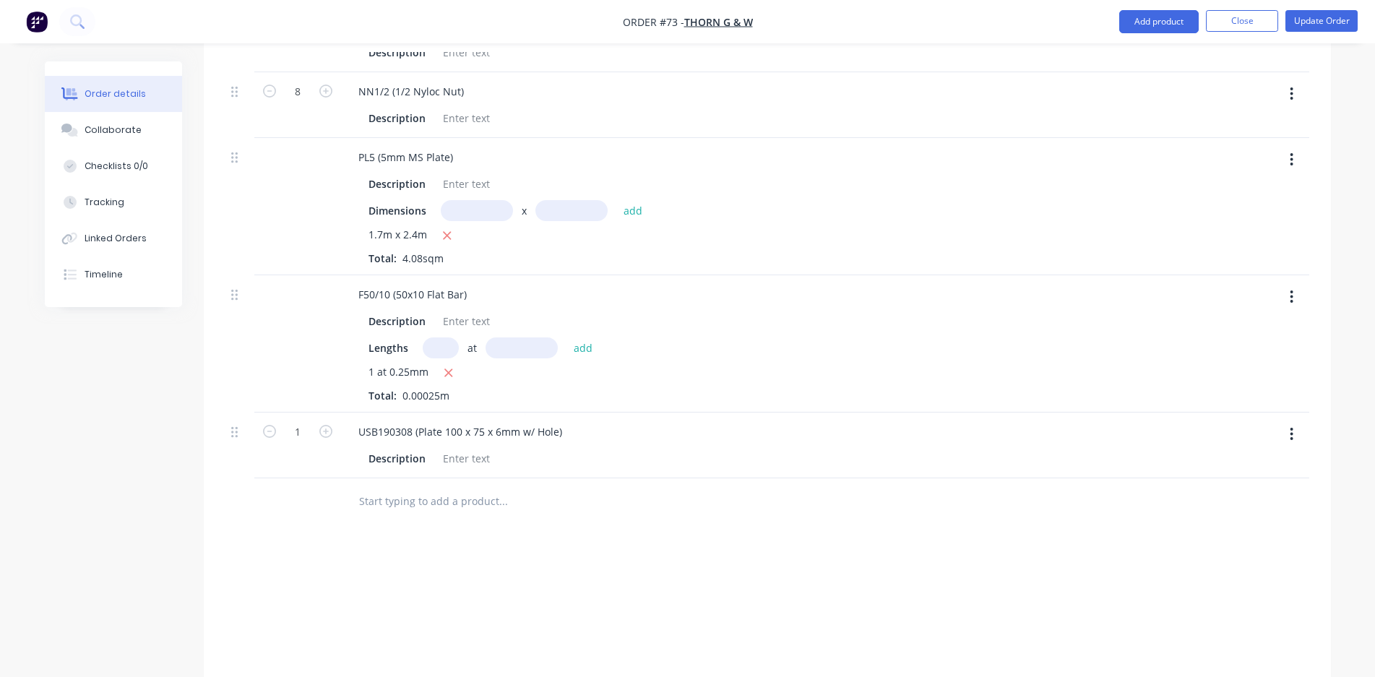
click at [1282, 428] on button "button" at bounding box center [1292, 434] width 34 height 26
click at [1193, 553] on div "Delete" at bounding box center [1240, 559] width 111 height 21
click at [405, 429] on input "text" at bounding box center [502, 435] width 289 height 29
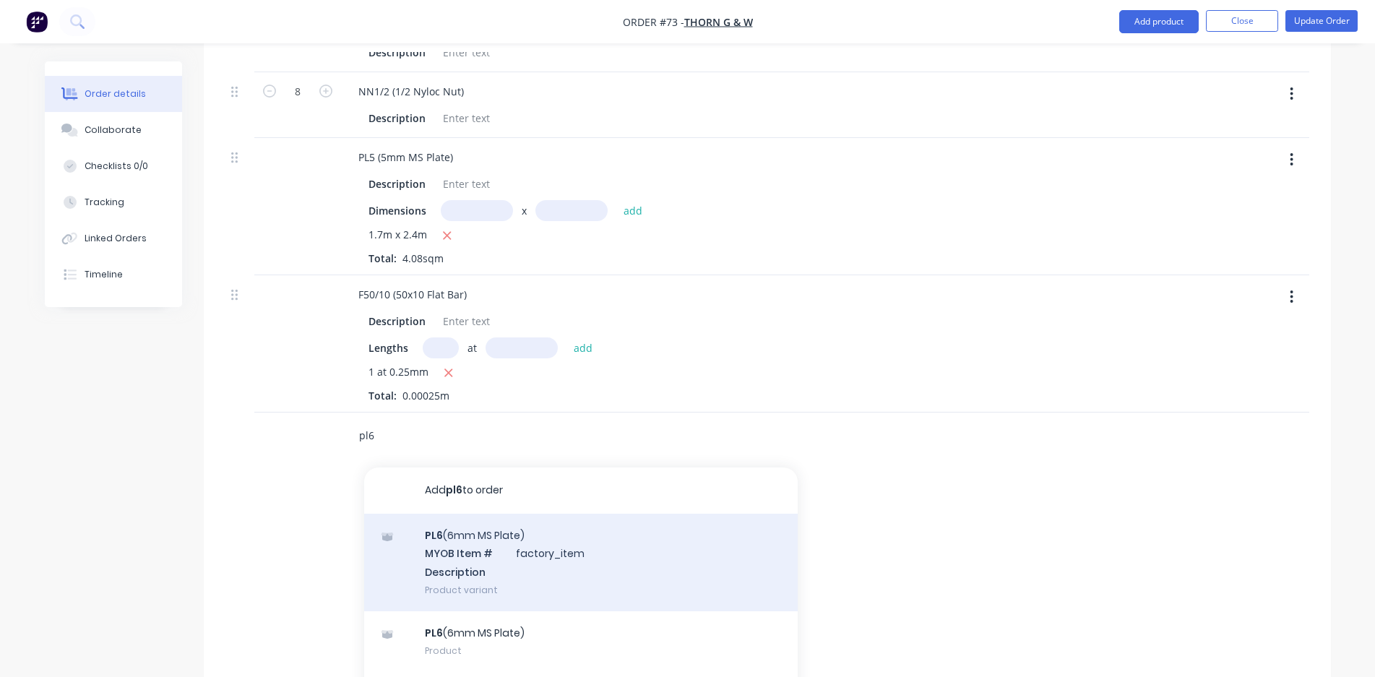
type input "pl6"
click at [554, 564] on div "PL6 (6mm MS Plate) MYOB Item # factory_item Description Product variant" at bounding box center [581, 563] width 434 height 98
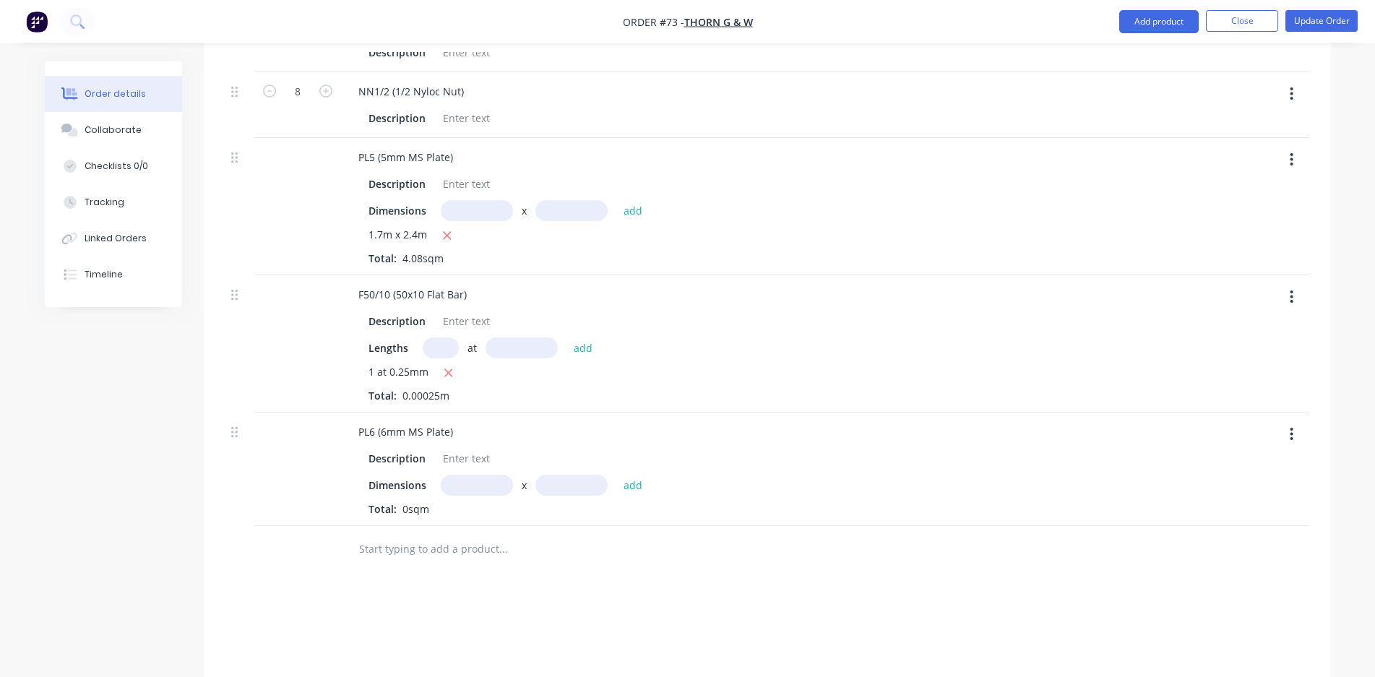
click at [474, 484] on input "text" at bounding box center [477, 485] width 72 height 21
click at [560, 492] on input "text" at bounding box center [572, 485] width 72 height 21
click at [473, 486] on input "60m" at bounding box center [477, 485] width 72 height 21
click at [463, 485] on input "60m" at bounding box center [477, 485] width 72 height 21
click at [559, 489] on input "text" at bounding box center [572, 485] width 72 height 21
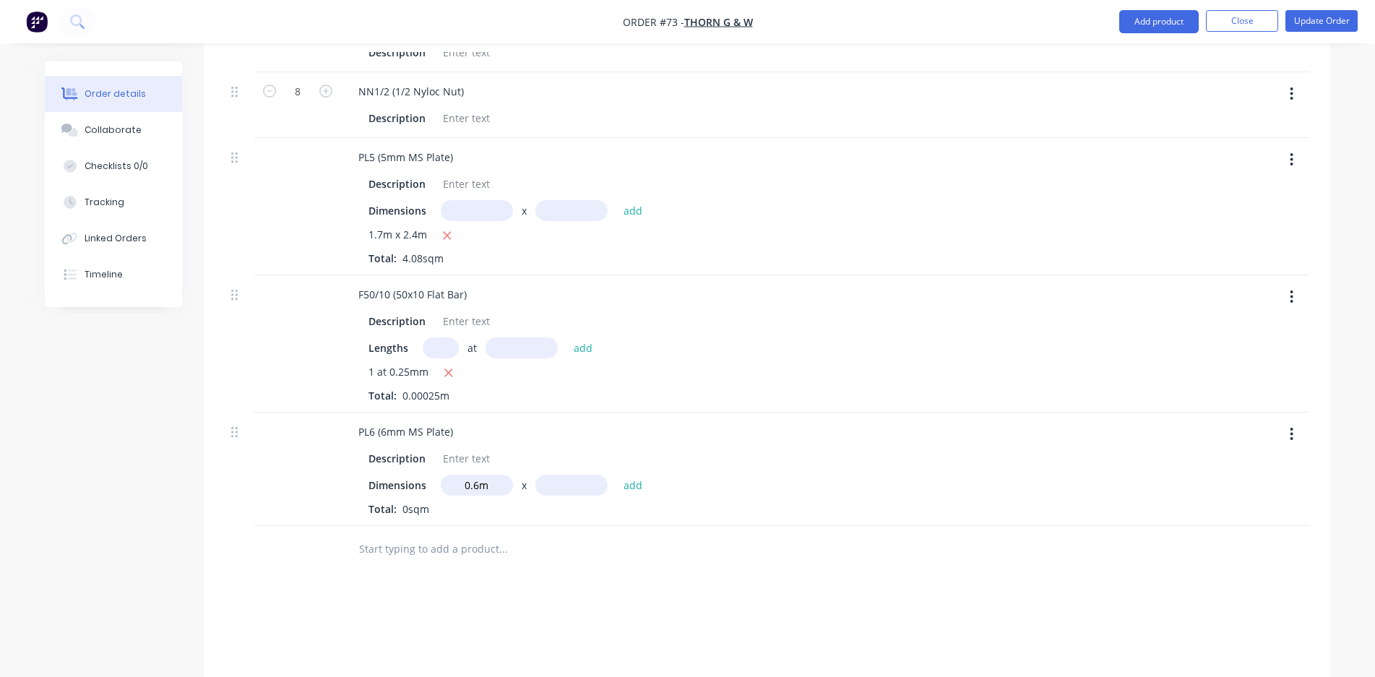
click at [473, 485] on input "0.6m" at bounding box center [477, 485] width 72 height 21
type input "0.06m"
click at [581, 489] on input "text" at bounding box center [572, 485] width 72 height 21
type input "0.2m"
click at [624, 485] on button "add" at bounding box center [634, 485] width 34 height 20
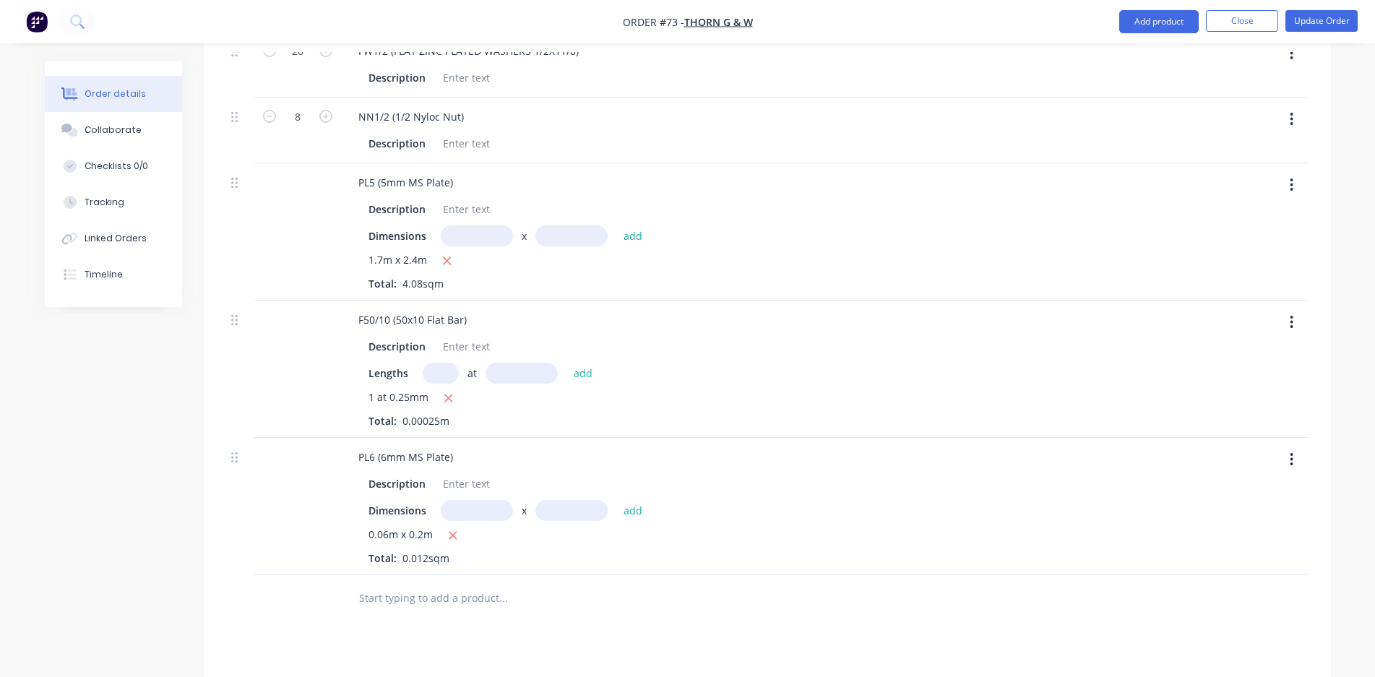
scroll to position [1641, 0]
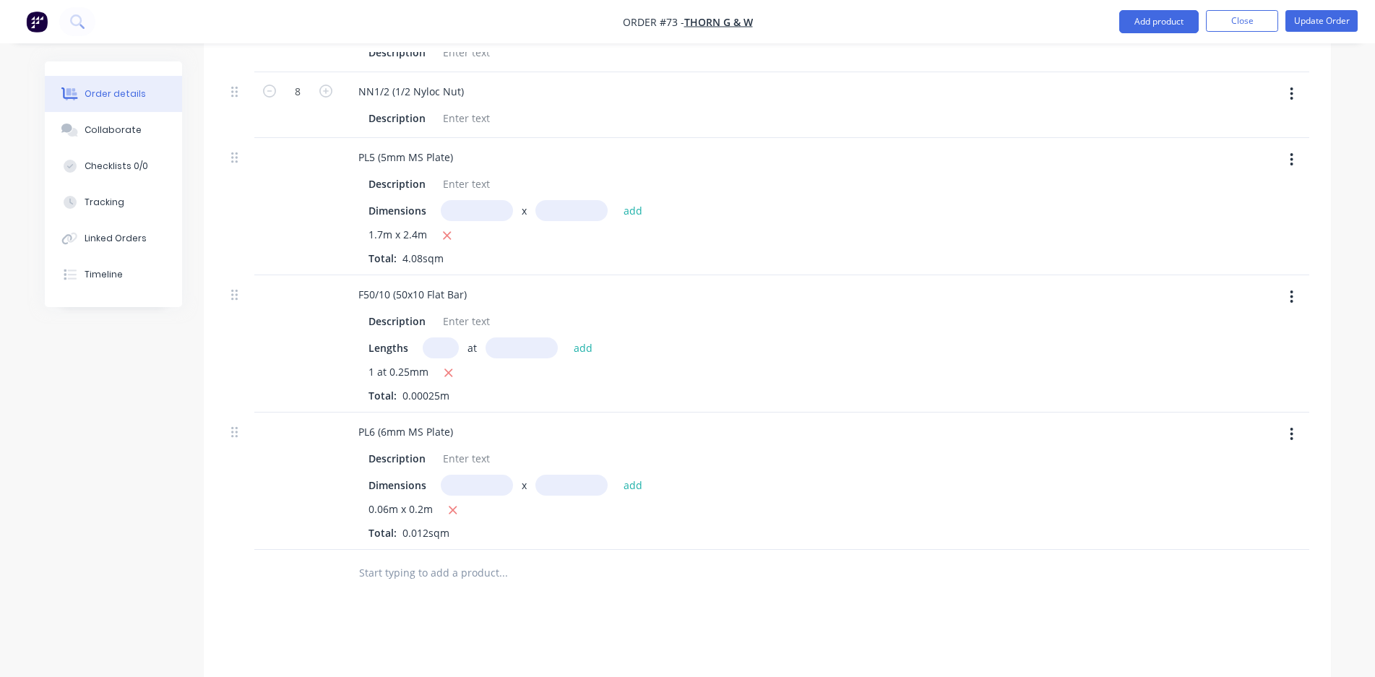
click at [385, 570] on input "text" at bounding box center [502, 573] width 289 height 29
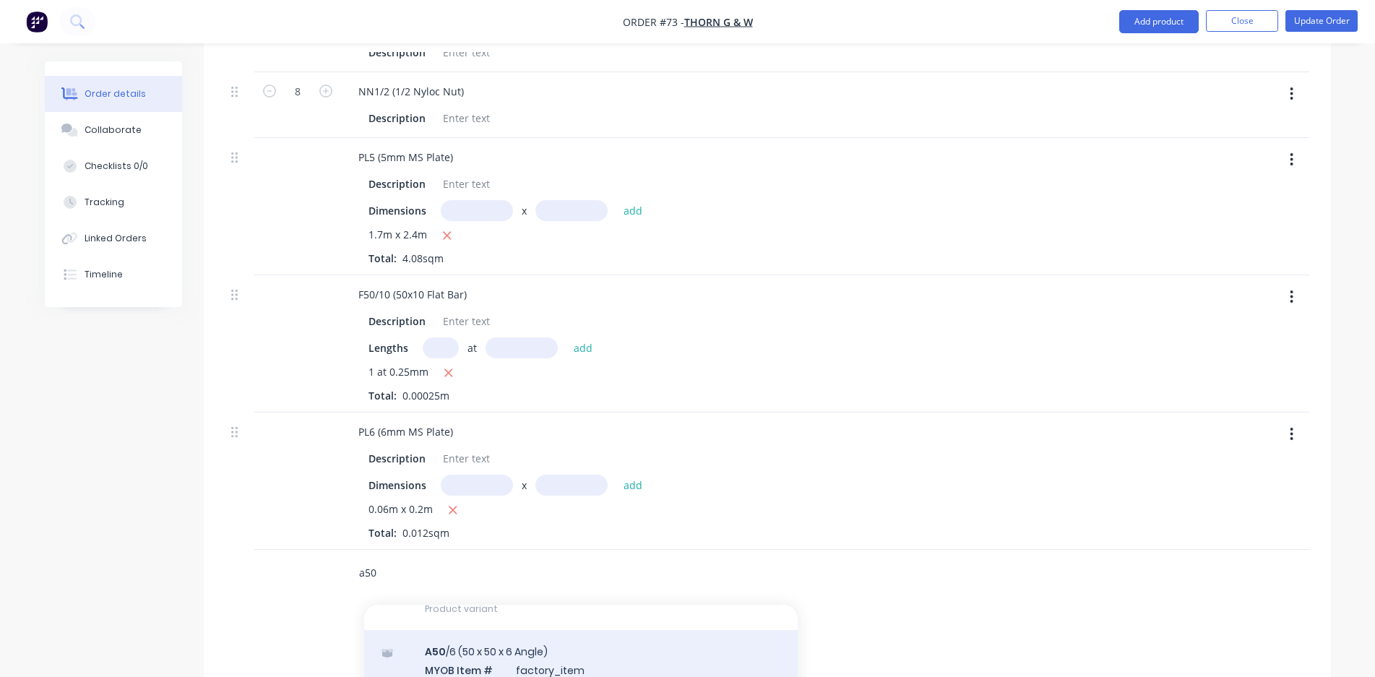
scroll to position [145, 0]
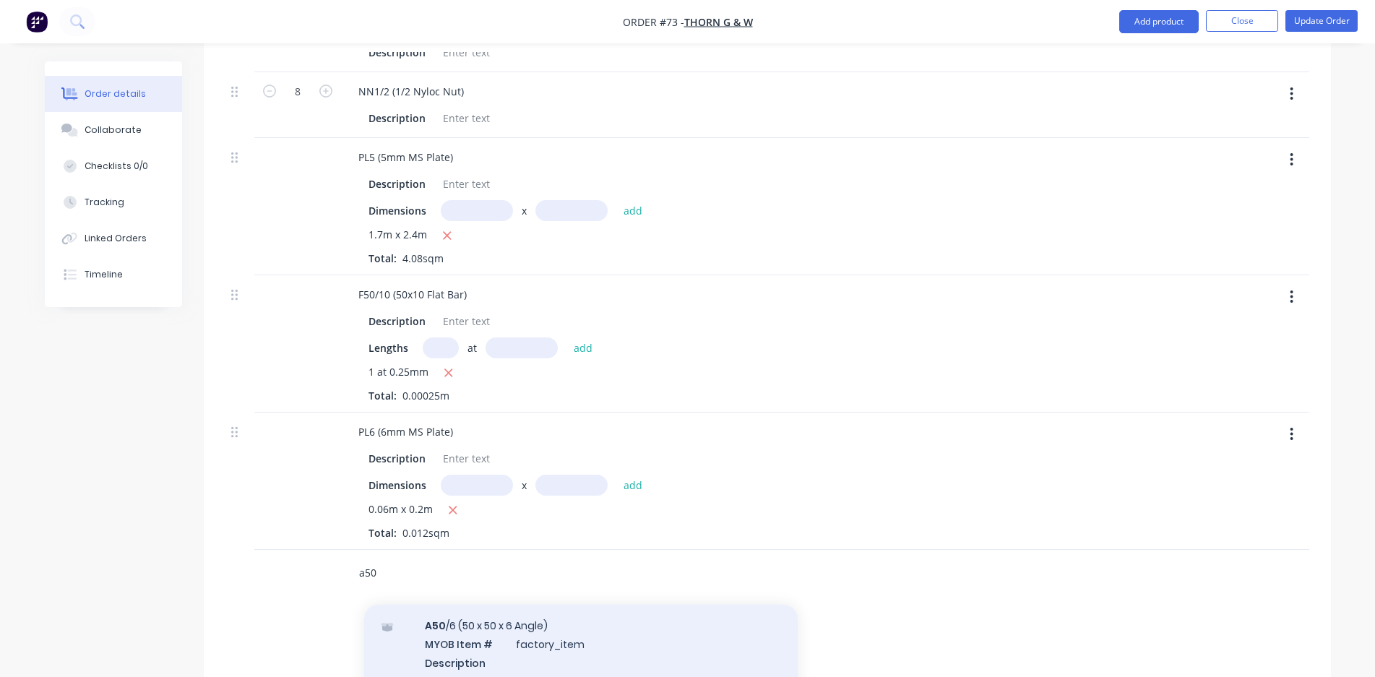
type input "a50"
click at [667, 643] on div "A50 /6 (50 x 50 x 6 Angle) MYOB Item # factory_item Description Product variant" at bounding box center [581, 653] width 434 height 98
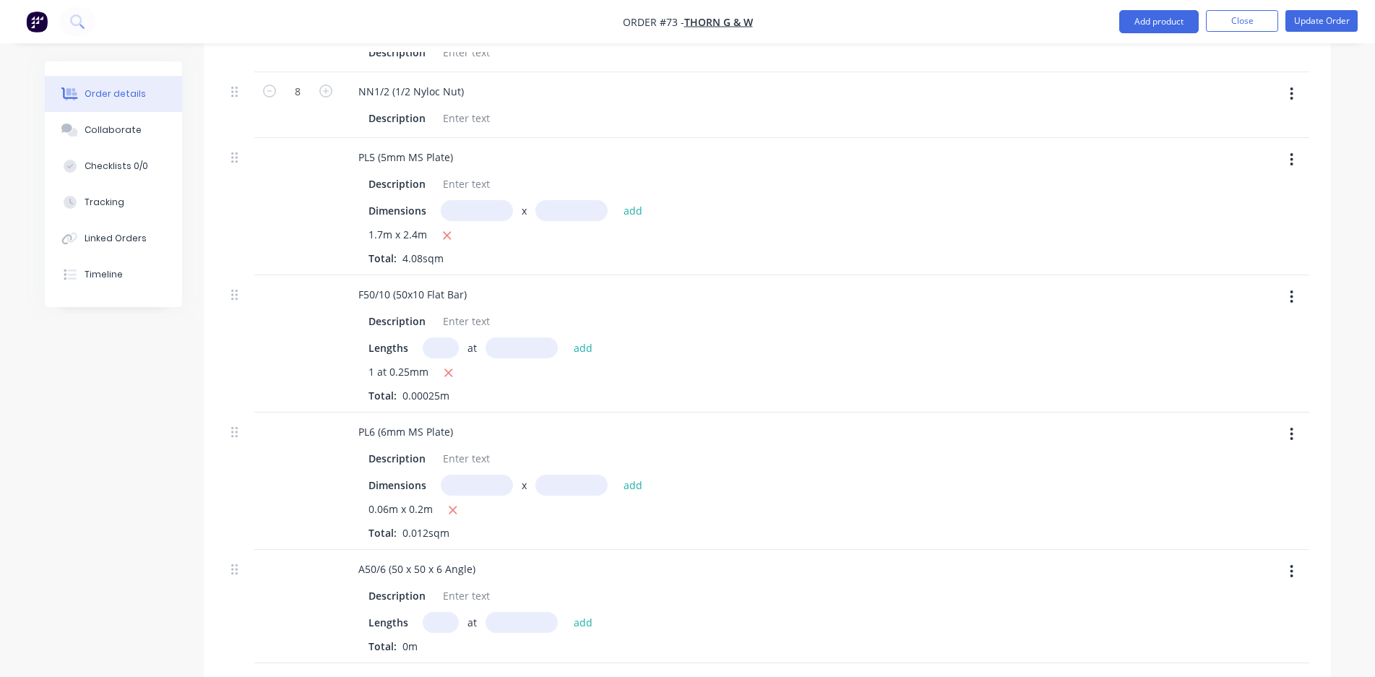
click at [446, 621] on input "text" at bounding box center [441, 622] width 36 height 21
type input "1"
click at [526, 626] on input "text" at bounding box center [522, 622] width 72 height 21
type input "1.75mm"
click at [582, 622] on button "add" at bounding box center [584, 622] width 34 height 20
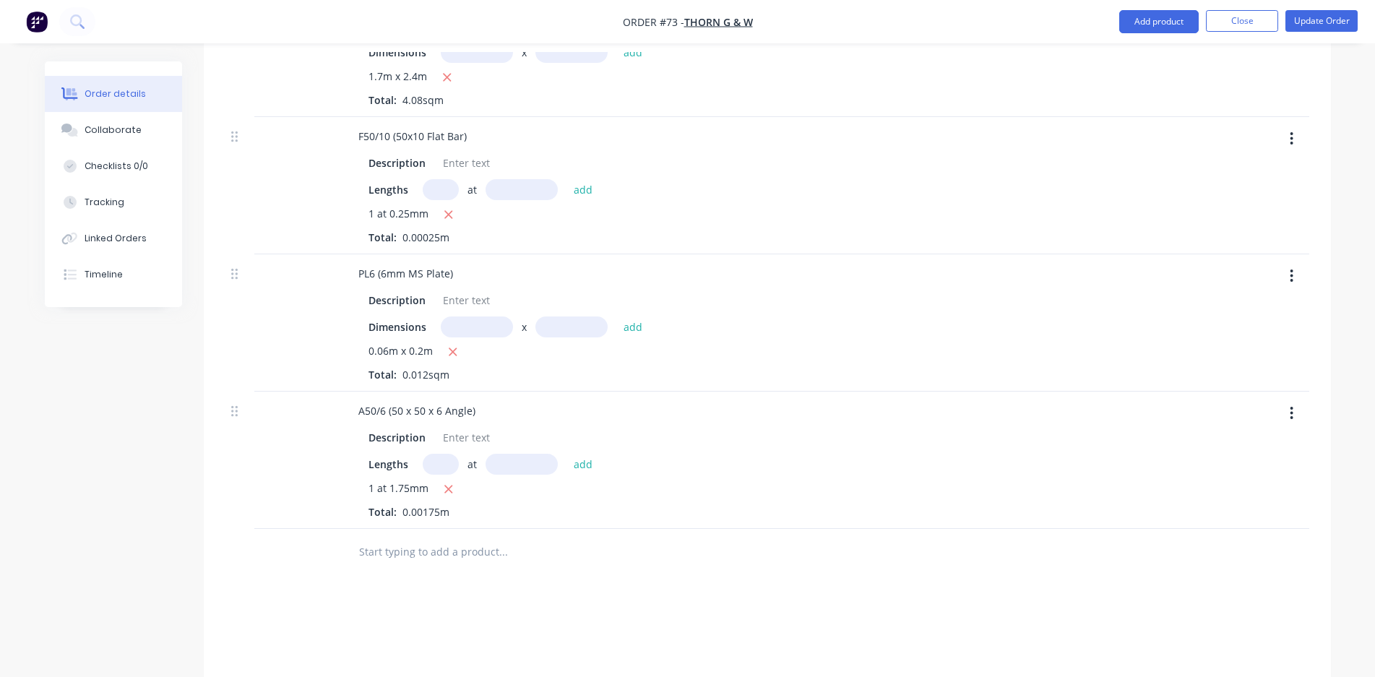
scroll to position [1858, 0]
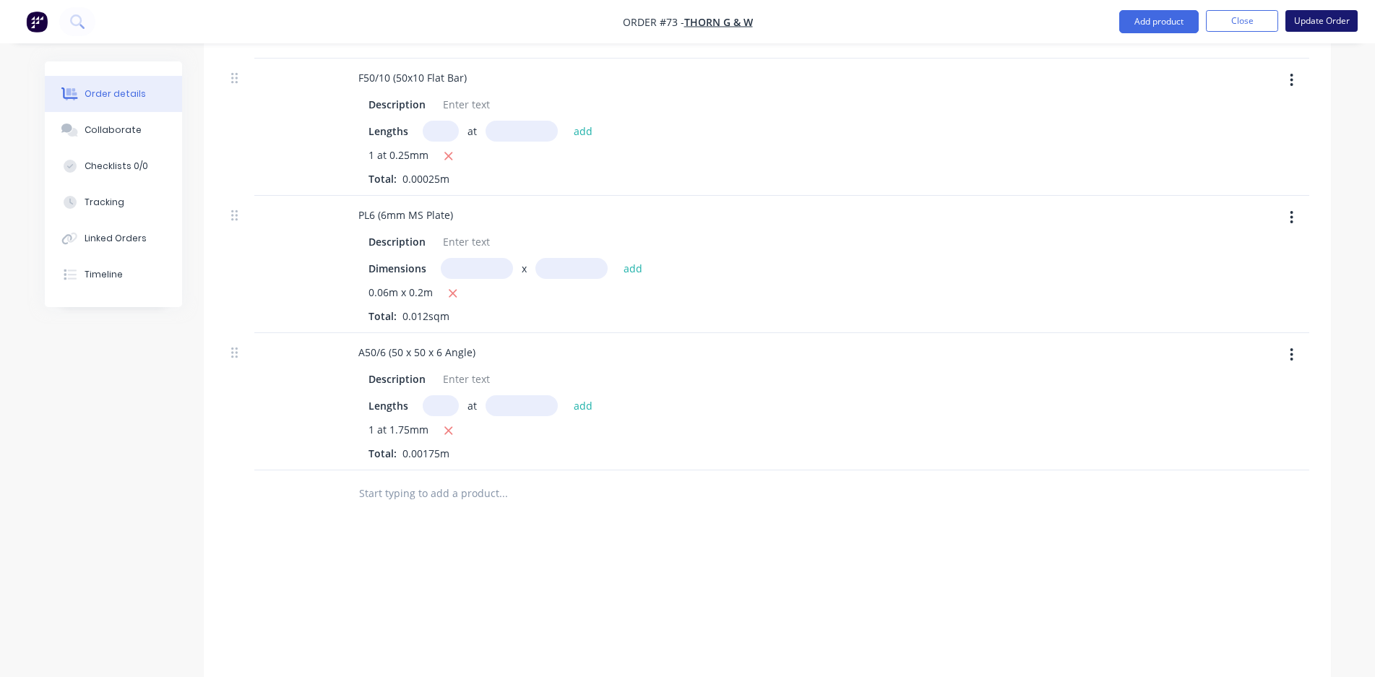
click at [1300, 25] on button "Update Order" at bounding box center [1322, 21] width 72 height 22
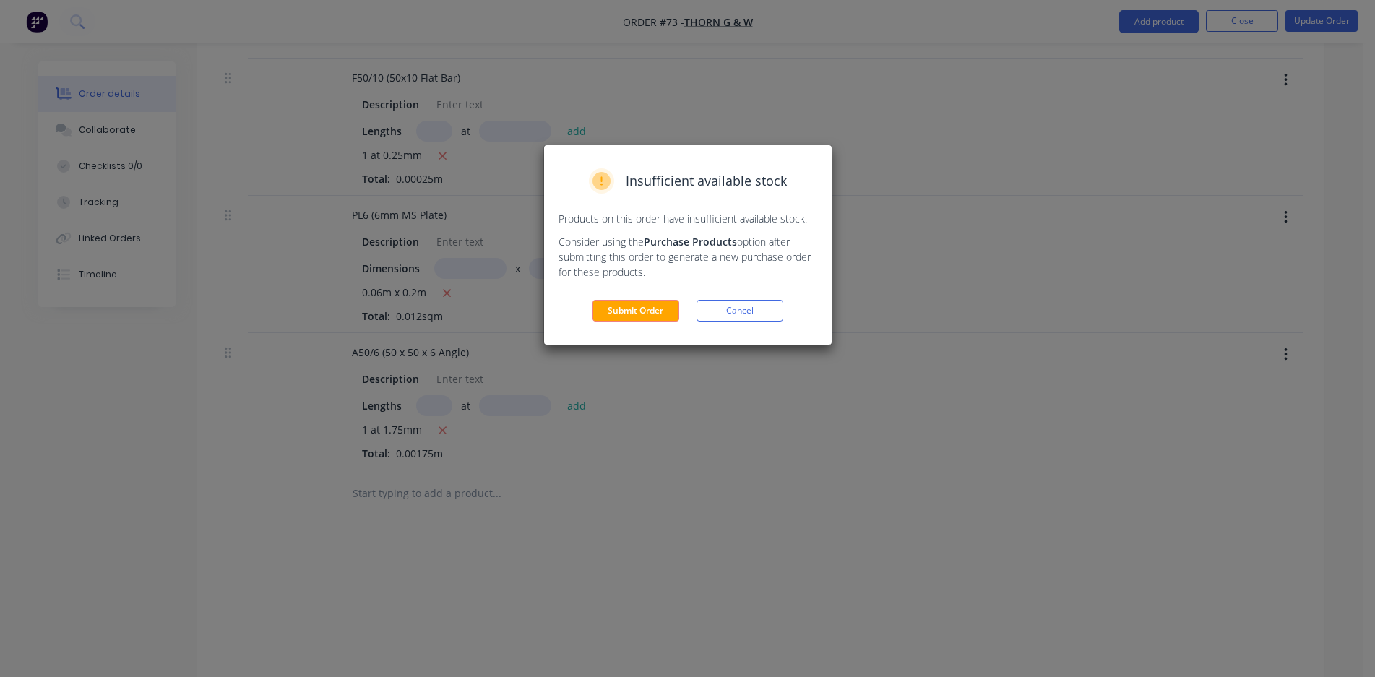
click at [632, 307] on button "Submit Order" at bounding box center [636, 311] width 87 height 22
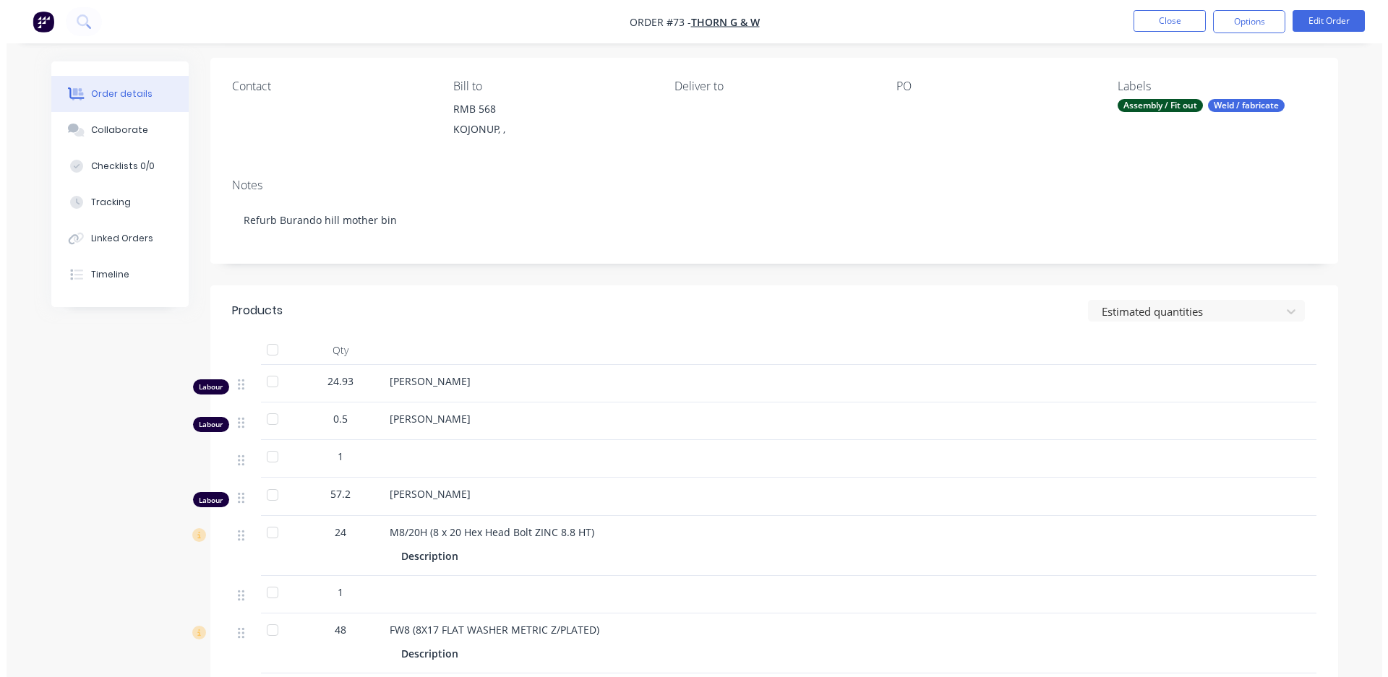
scroll to position [0, 0]
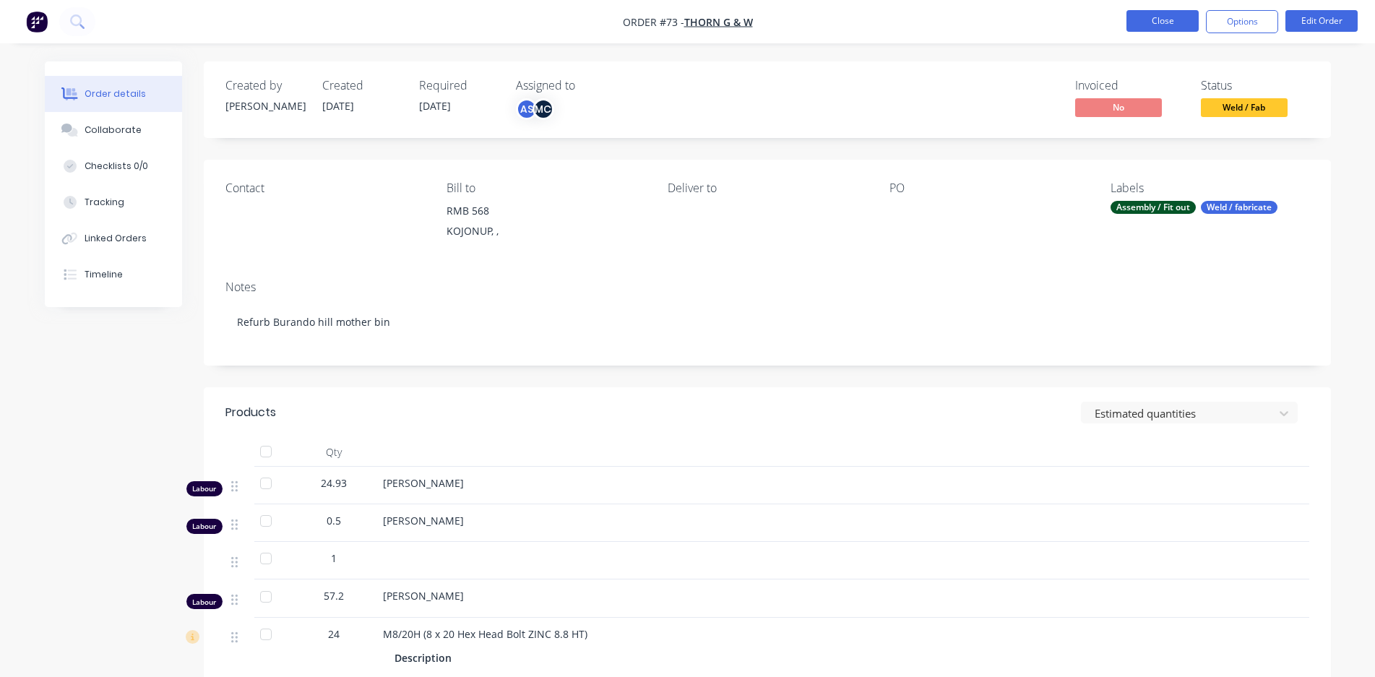
click at [1162, 21] on button "Close" at bounding box center [1163, 21] width 72 height 22
